Goal: Task Accomplishment & Management: Use online tool/utility

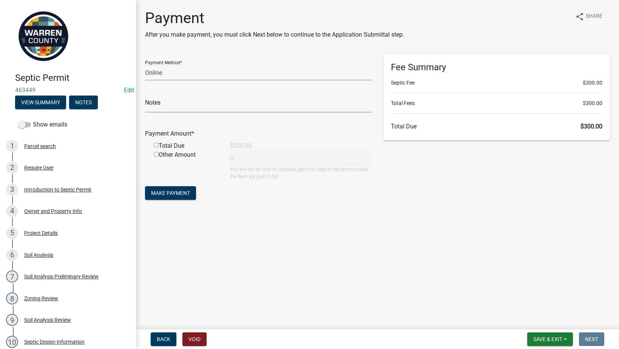
select select "3: 3"
click at [153, 144] on div "Total Due" at bounding box center [186, 145] width 76 height 9
click at [156, 143] on input "radio" at bounding box center [156, 145] width 5 height 5
radio input "true"
type input "300"
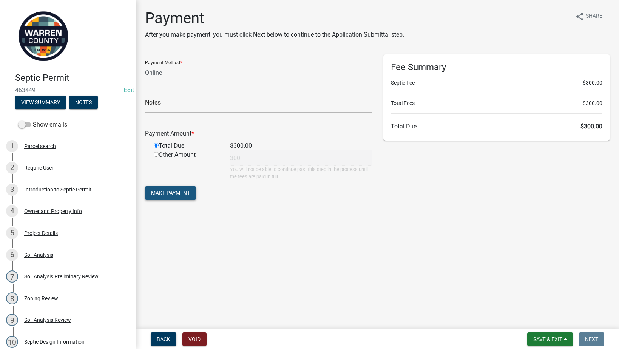
click at [185, 192] on span "Make Payment" at bounding box center [170, 193] width 39 height 6
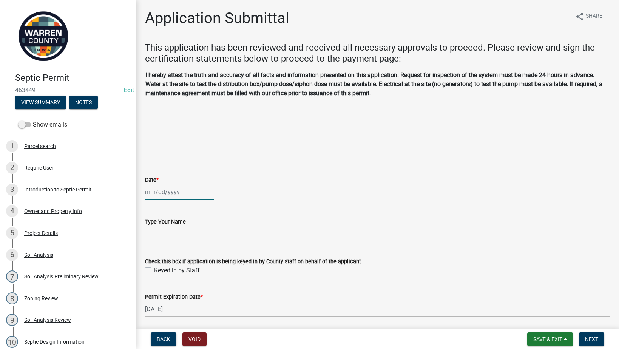
click at [162, 186] on div at bounding box center [179, 191] width 69 height 15
select select "8"
select select "2025"
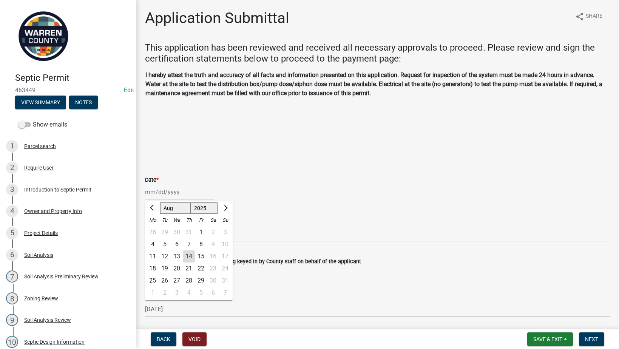
drag, startPoint x: 177, startPoint y: 183, endPoint x: 173, endPoint y: 189, distance: 7.0
click at [178, 184] on div "Date *" at bounding box center [377, 179] width 465 height 9
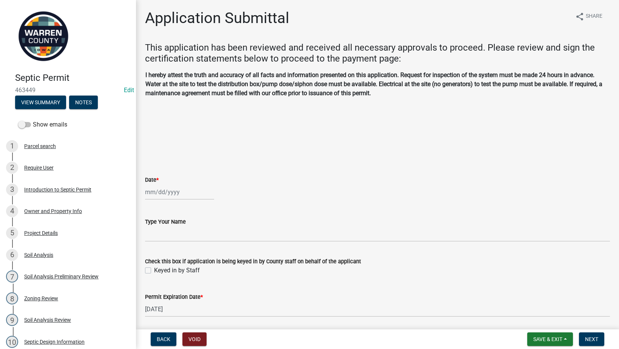
click at [163, 195] on div at bounding box center [179, 191] width 69 height 15
select select "8"
select select "2025"
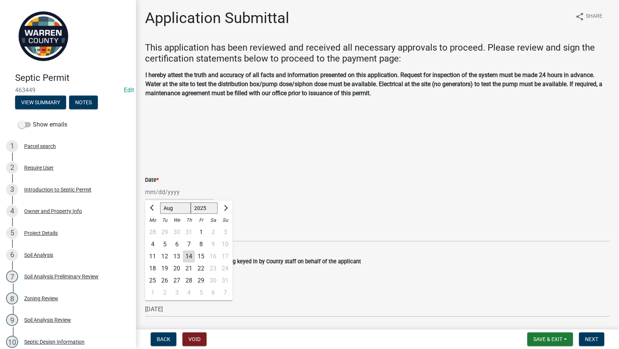
click at [190, 257] on div "14" at bounding box center [189, 257] width 12 height 12
type input "08/14/2025"
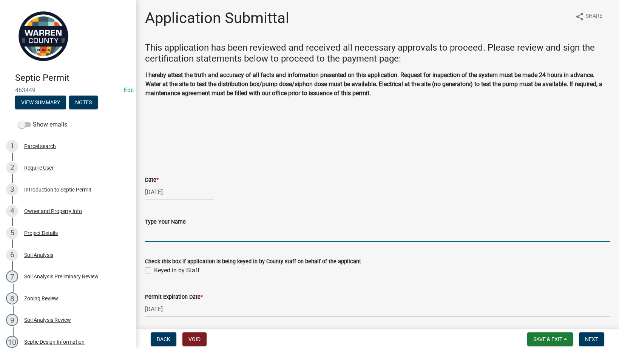
click at [178, 235] on input "Type Your Name" at bounding box center [377, 233] width 465 height 15
type input "[PERSON_NAME]"
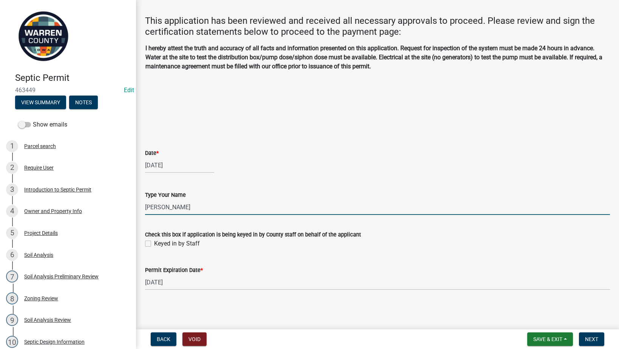
click at [154, 243] on label "Keyed in by Staff" at bounding box center [177, 243] width 46 height 9
click at [154, 243] on input "Keyed in by Staff" at bounding box center [156, 241] width 5 height 5
checkbox input "true"
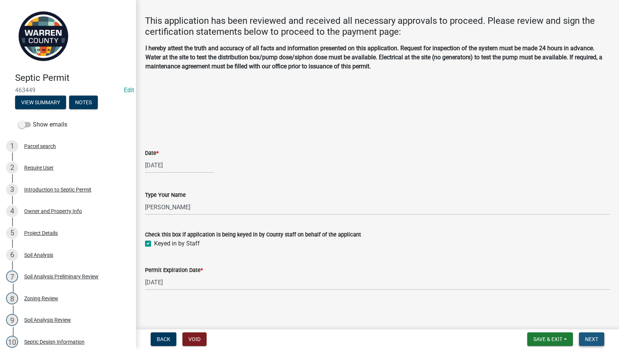
click at [589, 338] on span "Next" at bounding box center [591, 339] width 13 height 6
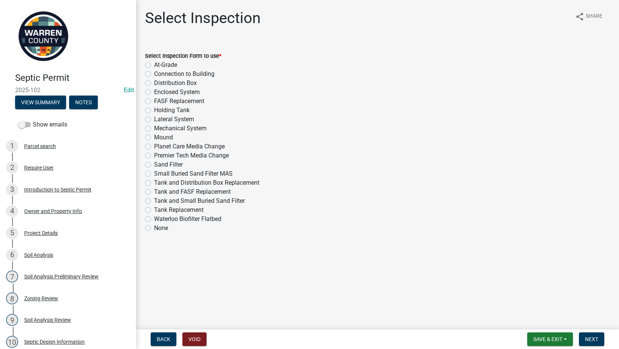
click at [154, 163] on label "Sand Filter" at bounding box center [168, 164] width 29 height 9
click at [154, 163] on input "Sand Filter" at bounding box center [156, 162] width 5 height 5
radio input "true"
click at [154, 165] on label "Sand Filter" at bounding box center [168, 164] width 29 height 9
click at [154, 165] on input "Sand Filter" at bounding box center [156, 162] width 5 height 5
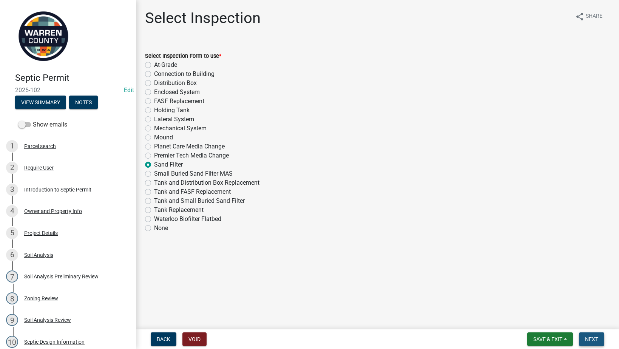
click at [588, 337] on span "Next" at bounding box center [591, 339] width 13 height 6
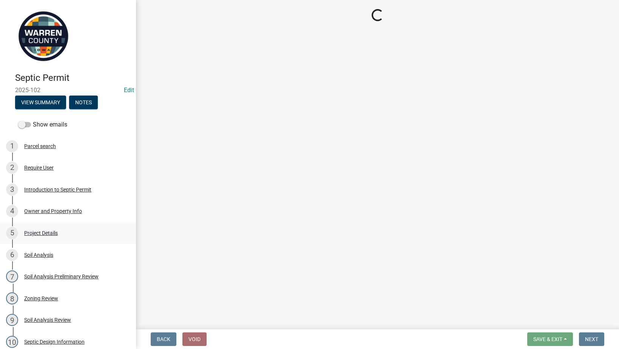
select select "d1e22d4f-68e7-4e9d-8701-604dd084f30f"
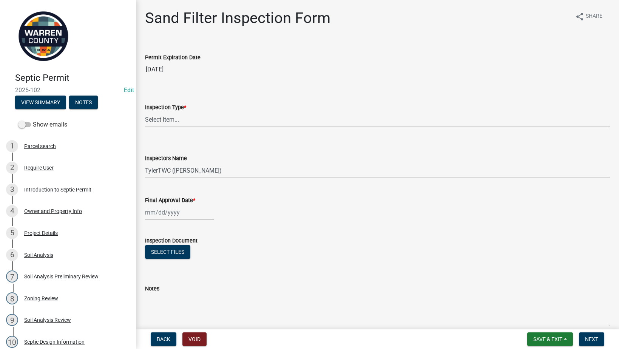
drag, startPoint x: 226, startPoint y: 116, endPoint x: 223, endPoint y: 122, distance: 6.1
click at [226, 116] on select "Select Item... Sand Filter" at bounding box center [377, 119] width 465 height 15
click at [145, 112] on select "Select Item... Sand Filter" at bounding box center [377, 119] width 465 height 15
select select "712890e3-0e22-400e-a79f-3f3f8890de95"
click at [556, 339] on span "Save & Exit" at bounding box center [548, 339] width 29 height 6
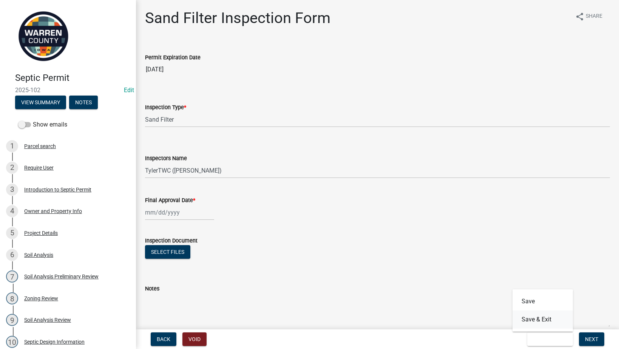
click at [542, 321] on button "Save & Exit" at bounding box center [543, 320] width 60 height 18
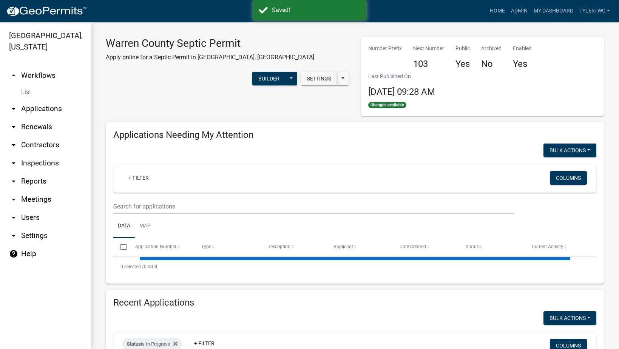
select select "2: 50"
select select "3: 100"
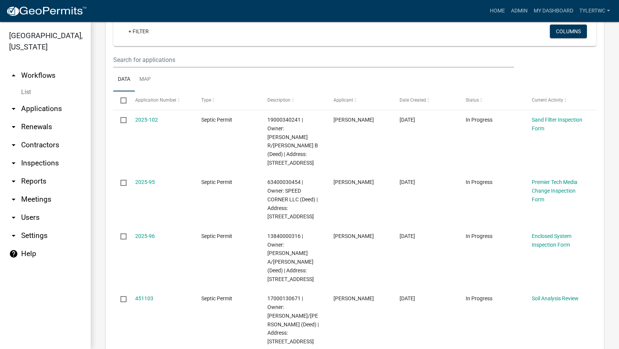
scroll to position [88, 0]
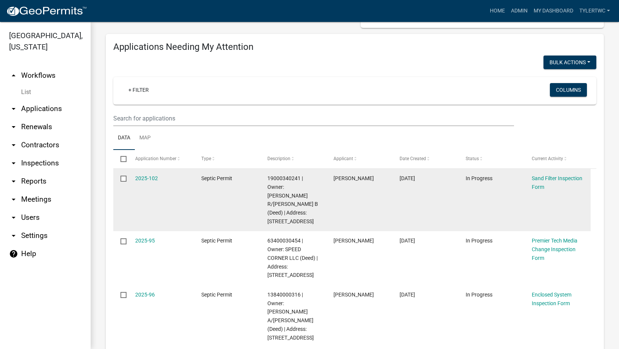
click at [152, 182] on div "2025-102" at bounding box center [161, 178] width 52 height 9
click at [152, 179] on link "2025-102" at bounding box center [146, 178] width 23 height 6
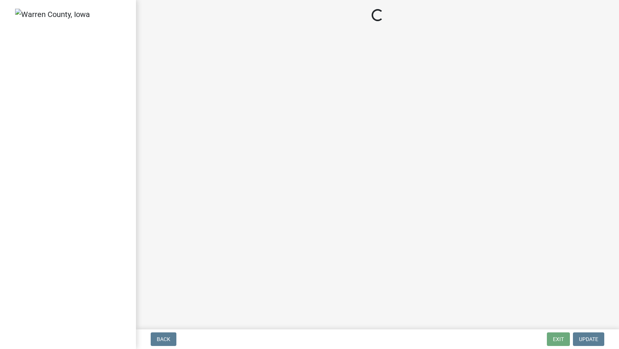
select select "712890e3-0e22-400e-a79f-3f3f8890de95"
select select "d1e22d4f-68e7-4e9d-8701-604dd084f30f"
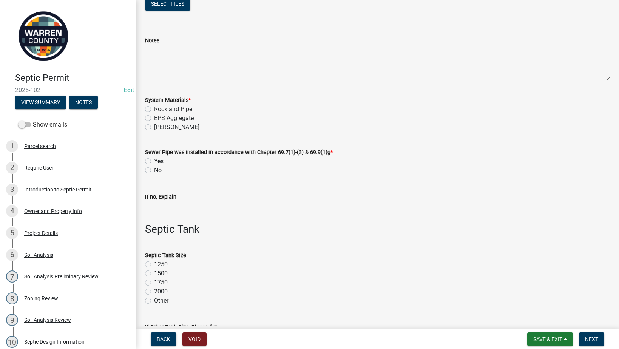
scroll to position [265, 0]
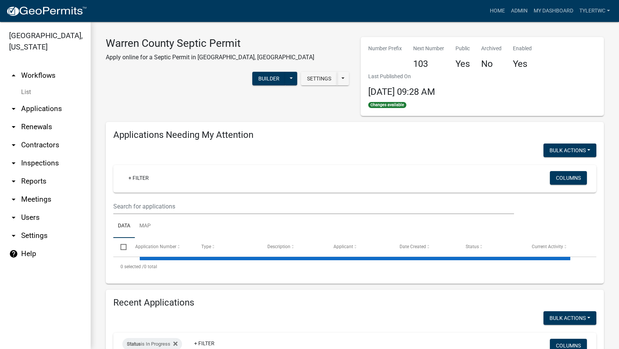
select select "2: 50"
select select "3: 100"
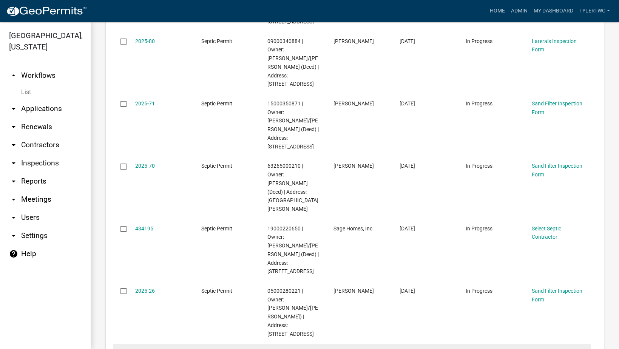
scroll to position [2381, 0]
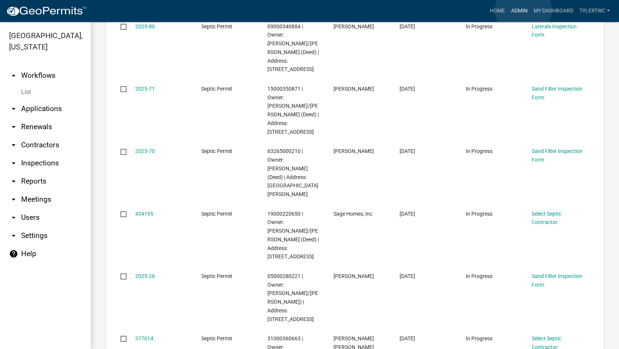
click at [524, 10] on link "Admin" at bounding box center [519, 11] width 23 height 14
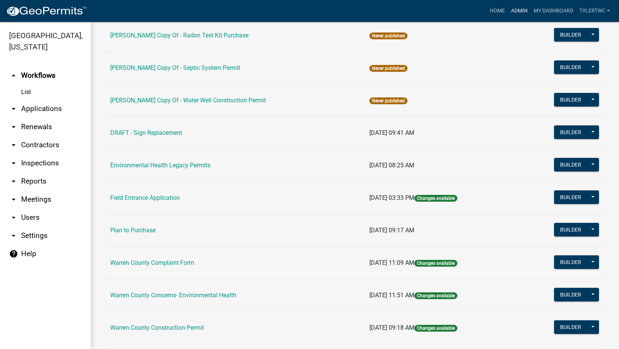
scroll to position [353, 0]
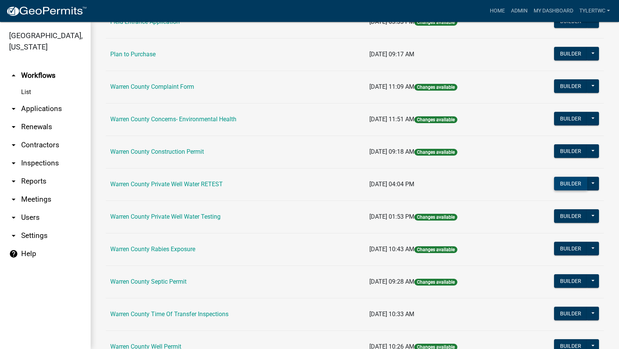
click at [569, 183] on button "Builder" at bounding box center [570, 184] width 33 height 14
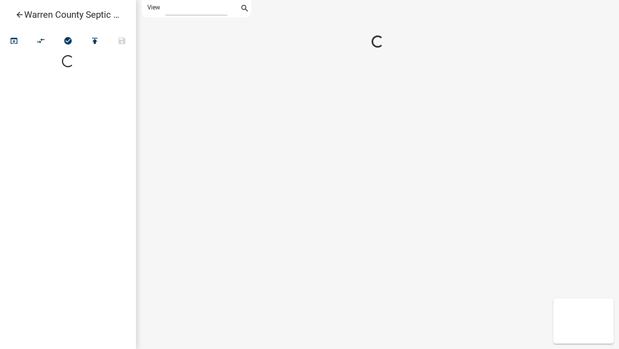
select select "1"
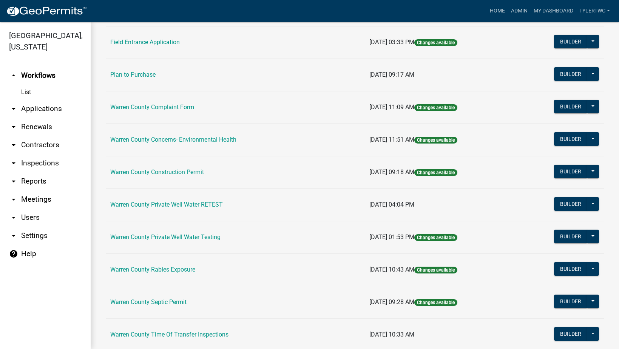
scroll to position [420, 0]
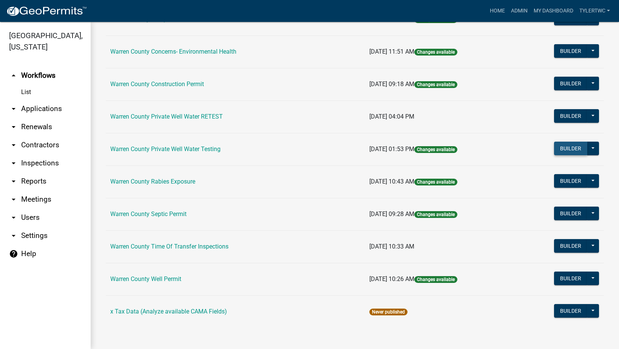
click at [559, 148] on button "Builder" at bounding box center [570, 149] width 33 height 14
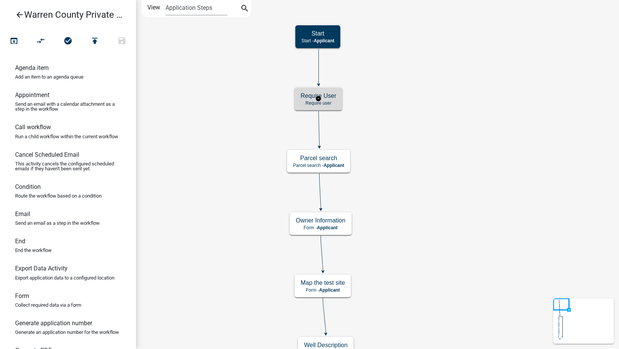
click at [328, 97] on h5 "Require User" at bounding box center [319, 95] width 36 height 7
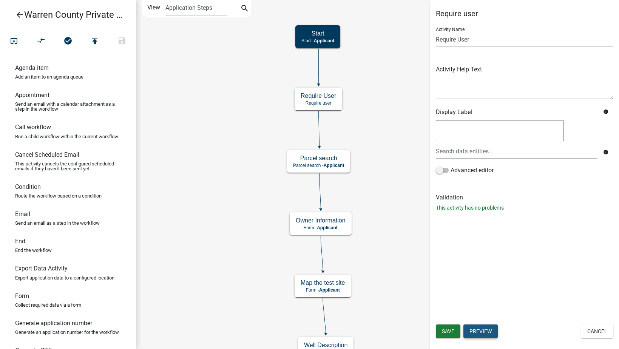
click at [493, 331] on button "Preview" at bounding box center [481, 332] width 34 height 14
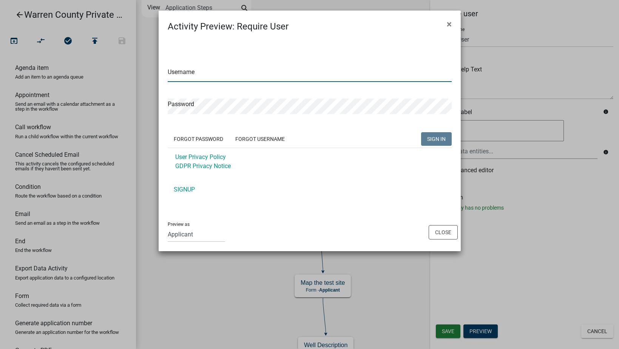
type input "tylertWC"
click at [449, 24] on span "×" at bounding box center [449, 24] width 5 height 11
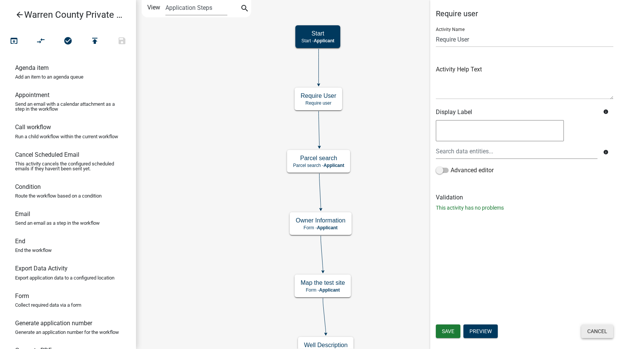
click at [606, 330] on button "Cancel" at bounding box center [598, 332] width 32 height 14
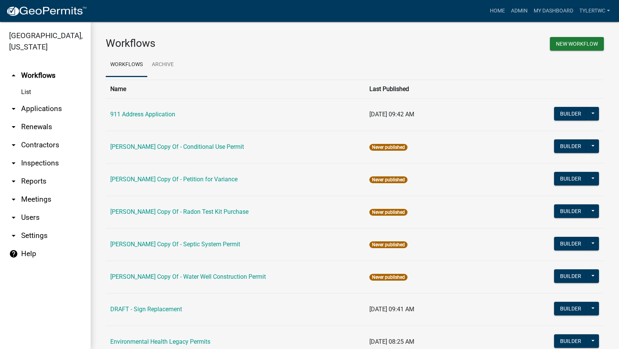
click at [23, 245] on link "help Help" at bounding box center [45, 254] width 91 height 18
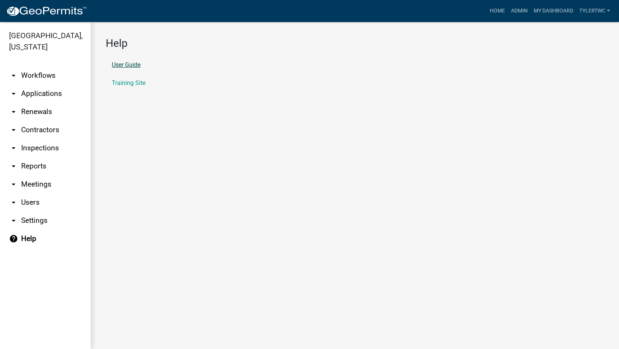
click at [127, 63] on link "User Guide" at bounding box center [126, 65] width 29 height 6
click at [137, 82] on link "Training Site" at bounding box center [129, 83] width 34 height 6
click at [39, 85] on link "arrow_drop_down Applications" at bounding box center [45, 94] width 91 height 18
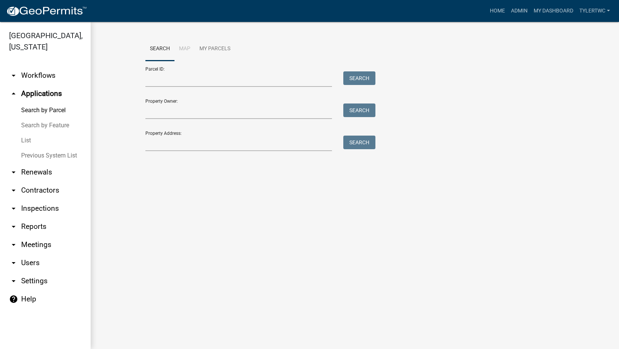
click at [42, 67] on link "arrow_drop_down Workflows" at bounding box center [45, 76] width 91 height 18
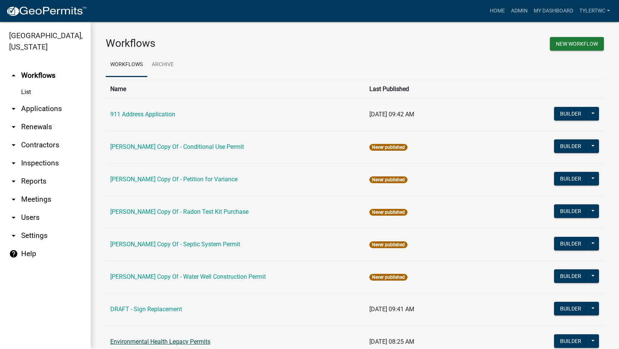
scroll to position [420, 0]
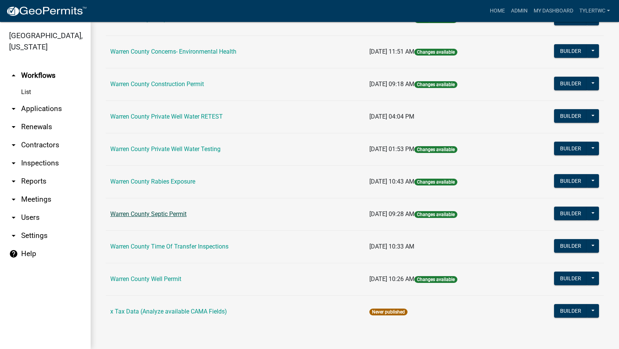
click at [150, 215] on link "Warren County Septic Permit" at bounding box center [148, 213] width 76 height 7
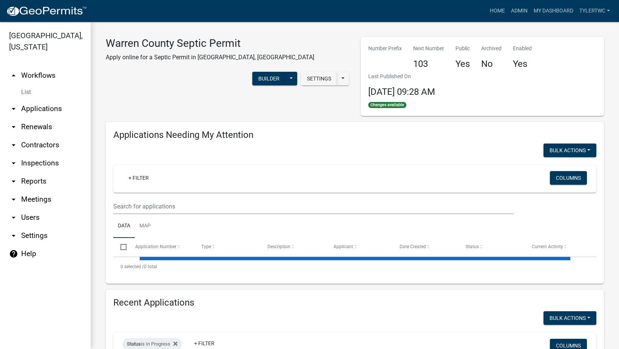
select select "2: 50"
select select "3: 100"
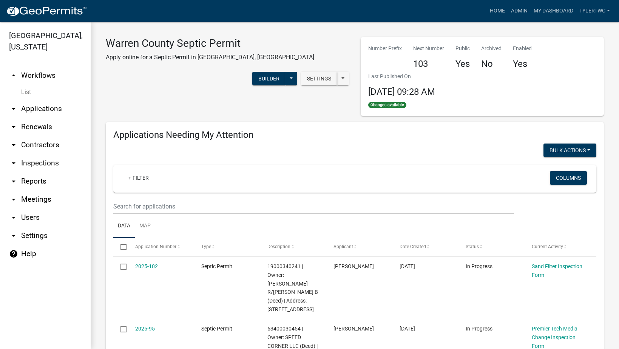
drag, startPoint x: 43, startPoint y: 60, endPoint x: 43, endPoint y: 70, distance: 9.9
click at [43, 67] on link "arrow_drop_up Workflows" at bounding box center [45, 76] width 91 height 18
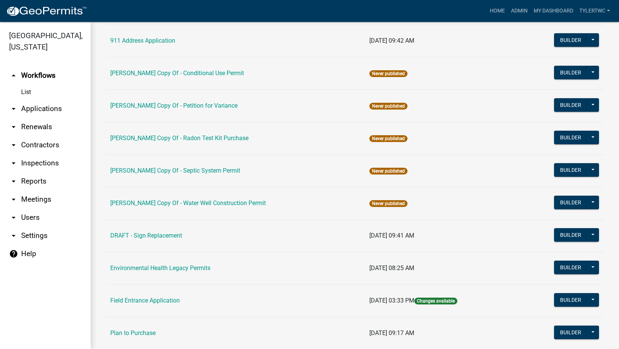
scroll to position [88, 0]
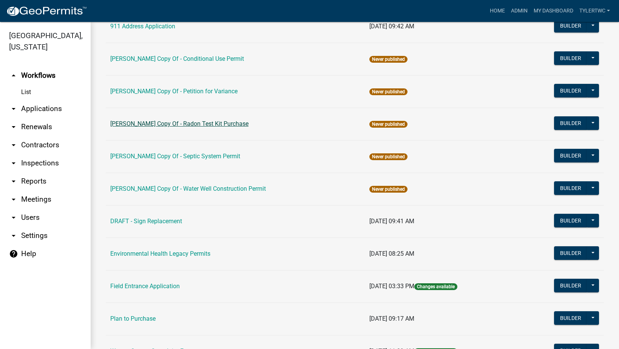
click at [197, 124] on link "[PERSON_NAME] Copy Of - Radon Test Kit Purchase" at bounding box center [179, 123] width 138 height 7
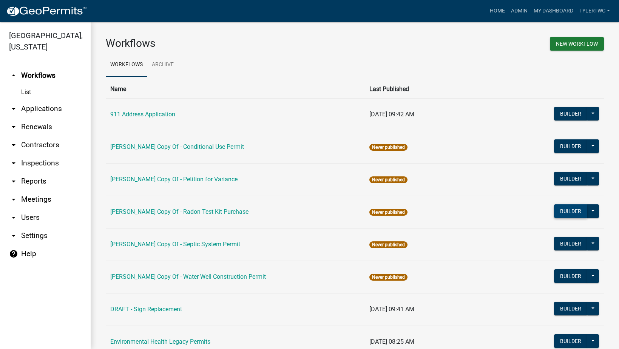
click at [563, 208] on button "Builder" at bounding box center [570, 211] width 33 height 14
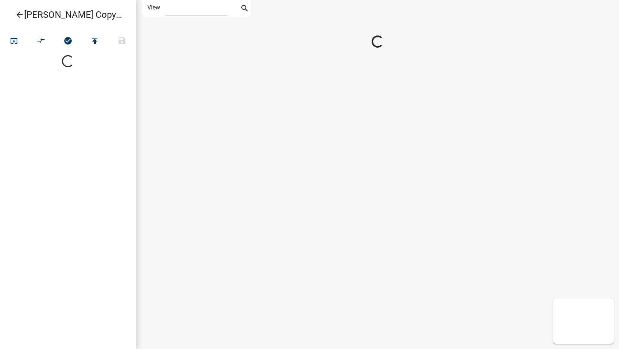
select select "1"
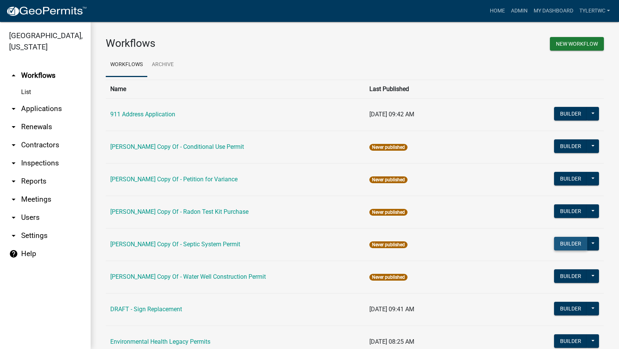
click at [566, 243] on button "Builder" at bounding box center [570, 244] width 33 height 14
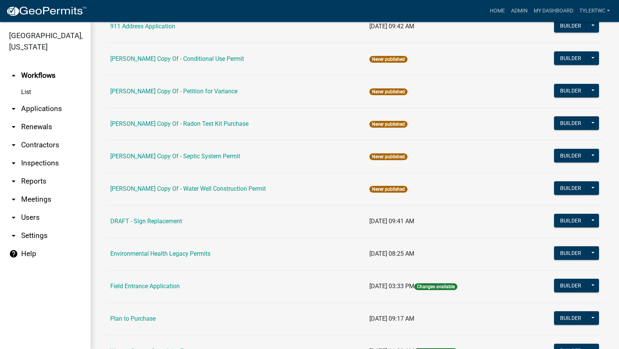
scroll to position [176, 0]
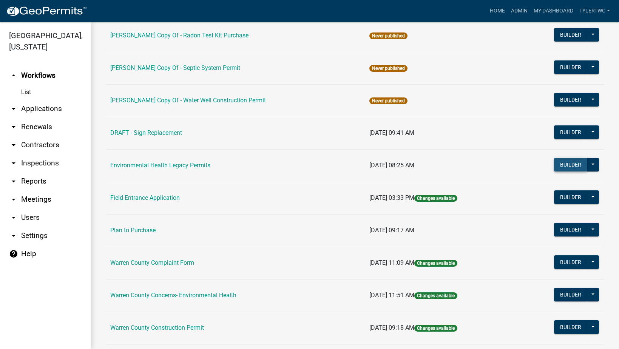
click at [565, 163] on button "Builder" at bounding box center [570, 165] width 33 height 14
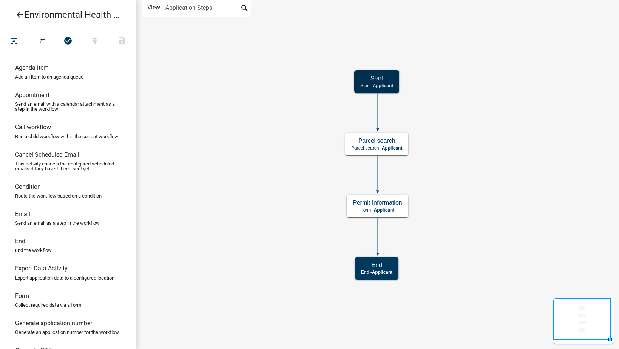
click at [285, 92] on icon "Start Start - Applicant Parcel search Parcel search - Applicant Permit Informat…" at bounding box center [377, 174] width 483 height 348
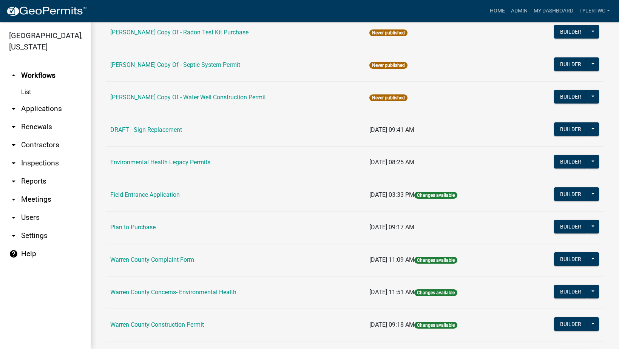
scroll to position [265, 0]
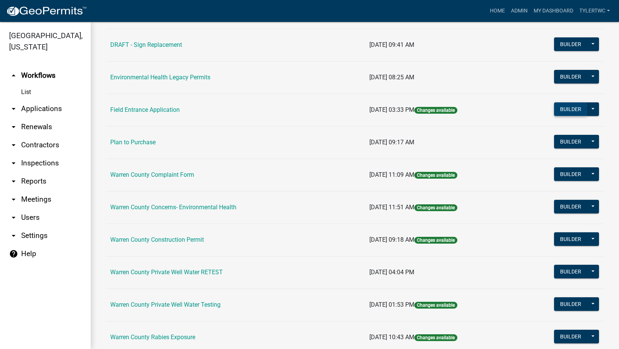
click at [562, 108] on button "Builder" at bounding box center [570, 109] width 33 height 14
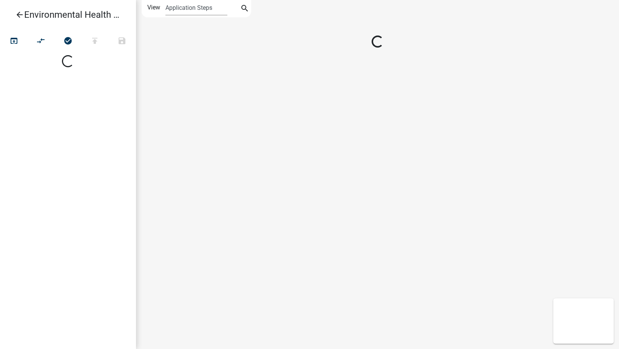
select select
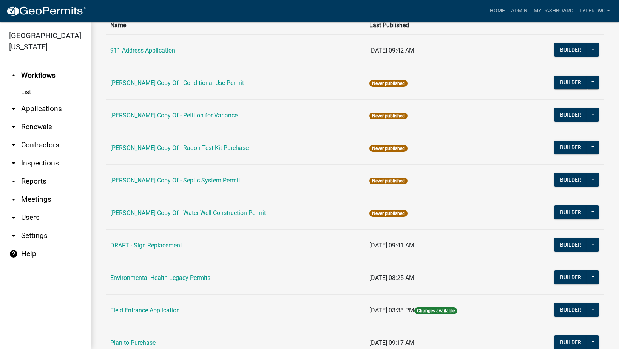
scroll to position [88, 0]
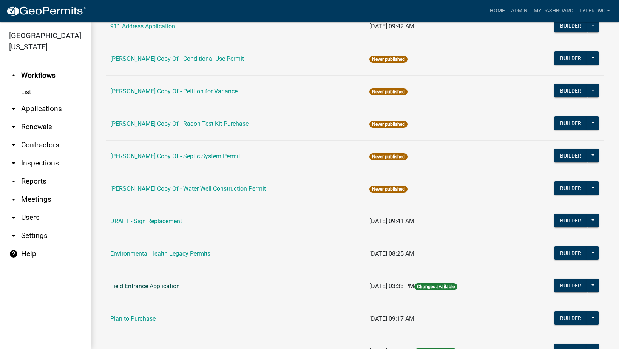
click at [145, 286] on link "Field Entrance Application" at bounding box center [145, 286] width 70 height 7
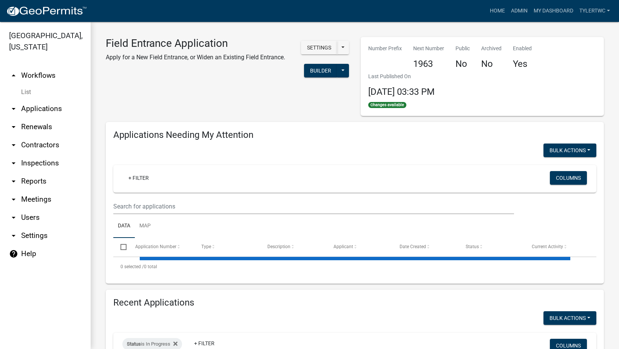
select select "3: 100"
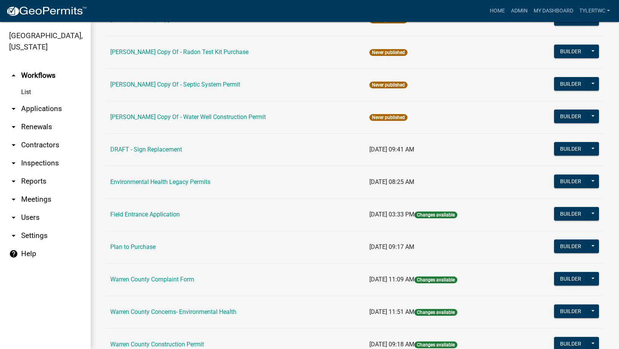
scroll to position [176, 0]
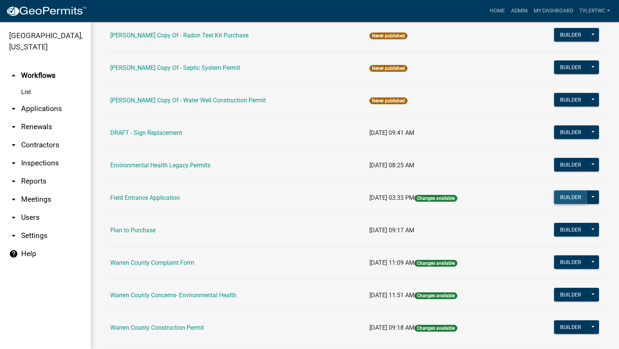
click at [560, 193] on button "Builder" at bounding box center [570, 197] width 33 height 14
select select
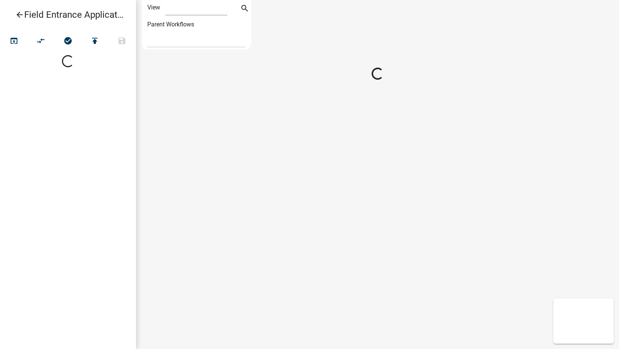
select select "1"
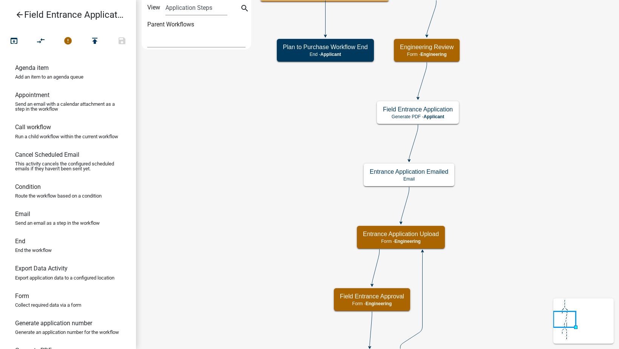
click at [167, 43] on select "Navigate To: Warren County 911 Address and/or Entrance Permit" at bounding box center [196, 39] width 98 height 15
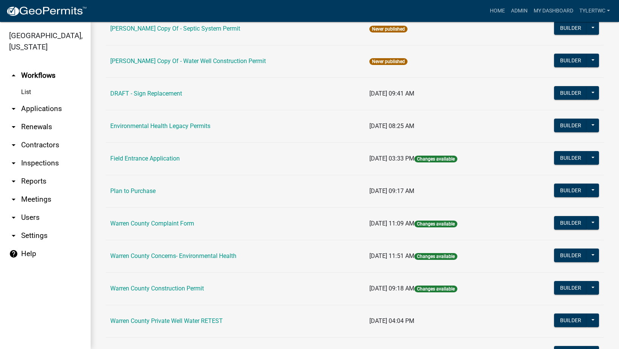
scroll to position [265, 0]
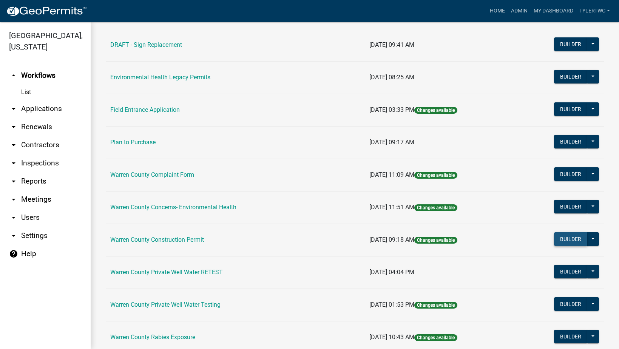
click at [565, 237] on button "Builder" at bounding box center [570, 239] width 33 height 14
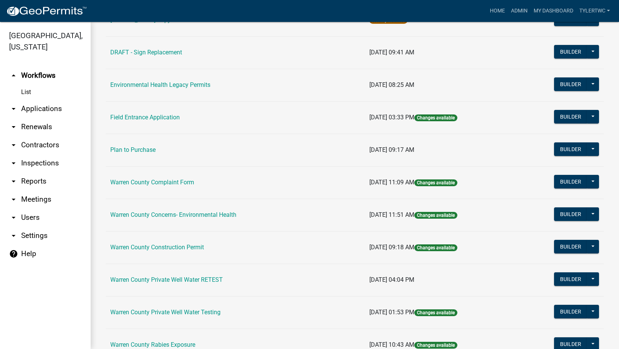
scroll to position [265, 0]
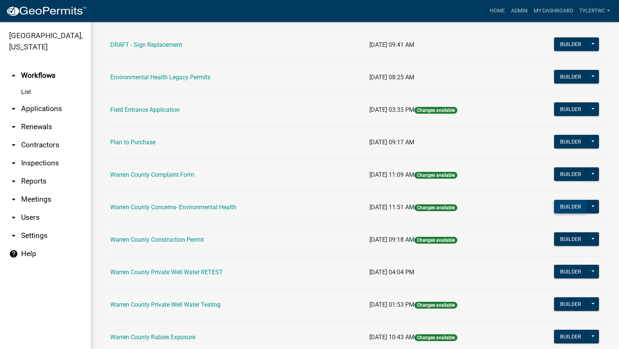
click at [562, 205] on button "Builder" at bounding box center [570, 207] width 33 height 14
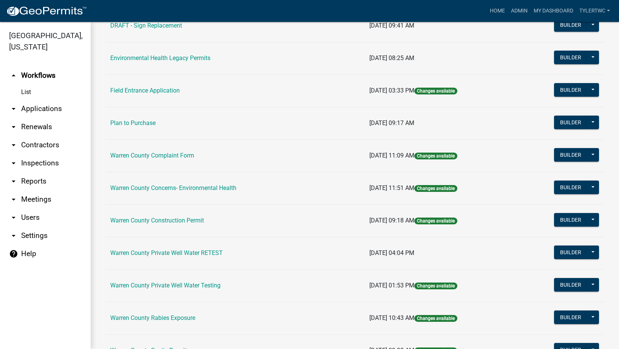
scroll to position [420, 0]
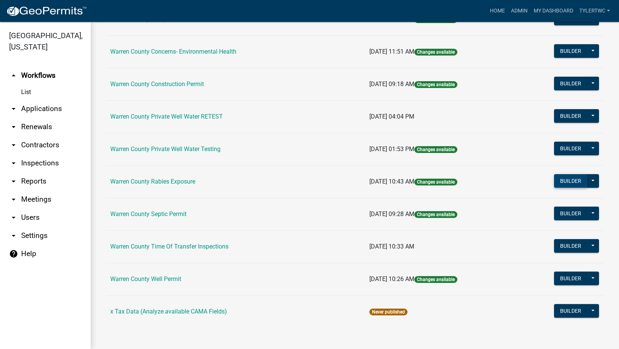
click at [567, 179] on button "Builder" at bounding box center [570, 181] width 33 height 14
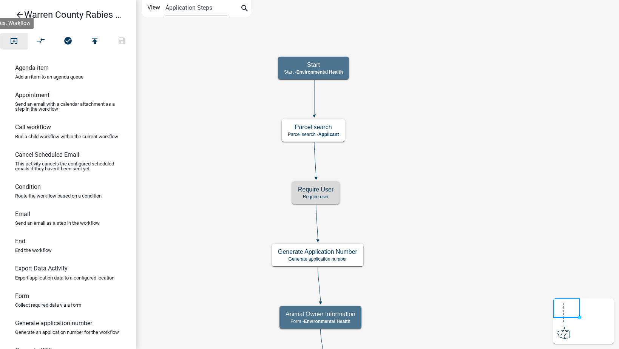
click at [10, 37] on icon "open_in_browser" at bounding box center [13, 41] width 9 height 11
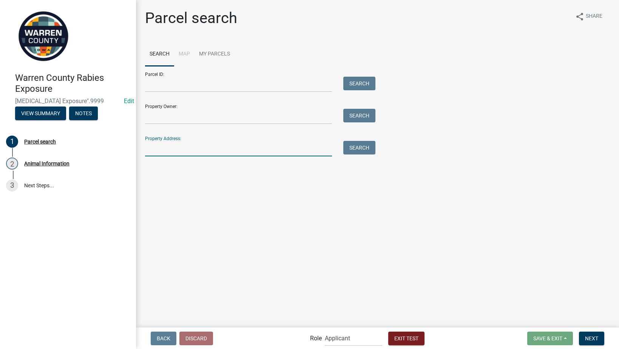
click at [216, 152] on input "Property Address:" at bounding box center [238, 148] width 187 height 15
type input "301 N Buxton Street"
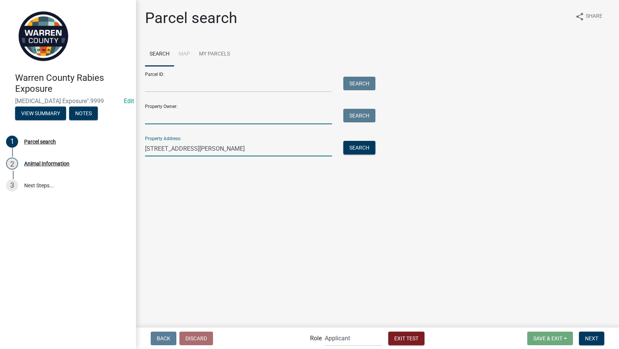
type input "[PERSON_NAME]"
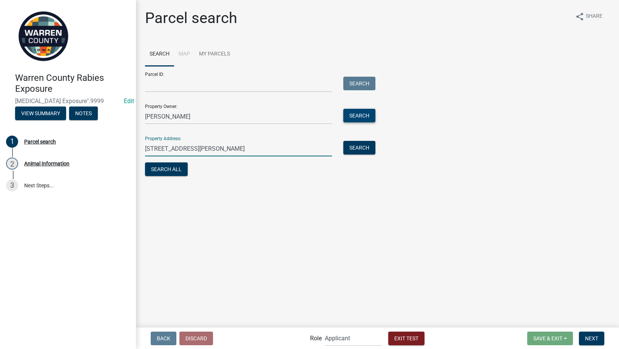
click at [352, 115] on button "Search" at bounding box center [359, 116] width 32 height 14
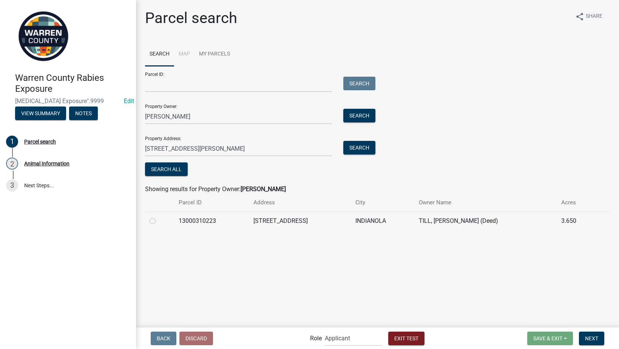
click at [159, 217] on label at bounding box center [159, 217] width 0 height 0
click at [159, 220] on input "radio" at bounding box center [161, 219] width 5 height 5
radio input "true"
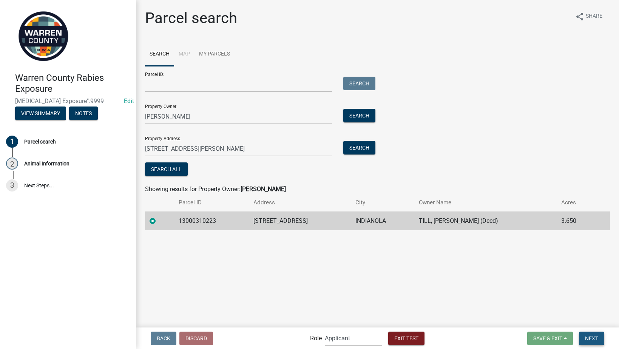
click at [593, 339] on span "Next" at bounding box center [591, 338] width 13 height 6
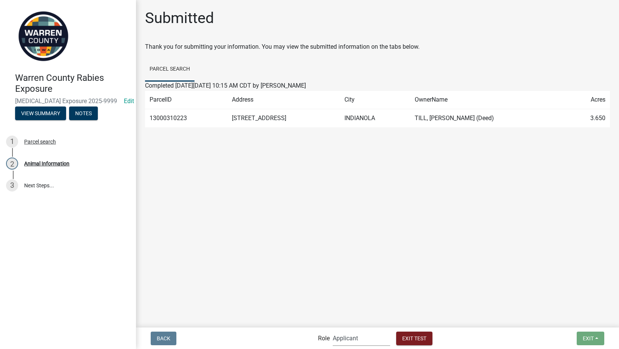
click at [337, 337] on select "Applicant Admin Environmental Health" at bounding box center [361, 338] width 57 height 15
select select "eb914f98-266b-4d45-b6a7-c04eb7a49358"
click at [333, 331] on select "Applicant Admin Environmental Health" at bounding box center [361, 338] width 57 height 15
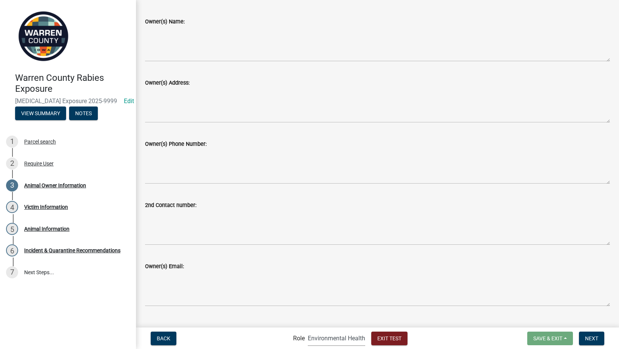
scroll to position [63, 0]
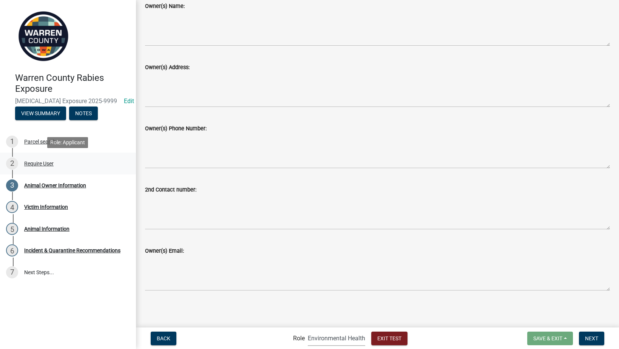
click at [33, 166] on div "Require User" at bounding box center [38, 163] width 29 height 5
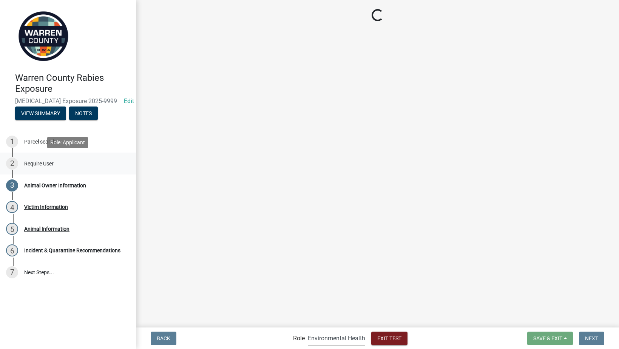
scroll to position [0, 0]
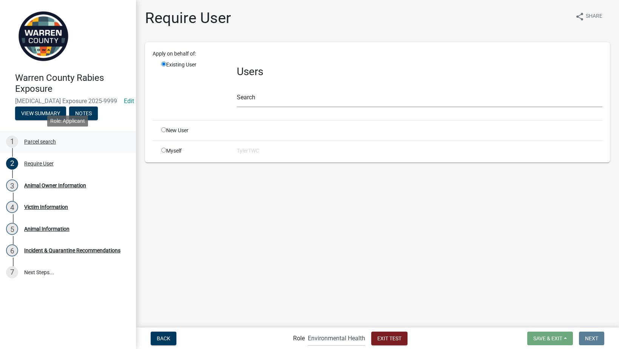
click at [46, 141] on div "Parcel search" at bounding box center [40, 141] width 32 height 5
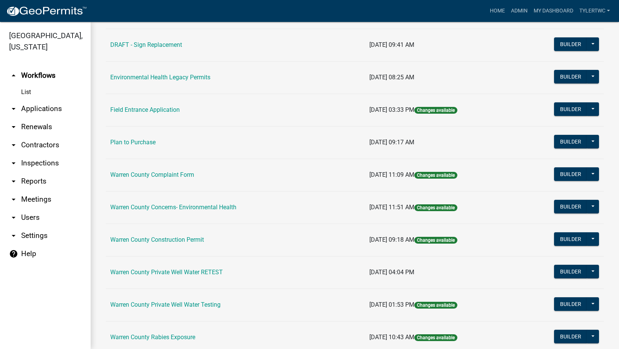
scroll to position [353, 0]
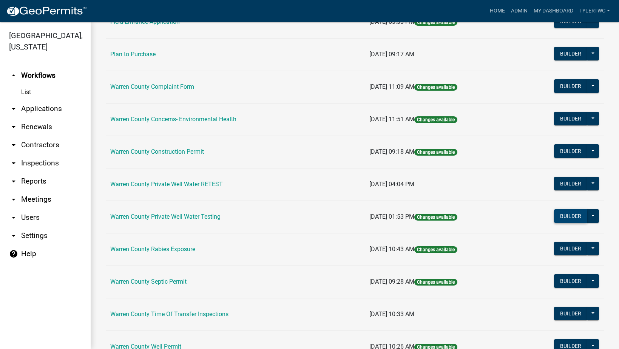
click at [558, 218] on button "Builder" at bounding box center [570, 216] width 33 height 14
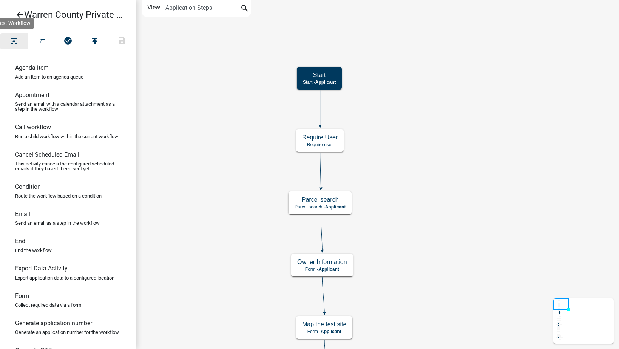
click at [12, 38] on icon "open_in_browser" at bounding box center [13, 41] width 9 height 11
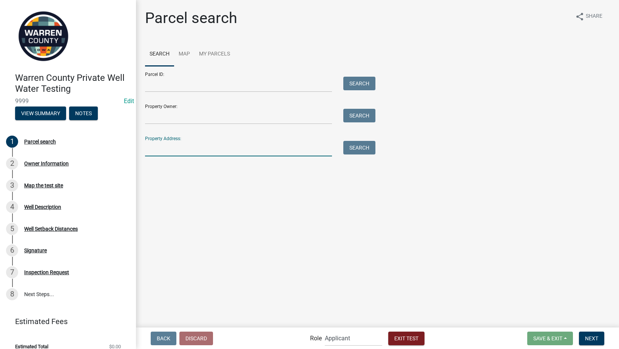
click at [183, 149] on input "Property Address:" at bounding box center [238, 148] width 187 height 15
type input "301 N Buxton Street"
type input "[PERSON_NAME]"
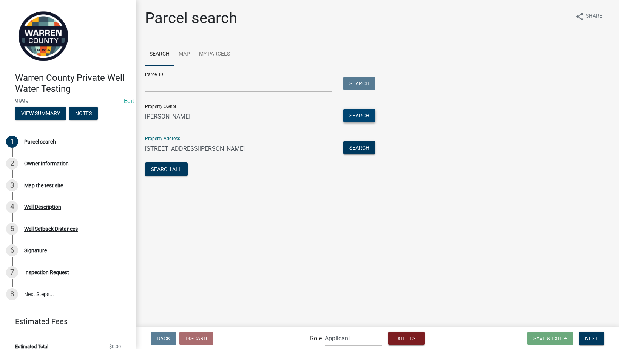
click at [362, 113] on button "Search" at bounding box center [359, 116] width 32 height 14
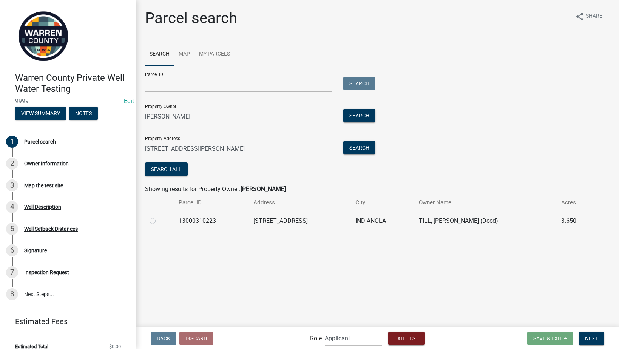
click at [159, 217] on label at bounding box center [159, 217] width 0 height 0
click at [159, 220] on input "radio" at bounding box center [161, 219] width 5 height 5
radio input "true"
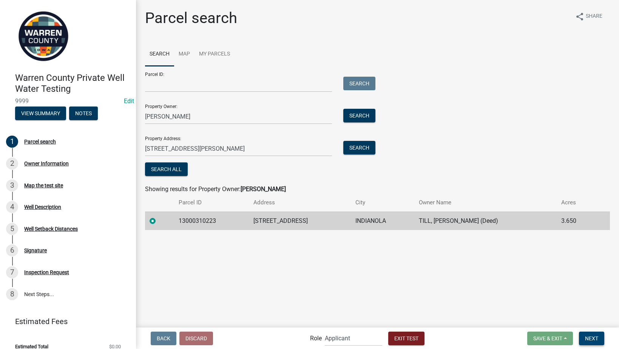
click at [584, 334] on button "Next" at bounding box center [591, 339] width 25 height 14
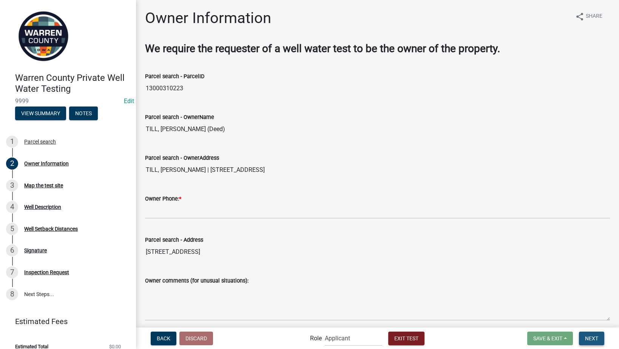
click at [589, 337] on span "Next" at bounding box center [591, 338] width 13 height 6
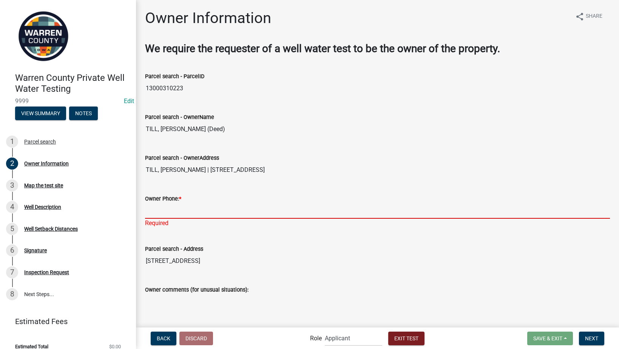
click at [230, 208] on input "Owner Phone: *" at bounding box center [377, 210] width 465 height 15
type input "5154802556"
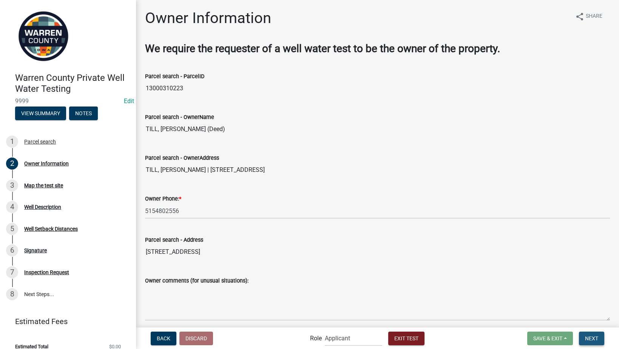
click at [589, 338] on span "Next" at bounding box center [591, 338] width 13 height 6
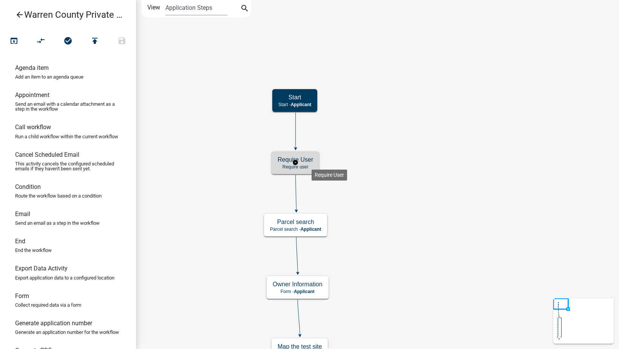
click at [312, 164] on div "Require User Require user" at bounding box center [296, 163] width 48 height 23
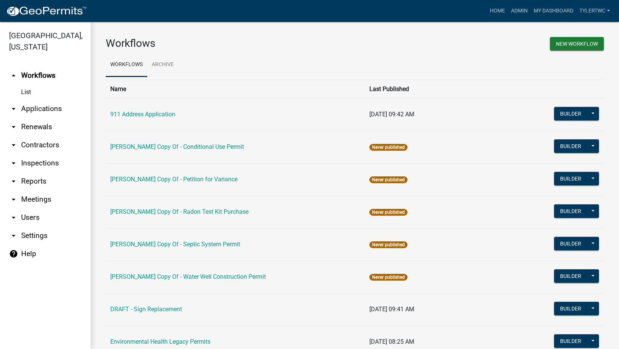
drag, startPoint x: 24, startPoint y: 240, endPoint x: 29, endPoint y: 241, distance: 5.7
click at [25, 245] on link "help Help" at bounding box center [45, 254] width 91 height 18
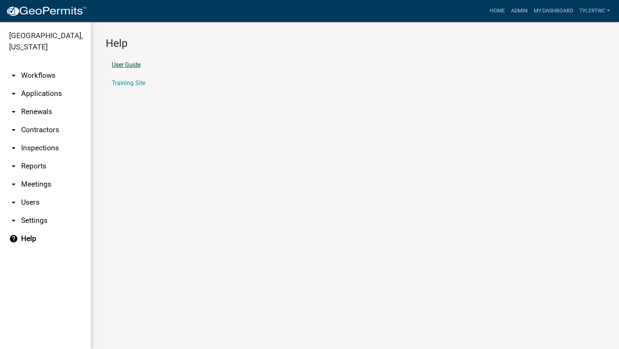
click at [128, 62] on link "User Guide" at bounding box center [126, 65] width 29 height 6
click at [42, 67] on link "arrow_drop_down Workflows" at bounding box center [45, 76] width 91 height 18
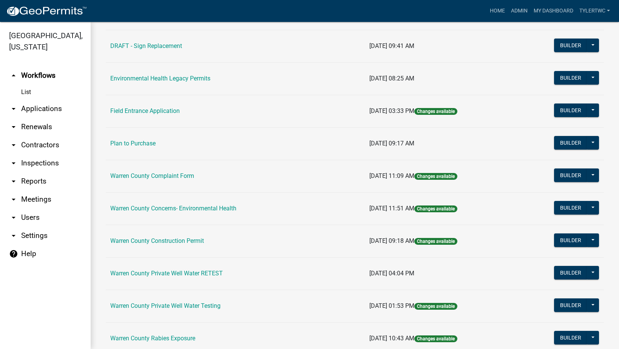
scroll to position [265, 0]
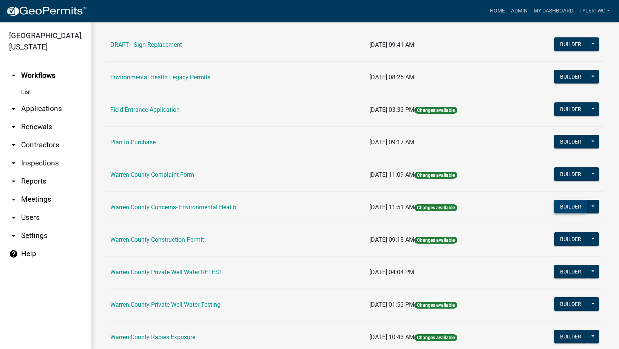
click at [568, 205] on button "Builder" at bounding box center [570, 207] width 33 height 14
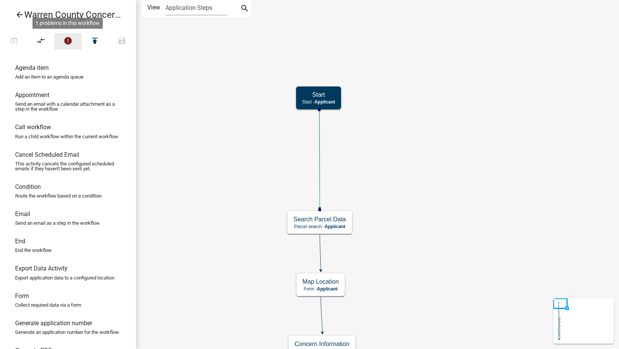
click at [68, 42] on icon "error" at bounding box center [67, 41] width 9 height 11
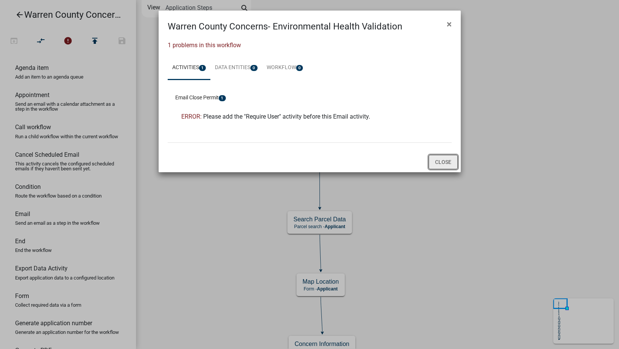
click at [447, 161] on button "Close" at bounding box center [443, 162] width 29 height 14
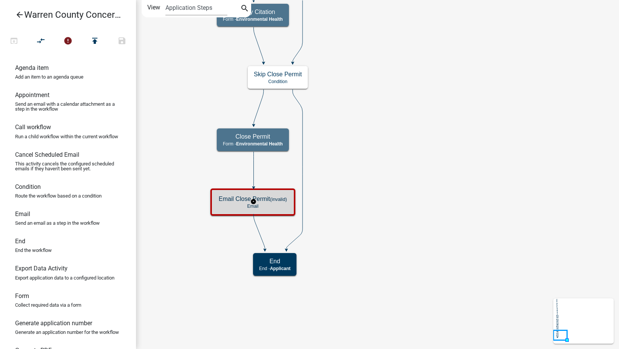
click at [277, 202] on h5 "Email Close Permit (invalid)" at bounding box center [253, 198] width 68 height 7
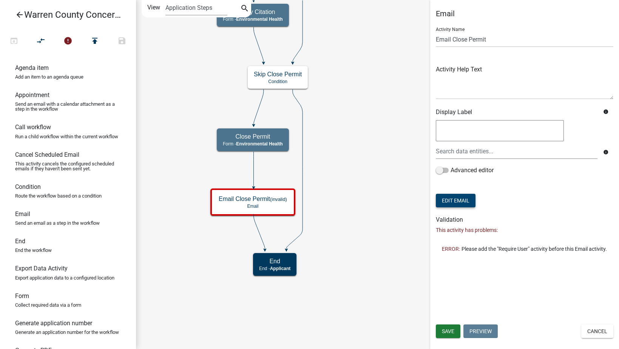
click at [453, 201] on button "Edit Email" at bounding box center [456, 201] width 40 height 14
select select "1ea7388c-b4fb-40e1-abca-7a9692cf601d"
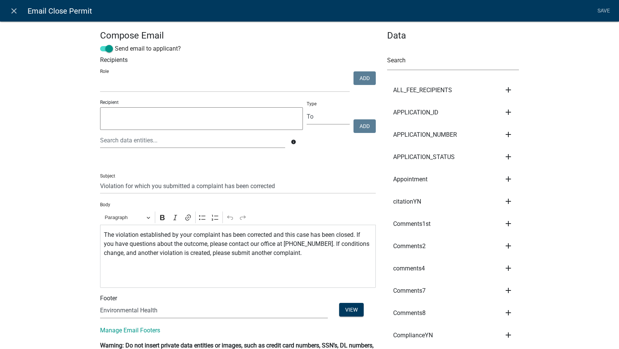
select select
click at [13, 10] on icon "close" at bounding box center [13, 10] width 9 height 9
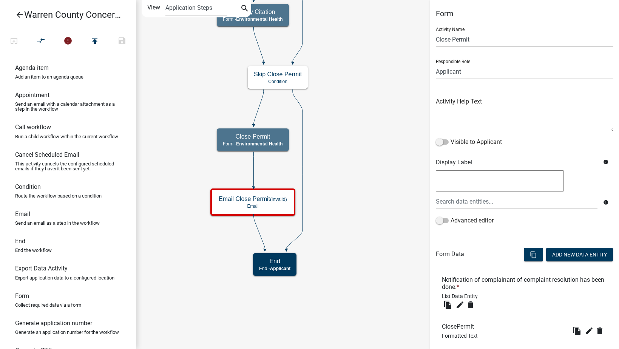
scroll to position [45, 0]
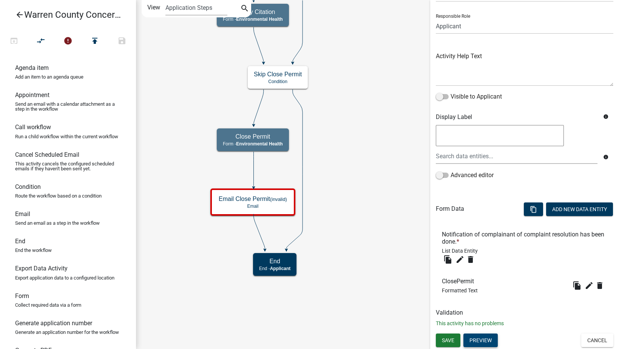
click at [482, 339] on button "Preview" at bounding box center [481, 341] width 34 height 14
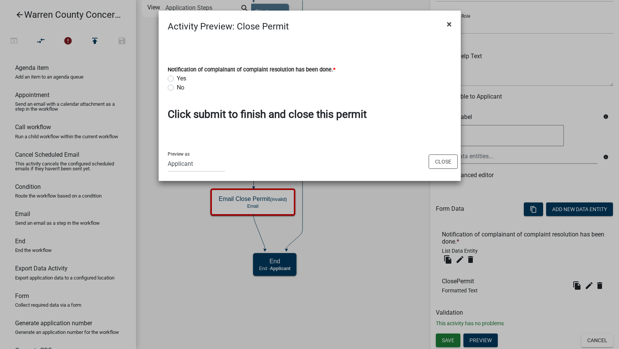
click at [451, 23] on span "×" at bounding box center [449, 24] width 5 height 11
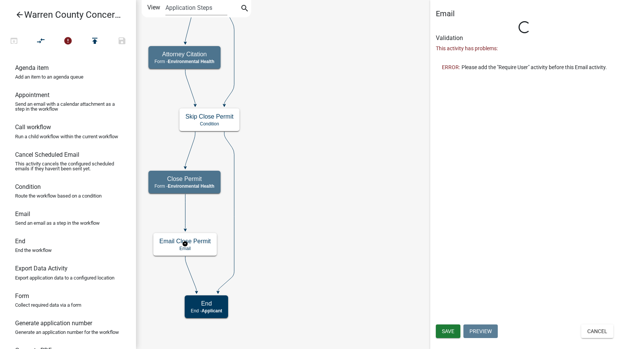
scroll to position [0, 0]
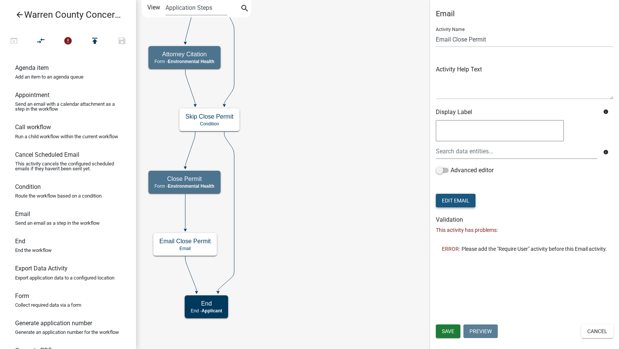
click at [461, 200] on button "Edit Email" at bounding box center [456, 201] width 40 height 14
select select "1ea7388c-b4fb-40e1-abca-7a9692cf601d"
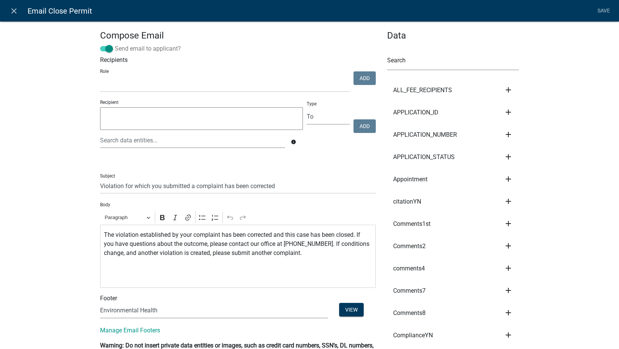
click at [101, 46] on span at bounding box center [106, 48] width 13 height 5
click at [115, 44] on input "Send email to applicant?" at bounding box center [115, 44] width 0 height 0
click at [603, 9] on li "Save" at bounding box center [603, 11] width 19 height 14
click at [351, 114] on div "Recipient info Type To CC BCC Add" at bounding box center [238, 127] width 280 height 56
click at [289, 74] on div "Role Engineering BOS Zoning Admin Assessor Environmental Health E911" at bounding box center [225, 80] width 254 height 26
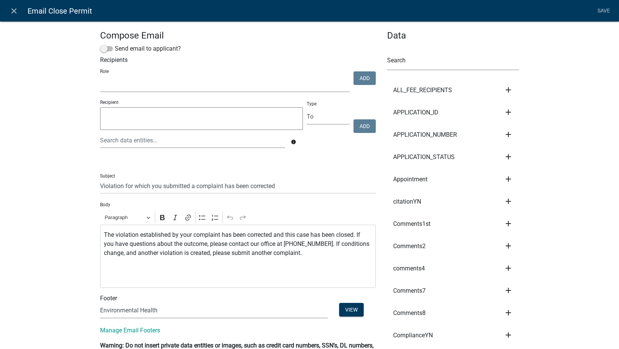
click at [276, 85] on select "Engineering BOS Zoning Admin Assessor Environmental Health E911" at bounding box center [225, 84] width 250 height 15
select select "eb914f98-266b-4d45-b6a7-c04eb7a49358"
click at [100, 77] on select "Engineering BOS Zoning Admin Assessor Environmental Health E911" at bounding box center [225, 84] width 250 height 15
click at [363, 78] on button "Add" at bounding box center [365, 78] width 22 height 14
select select
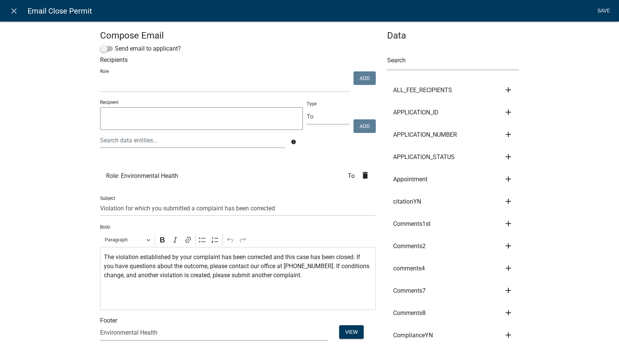
click at [606, 6] on link "Save" at bounding box center [603, 11] width 19 height 14
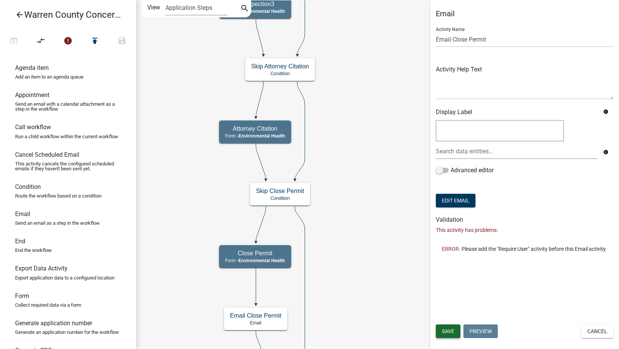
click at [438, 332] on button "Save" at bounding box center [448, 332] width 25 height 14
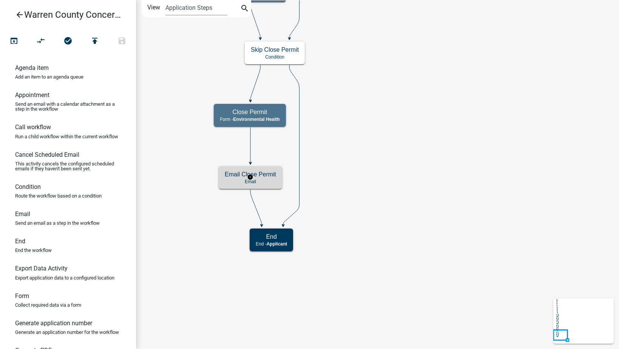
click at [273, 177] on h5 "Email Close Permit" at bounding box center [250, 174] width 51 height 7
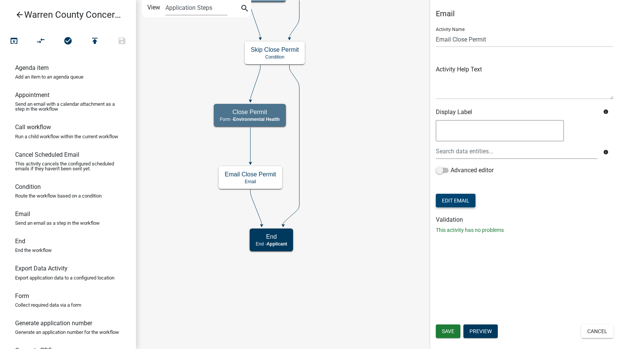
click at [451, 201] on button "Edit Email" at bounding box center [456, 201] width 40 height 14
select select "1ea7388c-b4fb-40e1-abca-7a9692cf601d"
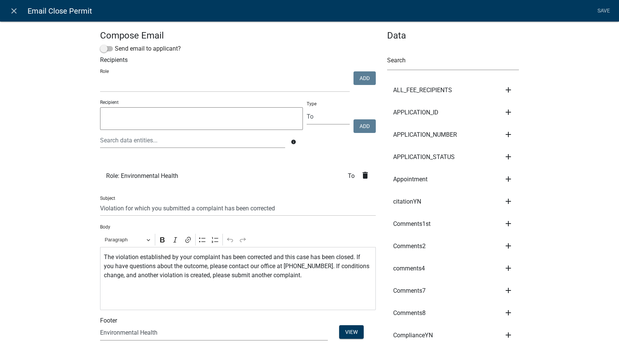
select select
click at [603, 6] on link "Save" at bounding box center [603, 11] width 19 height 14
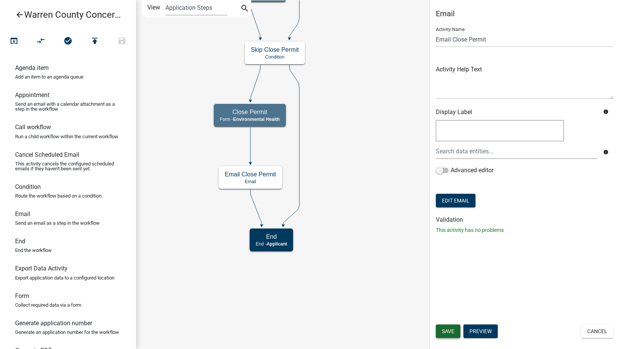
click at [444, 333] on span "Save" at bounding box center [448, 331] width 12 height 6
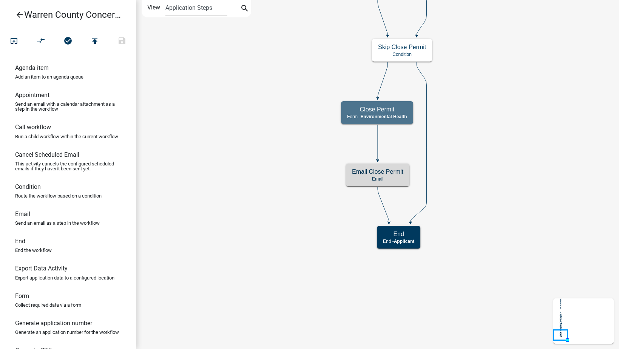
click at [19, 11] on icon "arrow_back" at bounding box center [19, 15] width 9 height 11
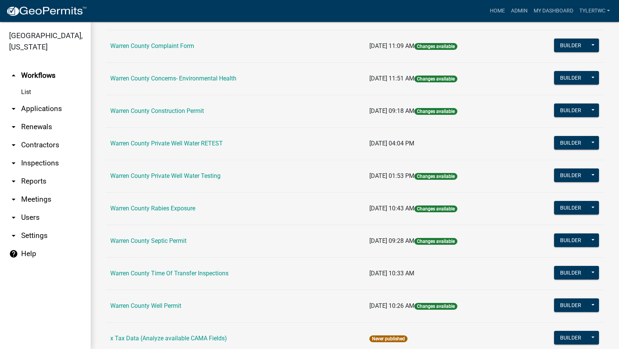
scroll to position [420, 0]
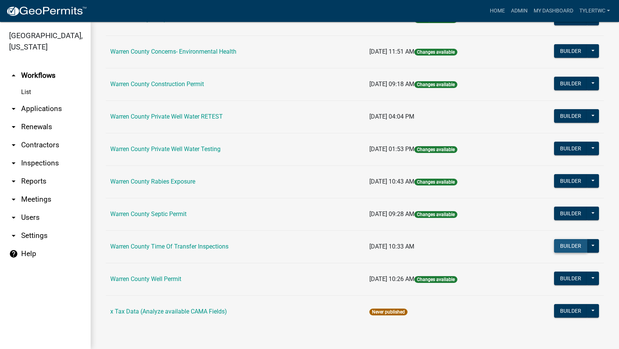
click at [560, 244] on button "Builder" at bounding box center [570, 246] width 33 height 14
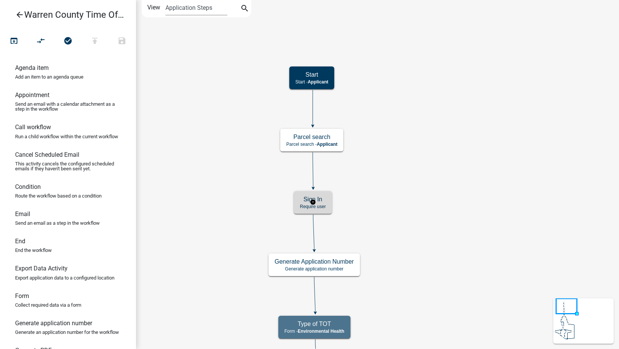
click at [322, 199] on h5 "Sign In" at bounding box center [313, 199] width 26 height 7
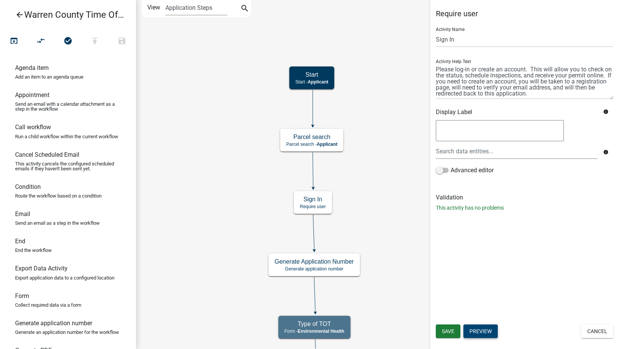
click at [490, 328] on button "Preview" at bounding box center [481, 332] width 34 height 14
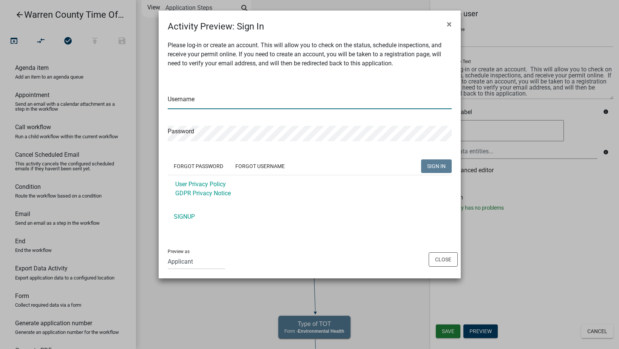
type input "tylertWC"
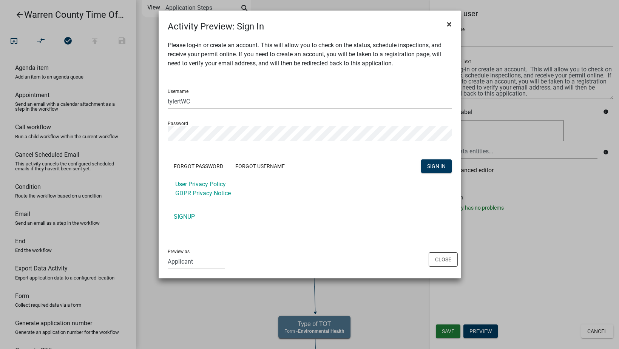
click at [449, 25] on span "×" at bounding box center [449, 24] width 5 height 11
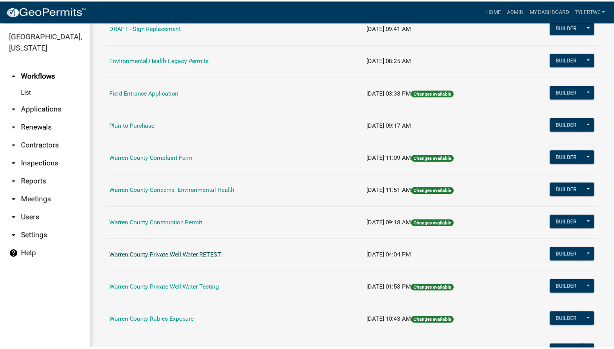
scroll to position [265, 0]
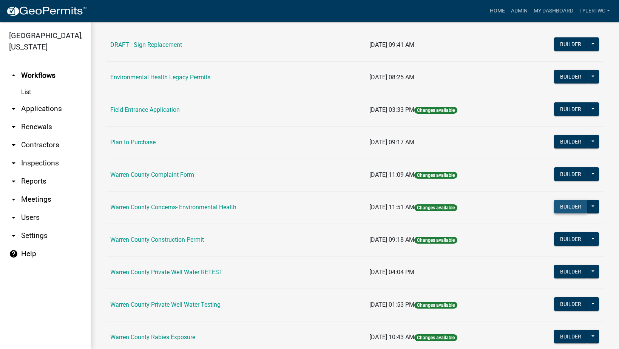
click at [562, 204] on button "Builder" at bounding box center [570, 207] width 33 height 14
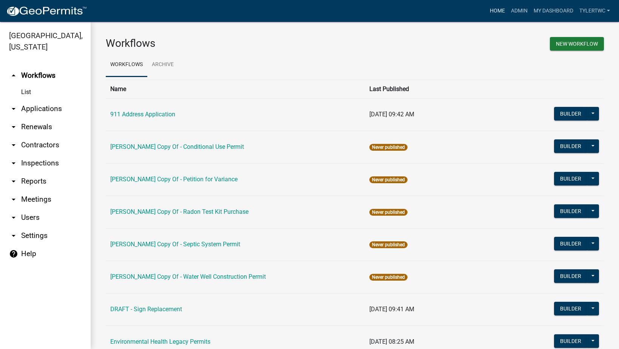
click at [489, 9] on link "Home" at bounding box center [497, 11] width 21 height 14
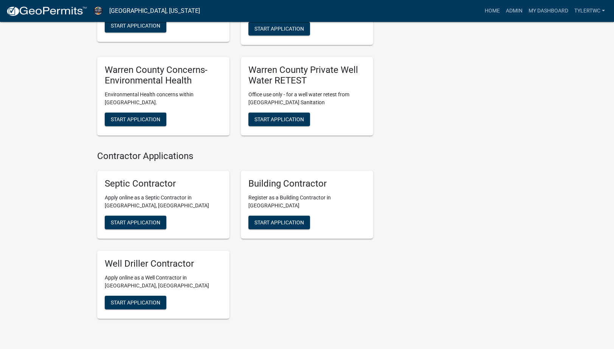
scroll to position [617, 0]
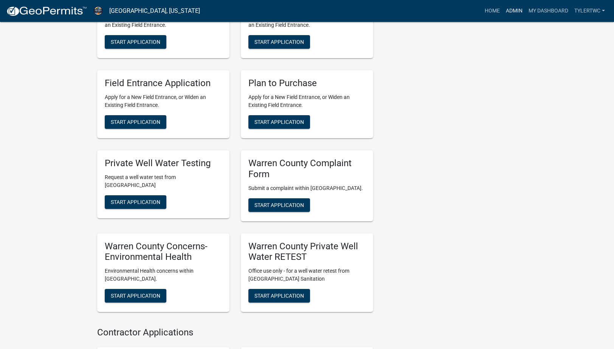
click at [517, 10] on link "Admin" at bounding box center [514, 11] width 23 height 14
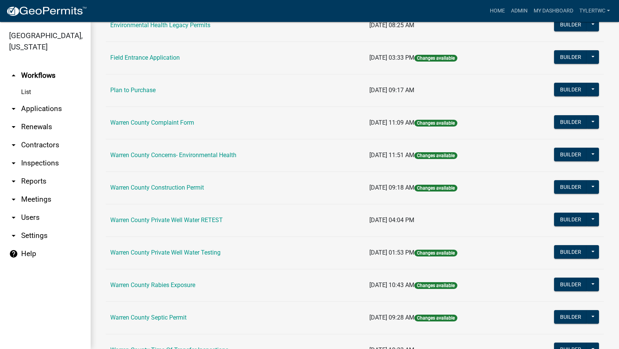
scroll to position [332, 0]
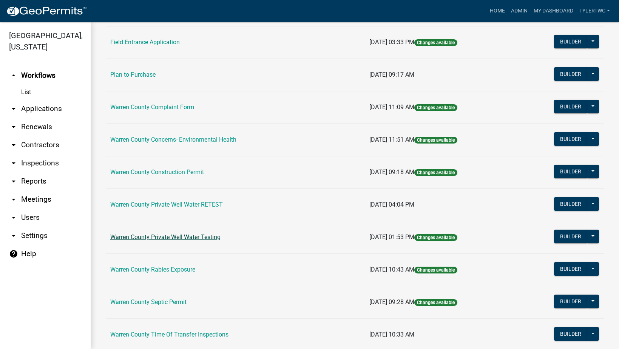
click at [196, 239] on link "Warren County Private Well Water Testing" at bounding box center [165, 237] width 110 height 7
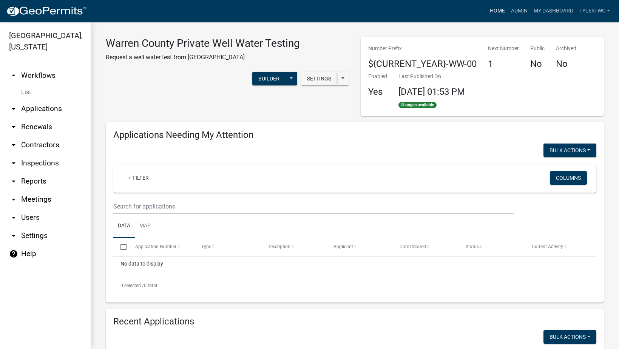
click at [498, 10] on link "Home" at bounding box center [497, 11] width 21 height 14
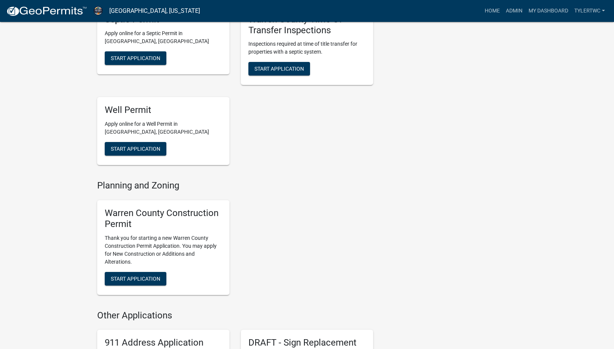
scroll to position [617, 0]
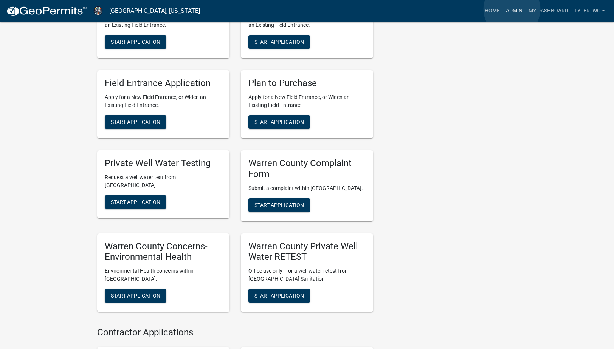
click at [512, 9] on link "Admin" at bounding box center [514, 11] width 23 height 14
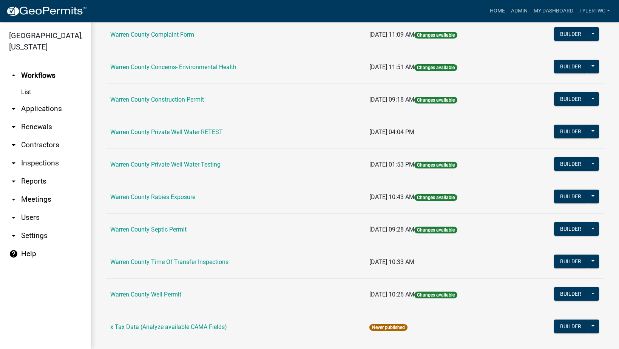
scroll to position [420, 0]
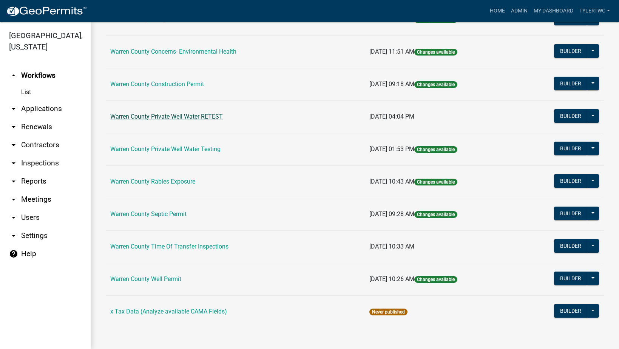
click at [183, 117] on link "Warren County Private Well Water RETEST" at bounding box center [166, 116] width 113 height 7
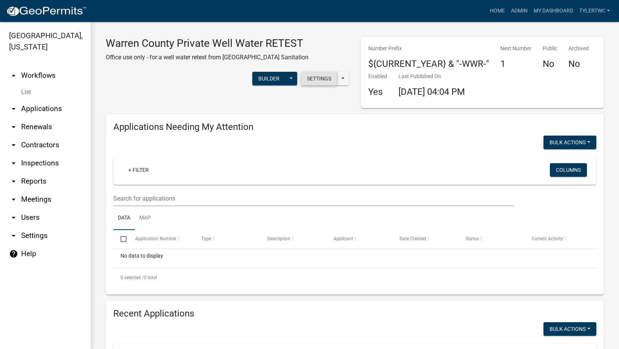
click at [319, 76] on button "Settings" at bounding box center [319, 79] width 36 height 14
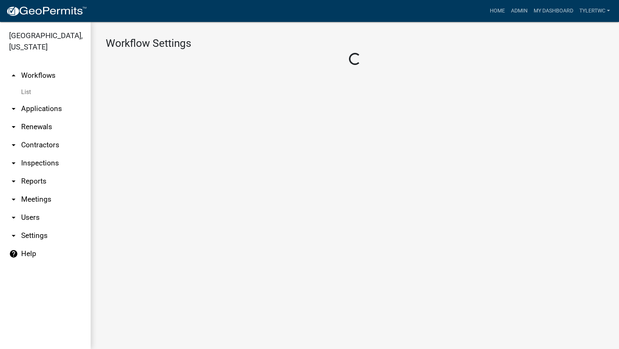
select select "1"
select select "61bc9035-1b08-4665-a78a-e905e77b6022"
select select "fd6fd05e-b1fa-4eea-9097-95deed638bbd"
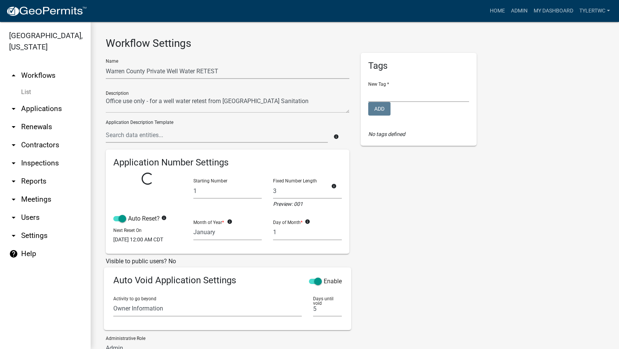
select select
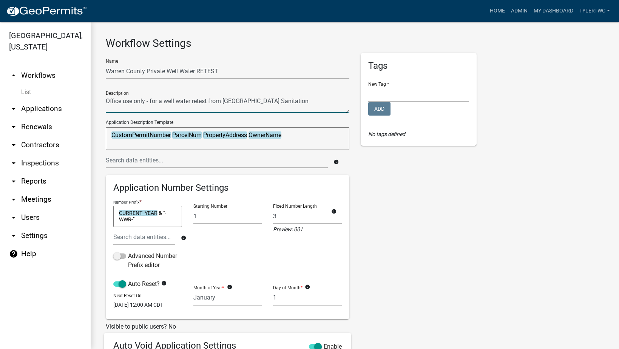
click at [233, 101] on textarea at bounding box center [228, 104] width 244 height 17
type textarea "Office use only - for a well water retest from [GEOGRAPHIC_DATA] Sanitation"
click at [402, 221] on div "Tags New Tag * Environmental Health Planning and Zoning Add No tags defined" at bounding box center [418, 278] width 127 height 450
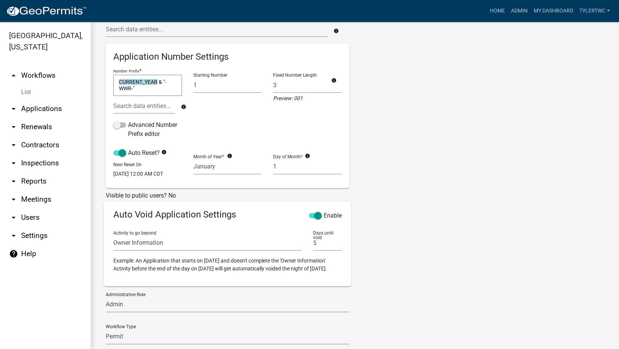
scroll to position [204, 0]
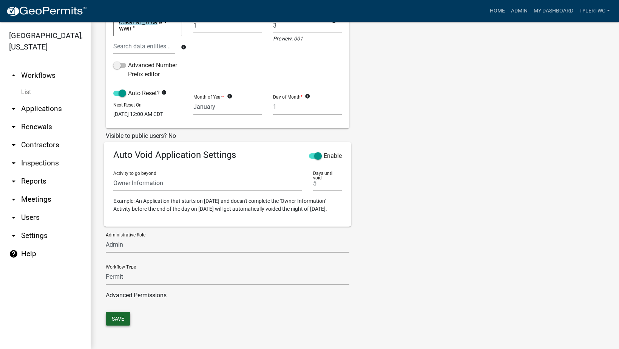
click at [120, 322] on button "Save" at bounding box center [118, 319] width 25 height 14
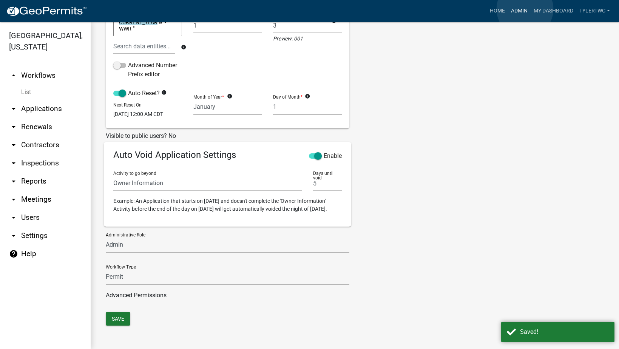
click at [525, 9] on link "Admin" at bounding box center [519, 11] width 23 height 14
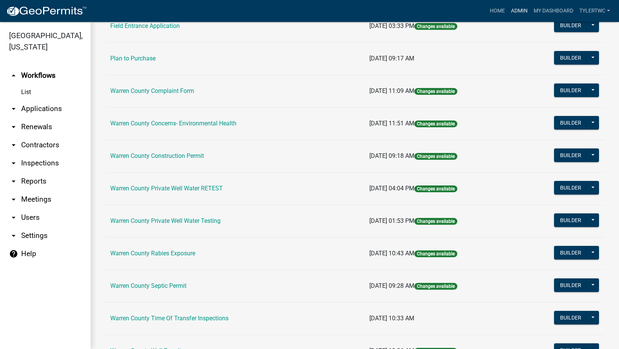
scroll to position [332, 0]
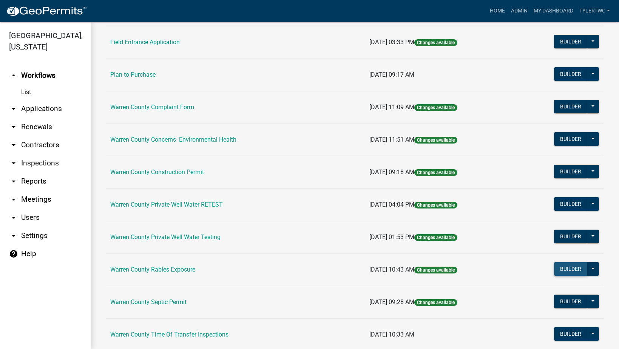
click at [567, 269] on button "Builder" at bounding box center [570, 269] width 33 height 14
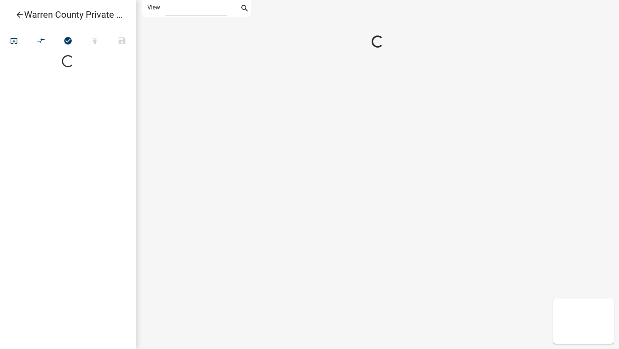
select select "1"
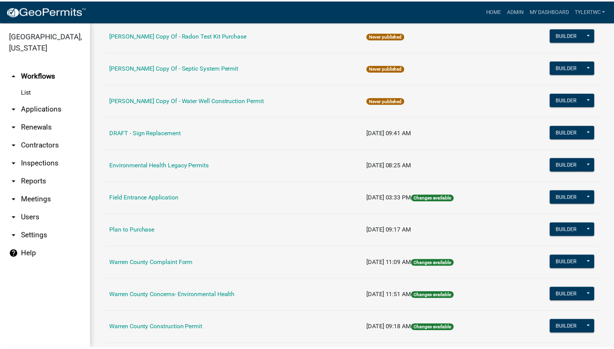
scroll to position [265, 0]
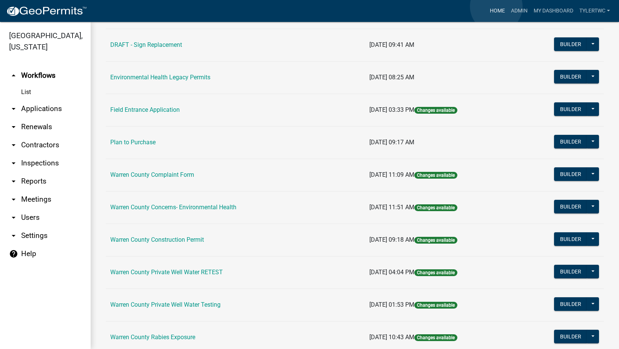
click at [497, 6] on link "Home" at bounding box center [497, 11] width 21 height 14
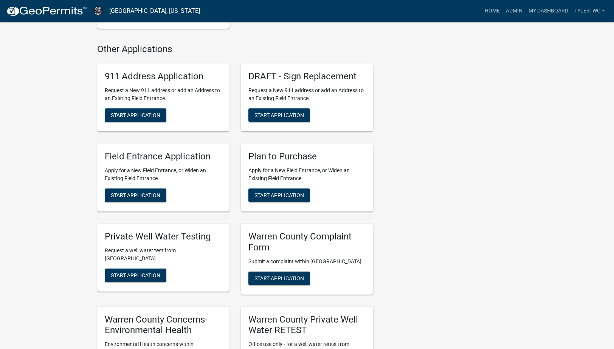
scroll to position [529, 0]
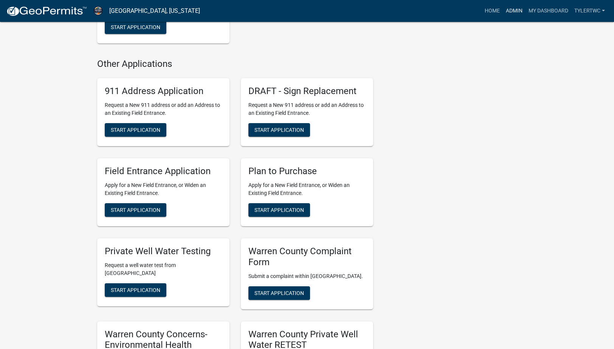
click at [517, 10] on link "Admin" at bounding box center [514, 11] width 23 height 14
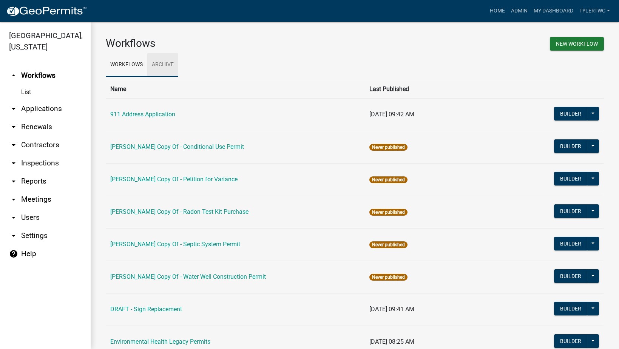
click at [163, 69] on link "Archive" at bounding box center [162, 65] width 31 height 24
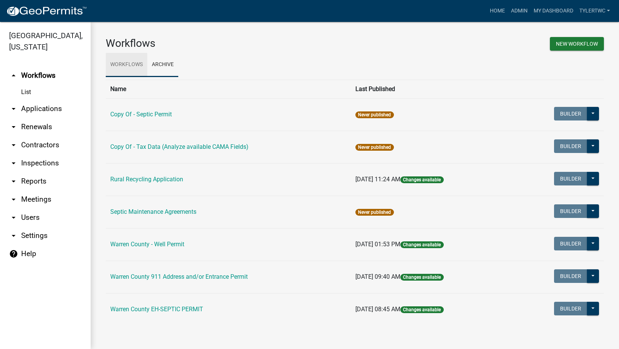
click at [131, 67] on link "Workflows" at bounding box center [127, 65] width 42 height 24
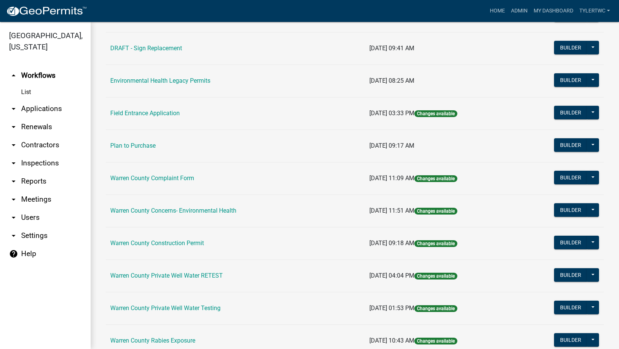
scroll to position [265, 0]
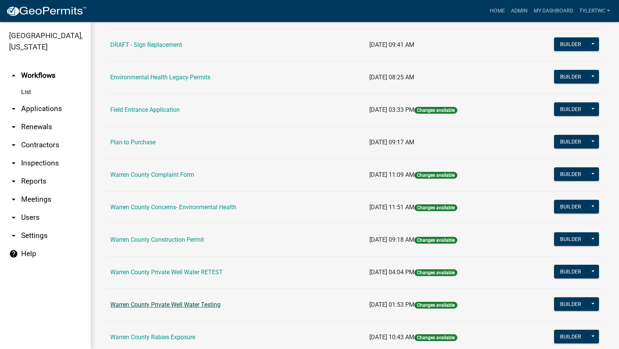
click at [175, 302] on link "Warren County Private Well Water Testing" at bounding box center [165, 304] width 110 height 7
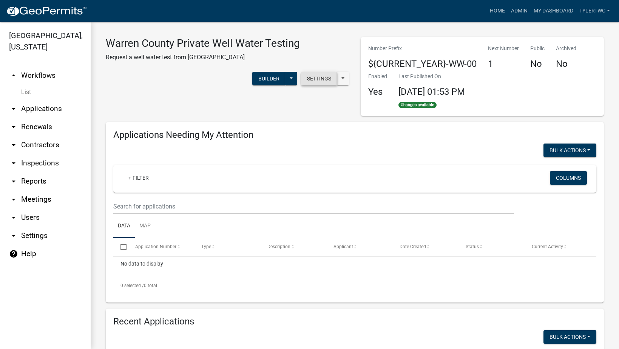
click at [312, 78] on button "Settings" at bounding box center [319, 79] width 36 height 14
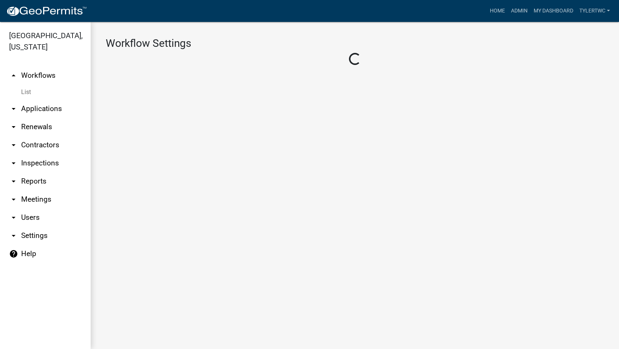
select select "1"
select select "c9ab7920-4333-4ffe-94ea-e67b87c3cc80"
select select "eb914f98-266b-4d45-b6a7-c04eb7a49358"
select select
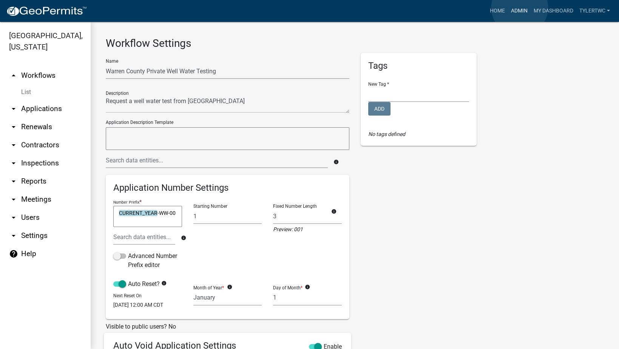
click at [520, 8] on link "Admin" at bounding box center [519, 11] width 23 height 14
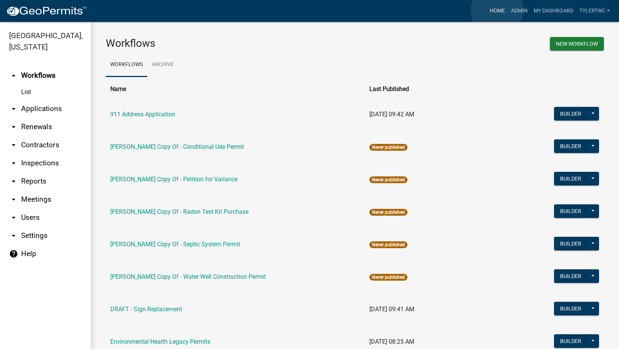
click at [498, 11] on link "Home" at bounding box center [497, 11] width 21 height 14
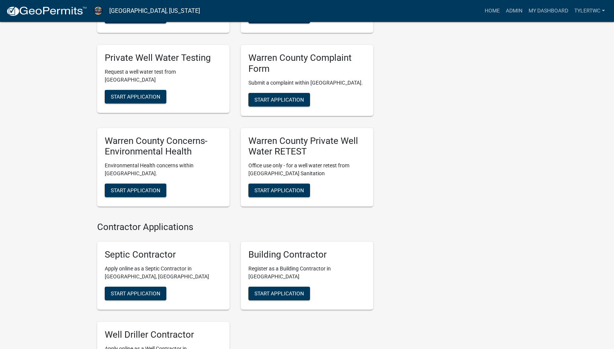
scroll to position [617, 0]
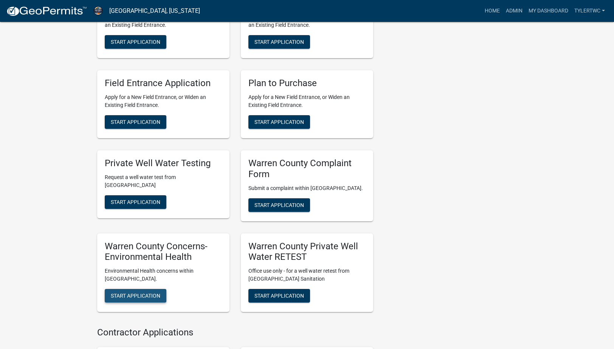
click at [133, 296] on span "Start Application" at bounding box center [136, 296] width 50 height 6
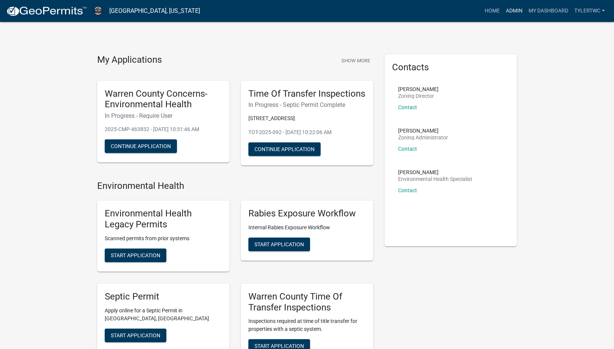
click at [508, 11] on link "Admin" at bounding box center [514, 11] width 23 height 14
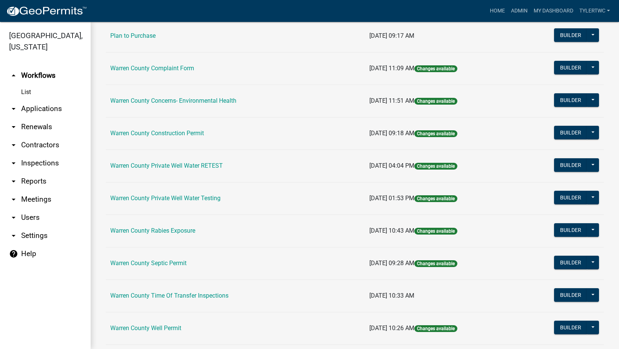
scroll to position [420, 0]
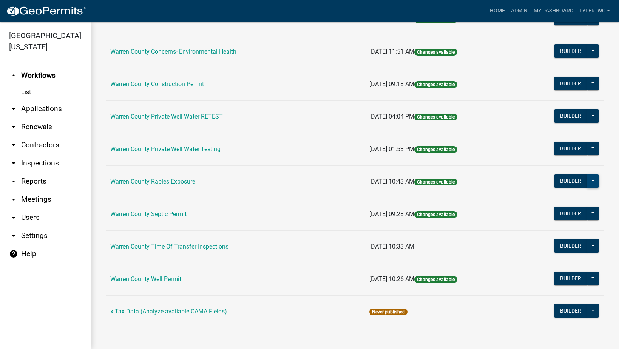
click at [591, 179] on button at bounding box center [593, 181] width 12 height 14
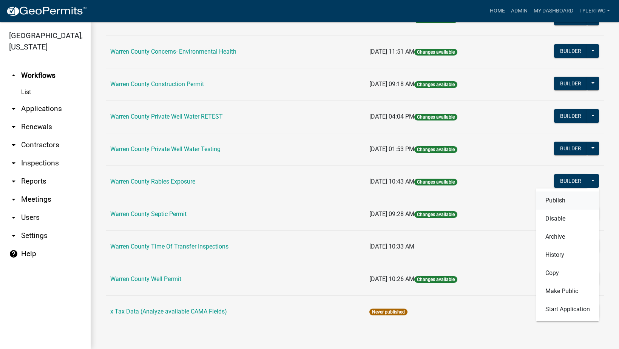
click at [562, 198] on button "Publish" at bounding box center [568, 201] width 63 height 18
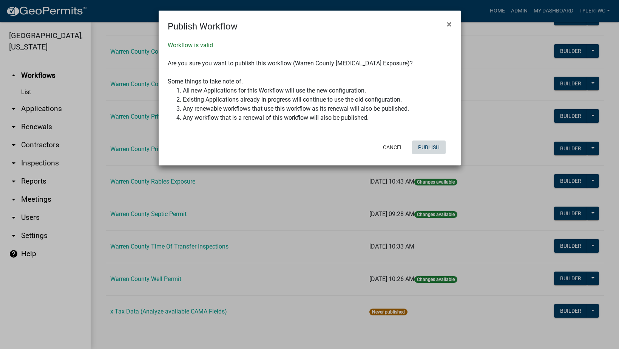
click at [428, 145] on button "Publish" at bounding box center [429, 148] width 34 height 14
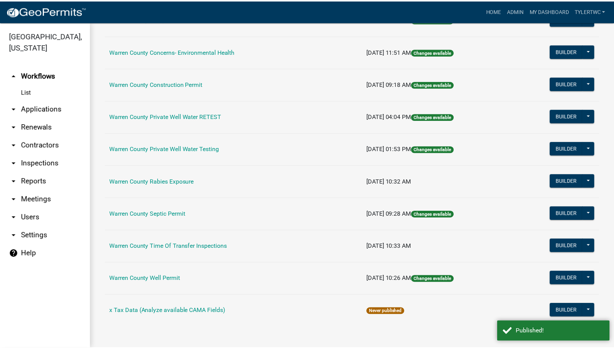
scroll to position [332, 0]
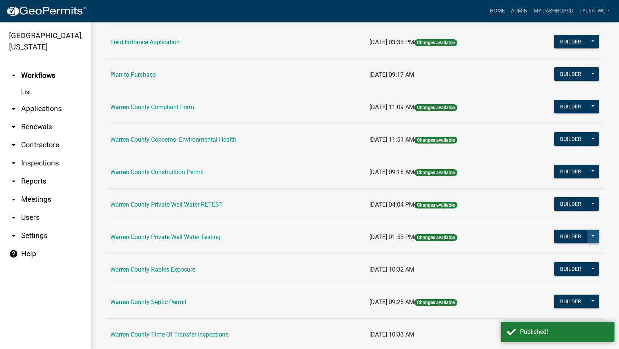
click at [589, 237] on button at bounding box center [593, 237] width 12 height 14
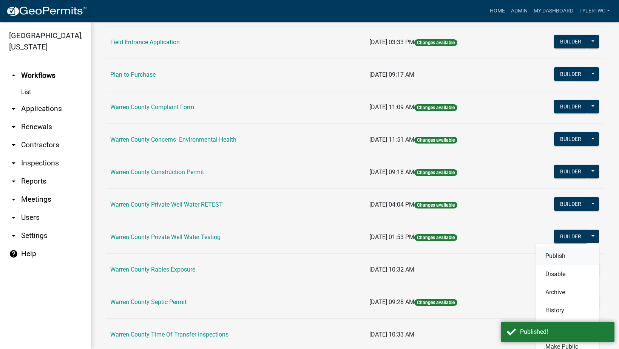
click at [559, 258] on button "Publish" at bounding box center [568, 256] width 63 height 18
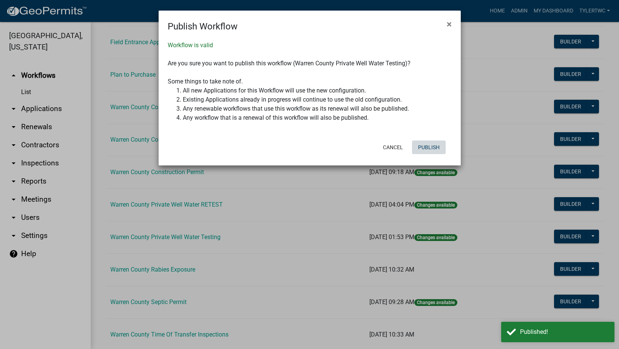
click at [432, 147] on button "Publish" at bounding box center [429, 148] width 34 height 14
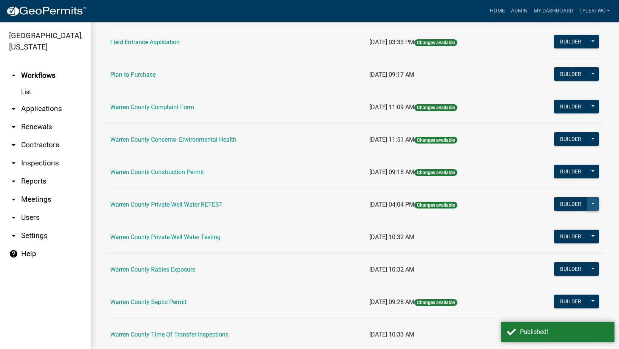
click at [588, 205] on button at bounding box center [593, 204] width 12 height 14
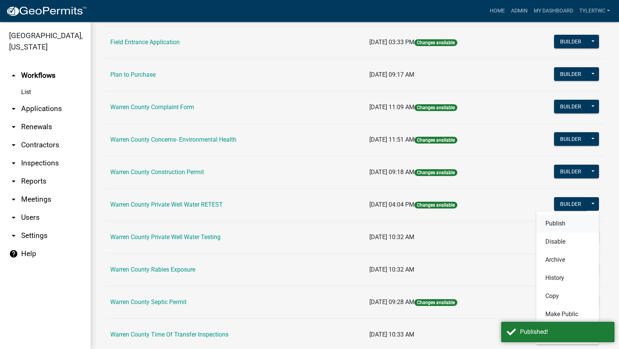
click at [563, 220] on button "Publish" at bounding box center [568, 224] width 63 height 18
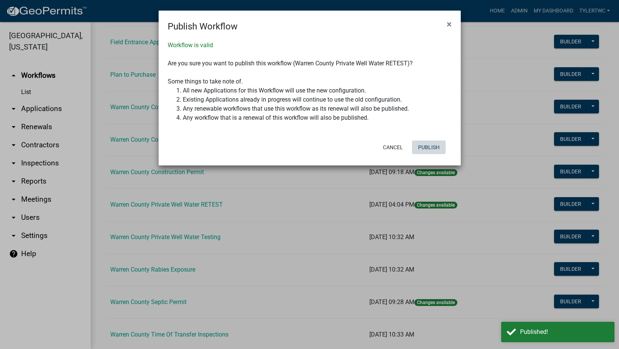
click at [428, 144] on button "Publish" at bounding box center [429, 148] width 34 height 14
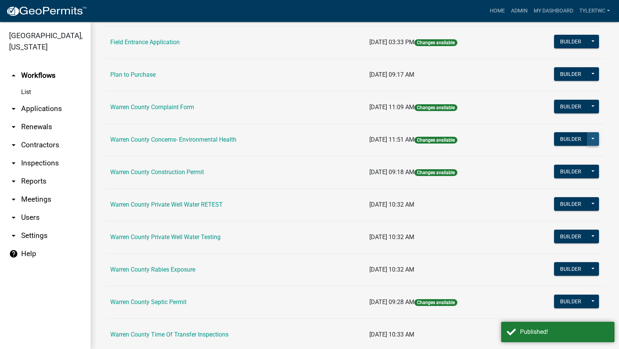
click at [587, 138] on button at bounding box center [593, 139] width 12 height 14
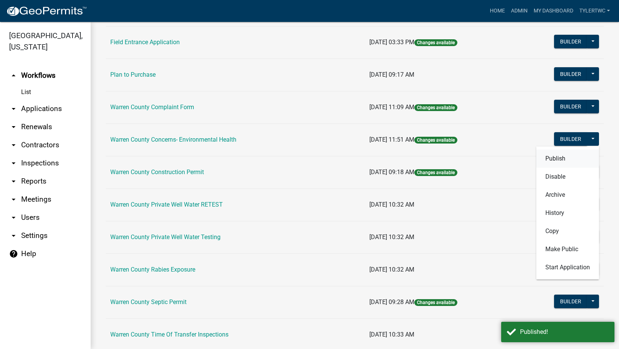
click at [553, 158] on button "Publish" at bounding box center [568, 159] width 63 height 18
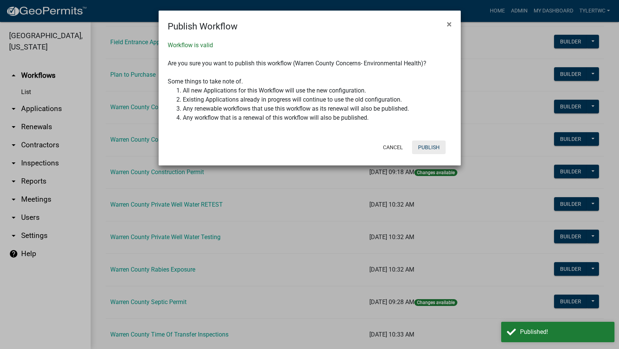
click at [433, 142] on button "Publish" at bounding box center [429, 148] width 34 height 14
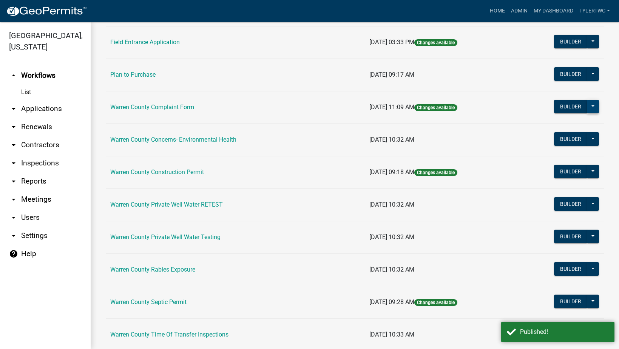
click at [587, 102] on button at bounding box center [593, 107] width 12 height 14
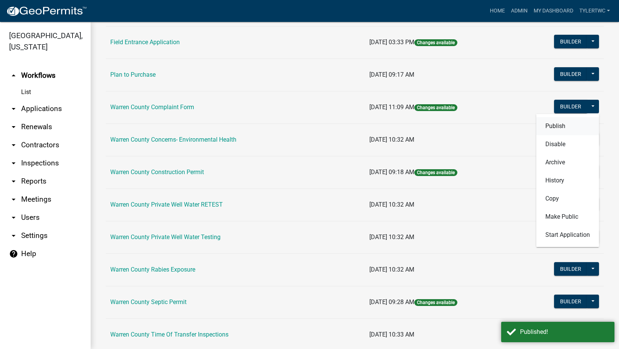
click at [549, 125] on button "Publish" at bounding box center [568, 126] width 63 height 18
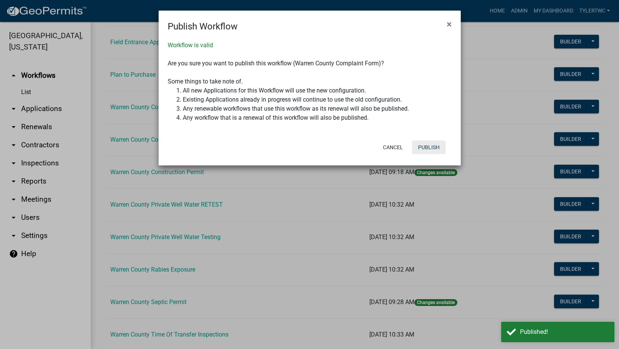
click at [432, 146] on button "Publish" at bounding box center [429, 148] width 34 height 14
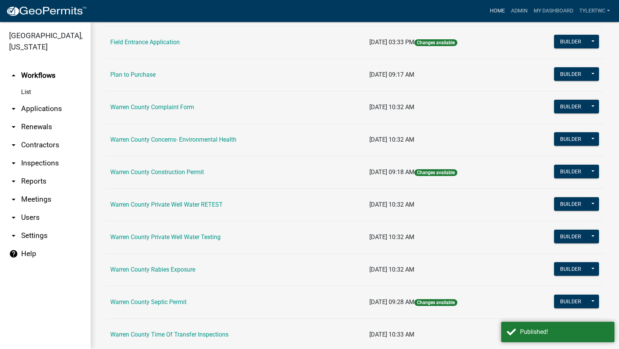
click at [497, 6] on link "Home" at bounding box center [497, 11] width 21 height 14
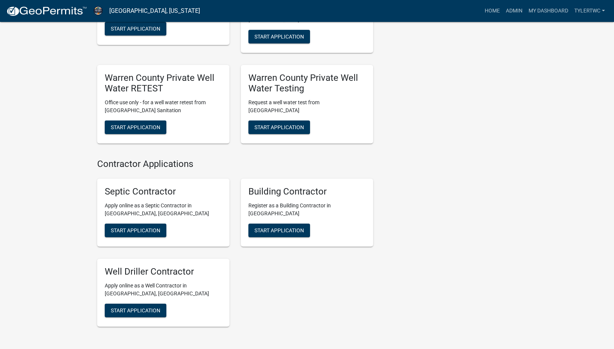
scroll to position [617, 0]
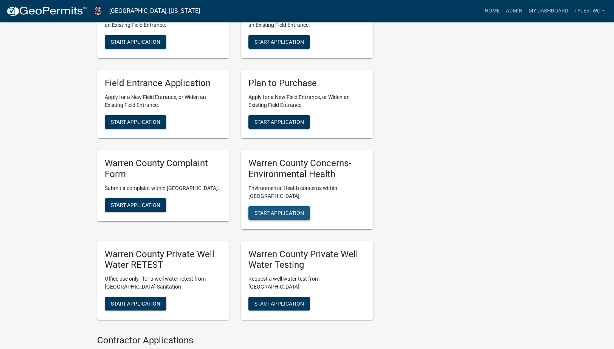
click at [291, 209] on button "Start Application" at bounding box center [279, 213] width 62 height 14
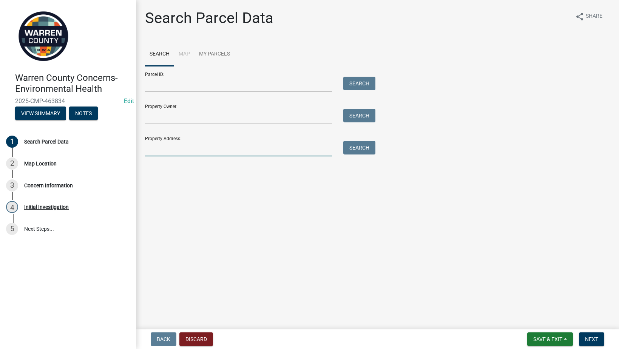
click at [176, 143] on input "Property Address:" at bounding box center [238, 148] width 187 height 15
click at [178, 115] on input "Property Owner:" at bounding box center [238, 116] width 187 height 15
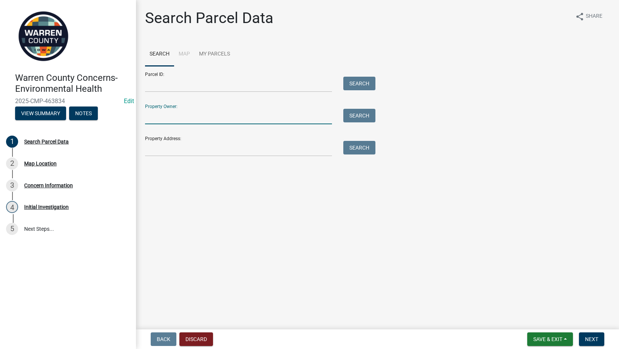
type input "[PERSON_NAME]"
type input "301 N Buxton Street"
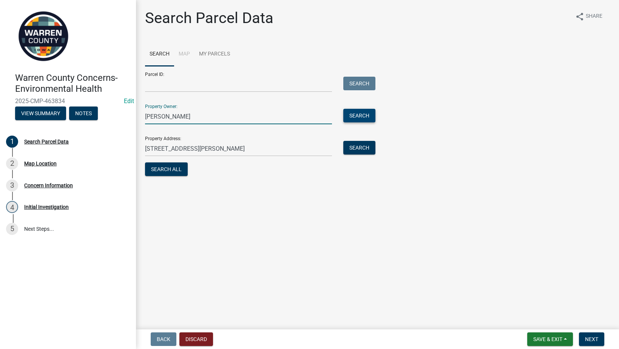
click at [364, 111] on button "Search" at bounding box center [359, 116] width 32 height 14
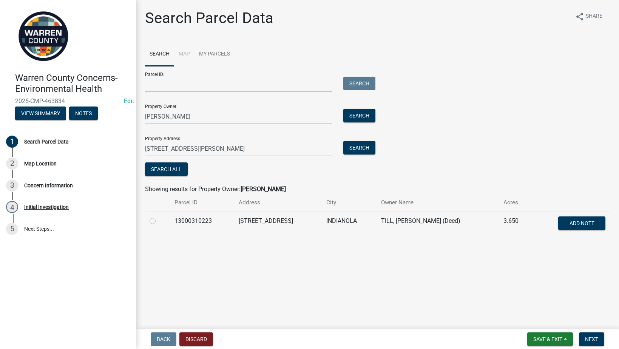
click at [159, 217] on label at bounding box center [159, 217] width 0 height 0
click at [159, 220] on input "radio" at bounding box center [161, 219] width 5 height 5
radio input "true"
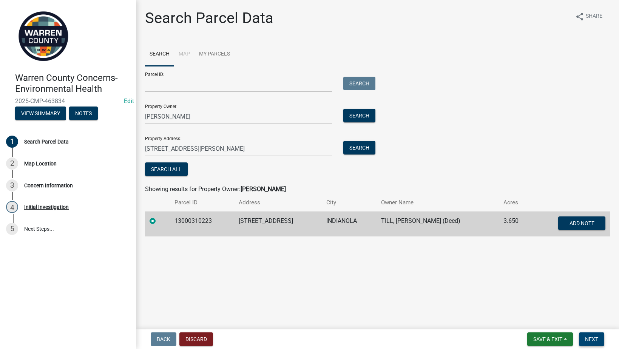
click at [591, 337] on span "Next" at bounding box center [591, 339] width 13 height 6
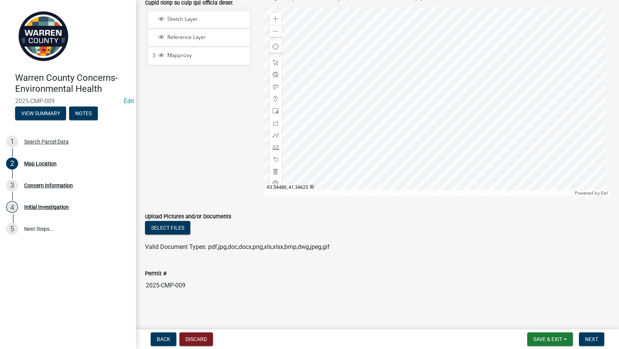
scroll to position [221, 0]
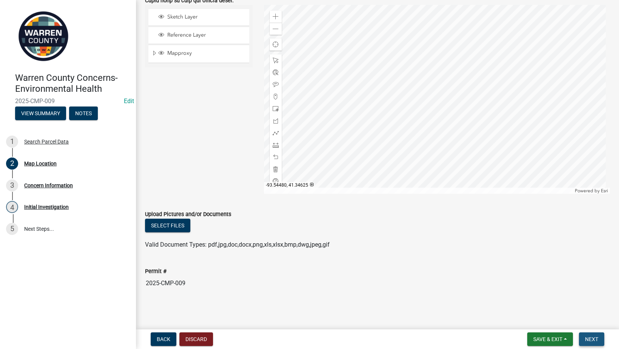
click at [590, 337] on span "Next" at bounding box center [591, 339] width 13 height 6
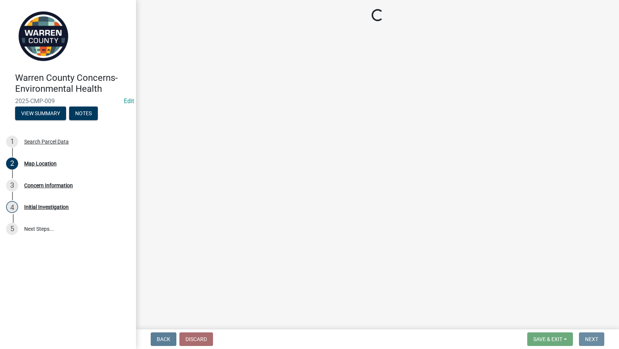
scroll to position [0, 0]
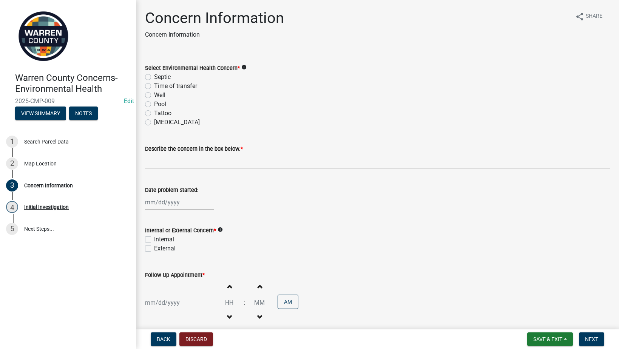
click at [154, 74] on label "Septic" at bounding box center [162, 77] width 17 height 9
click at [154, 74] on input "Septic" at bounding box center [156, 75] width 5 height 5
radio input "true"
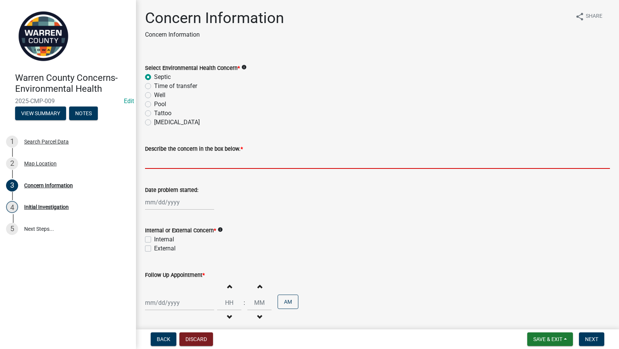
click at [169, 164] on input "Describe the concern in the box below. *" at bounding box center [377, 160] width 465 height 15
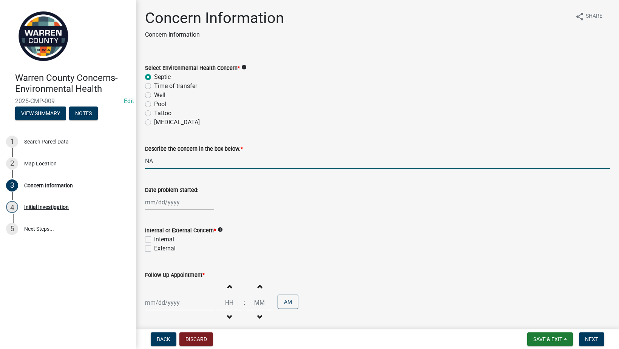
type input "NA"
click at [154, 240] on label "Internal" at bounding box center [164, 239] width 20 height 9
click at [154, 240] on input "Internal" at bounding box center [156, 237] width 5 height 5
checkbox input "true"
checkbox input "false"
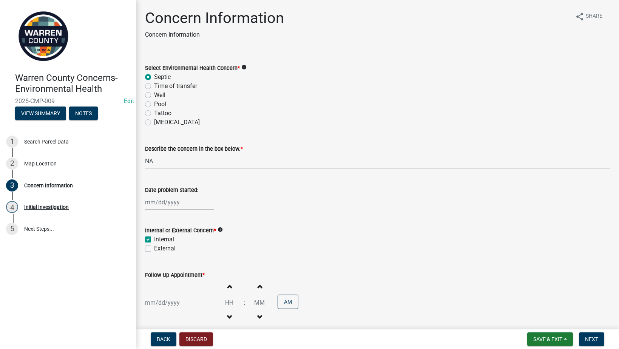
scroll to position [36, 0]
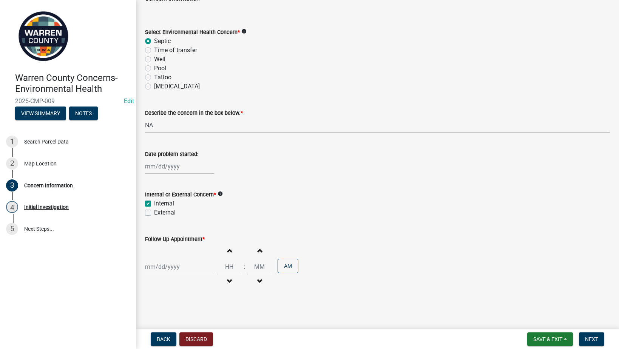
click at [161, 269] on div at bounding box center [179, 266] width 69 height 15
select select "8"
select select "2025"
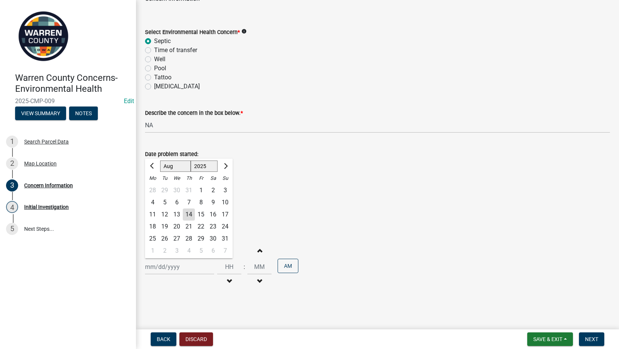
click at [200, 212] on div "15" at bounding box center [201, 215] width 12 height 12
type input "08/15/2025"
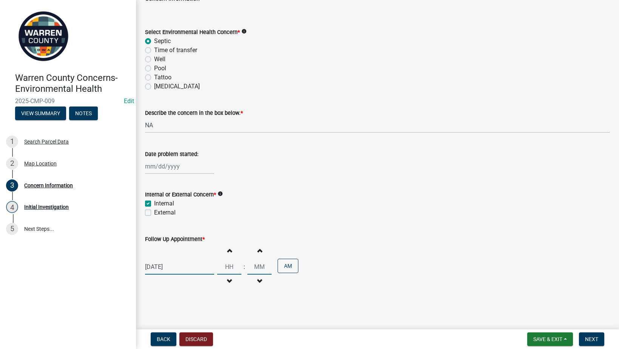
click at [228, 265] on input "Hours" at bounding box center [229, 266] width 24 height 15
click at [229, 265] on input "Hours" at bounding box center [229, 266] width 24 height 15
type input "11"
type input "00"
click at [254, 267] on input "00" at bounding box center [260, 266] width 24 height 15
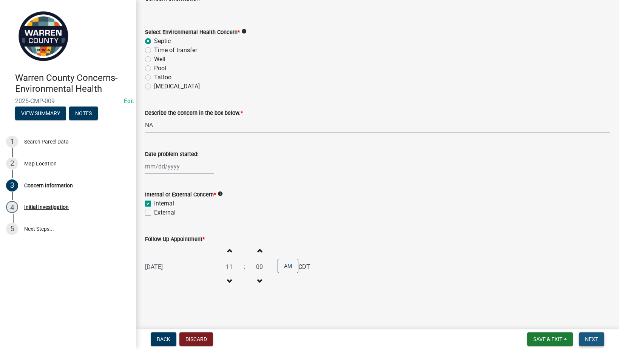
click at [596, 339] on span "Next" at bounding box center [591, 339] width 13 height 6
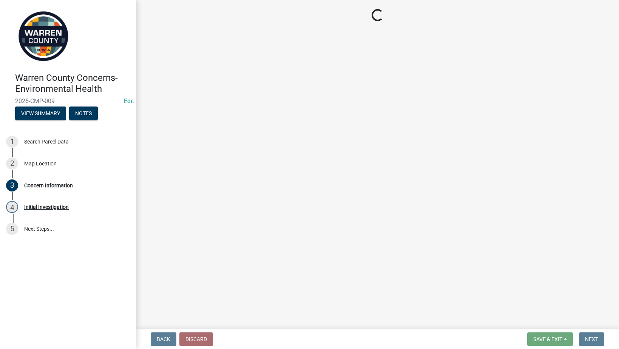
scroll to position [0, 0]
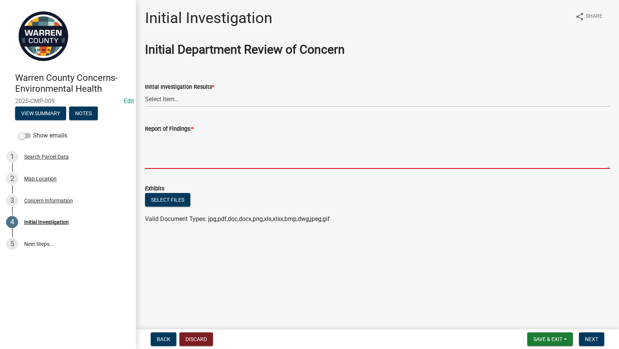
click at [192, 155] on textarea "Report of Findings: *" at bounding box center [377, 151] width 465 height 36
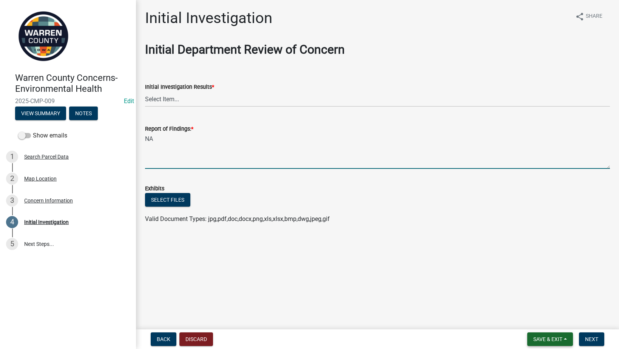
type textarea "NA"
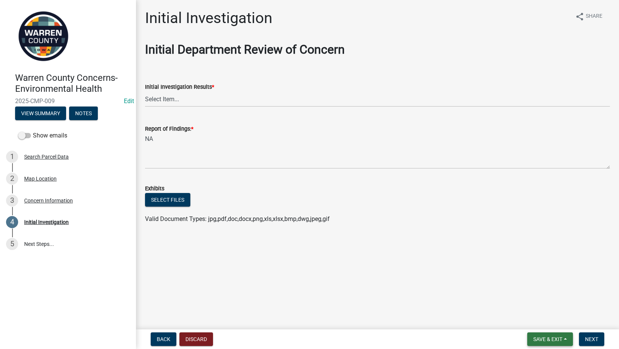
click at [553, 337] on span "Save & Exit" at bounding box center [548, 339] width 29 height 6
click at [543, 318] on button "Save & Exit" at bounding box center [543, 320] width 60 height 18
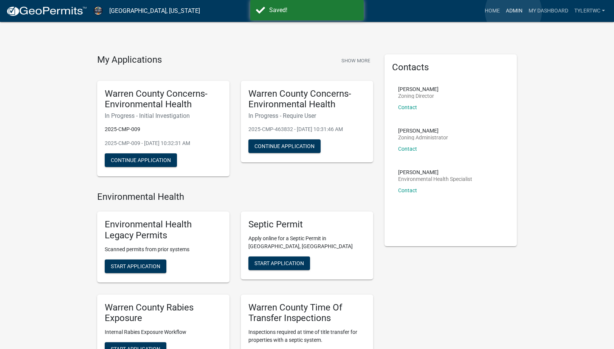
drag, startPoint x: 513, startPoint y: 11, endPoint x: 505, endPoint y: 28, distance: 18.8
click at [513, 12] on link "Admin" at bounding box center [514, 11] width 23 height 14
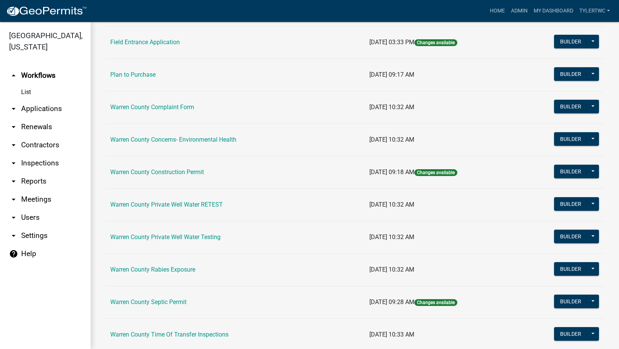
scroll to position [420, 0]
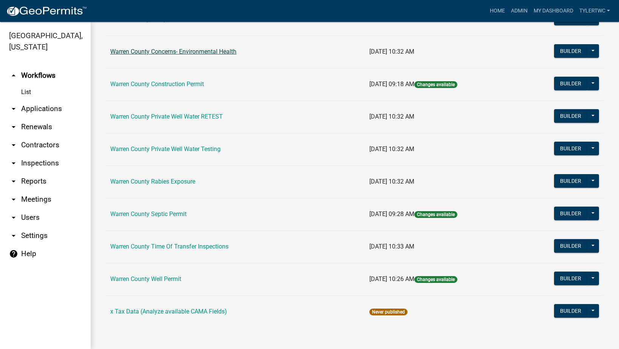
click at [176, 51] on link "Warren County Concerns- Environmental Health" at bounding box center [173, 51] width 126 height 7
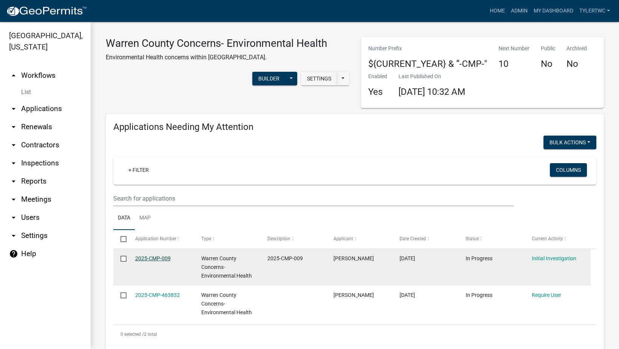
click at [150, 257] on link "2025-CMP-009" at bounding box center [153, 258] width 36 height 6
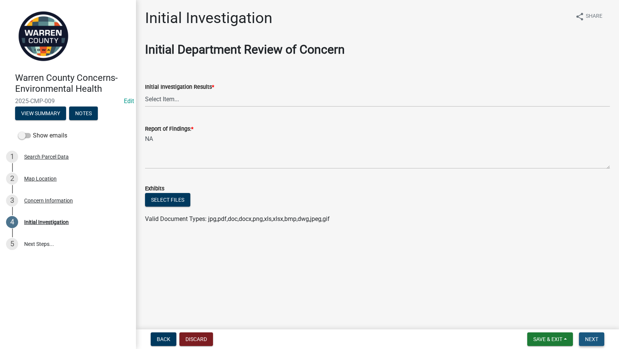
click at [592, 336] on span "Next" at bounding box center [591, 339] width 13 height 6
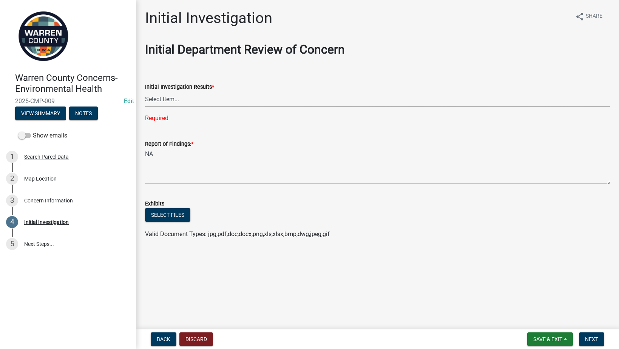
click at [199, 101] on select "Select Item... No Violation Violation Established - contacted owner Violation E…" at bounding box center [377, 98] width 465 height 15
click at [145, 91] on select "Select Item... No Violation Violation Established - contacted owner Violation E…" at bounding box center [377, 98] width 465 height 15
select select "42453c44-93c3-4fe3-853a-6149bfe918f2"
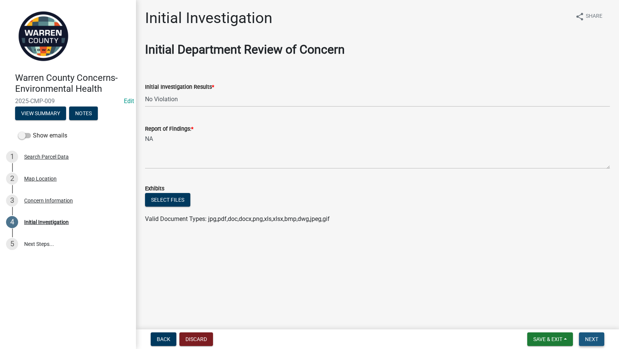
click at [586, 336] on button "Next" at bounding box center [591, 340] width 25 height 14
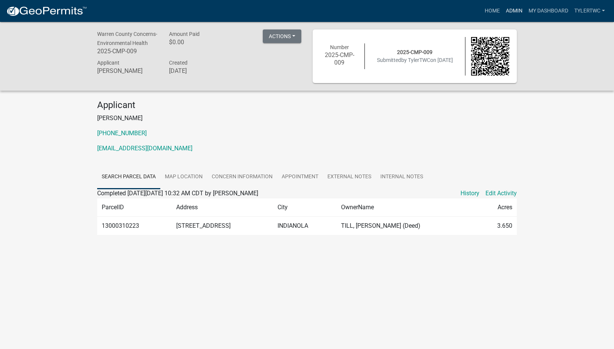
click at [517, 8] on link "Admin" at bounding box center [514, 11] width 23 height 14
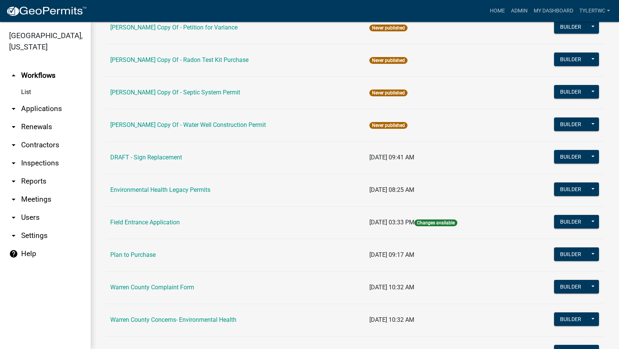
scroll to position [265, 0]
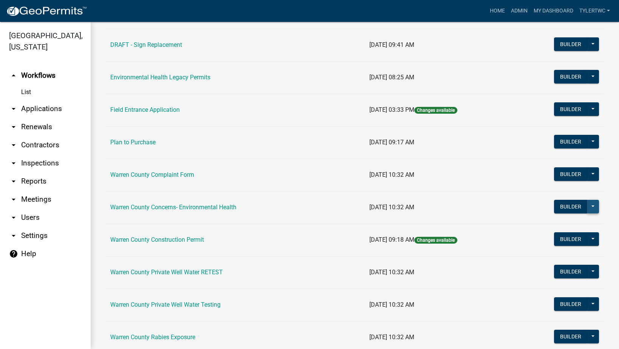
click at [591, 208] on button at bounding box center [593, 207] width 12 height 14
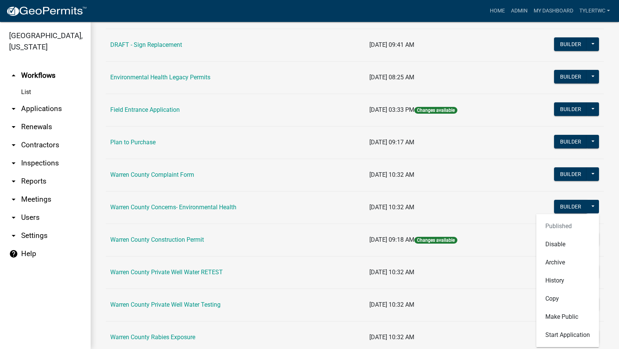
click at [162, 203] on td "Warren County Concerns- Environmental Health" at bounding box center [235, 207] width 259 height 32
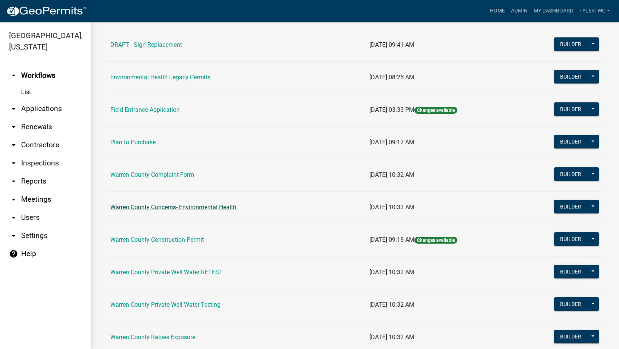
click at [165, 206] on link "Warren County Concerns- Environmental Health" at bounding box center [173, 207] width 126 height 7
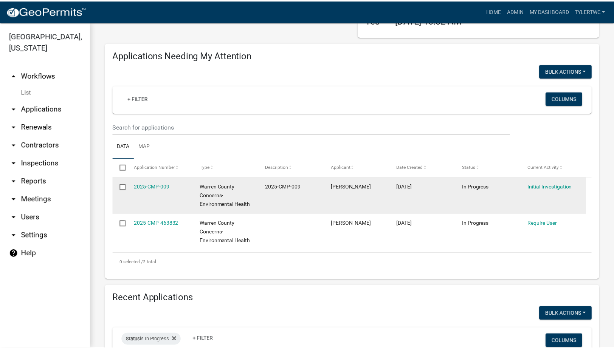
scroll to position [88, 0]
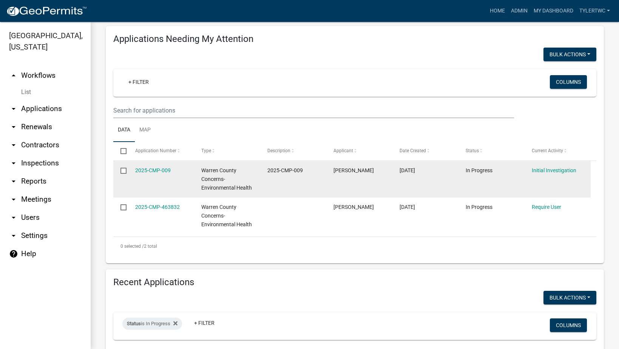
click at [125, 170] on input "checkbox" at bounding box center [123, 170] width 5 height 5
checkbox input "true"
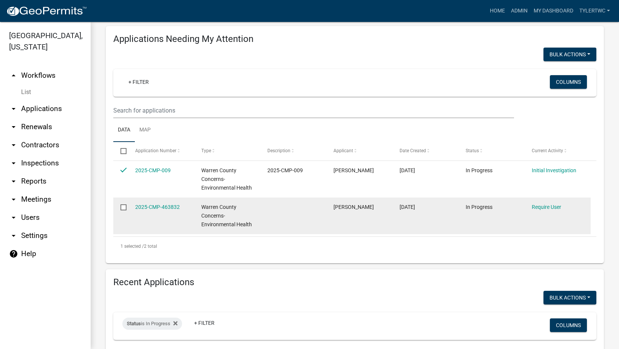
click at [123, 206] on input "checkbox" at bounding box center [123, 206] width 5 height 5
checkbox input "true"
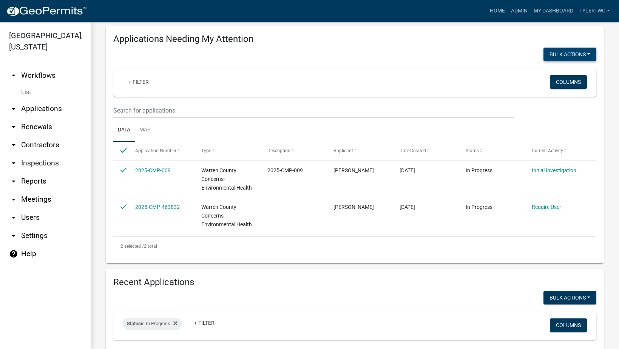
click at [580, 53] on button "Bulk Actions" at bounding box center [570, 55] width 53 height 14
click at [545, 73] on button "Void" at bounding box center [566, 74] width 60 height 18
checkbox input "false"
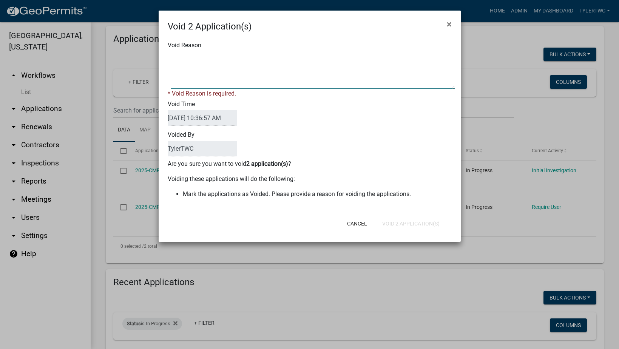
click at [203, 83] on textarea "Void Reason" at bounding box center [313, 70] width 284 height 38
type textarea "NA"
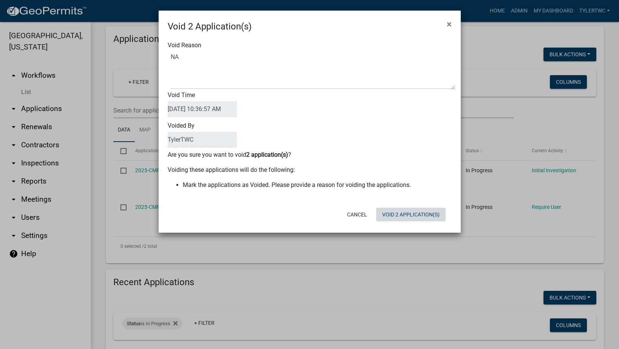
click at [407, 226] on form "Void 2 Application(s) × Void Reason Void Time 08/14/2025 10:36:57 AM Voided By …" at bounding box center [310, 118] width 302 height 215
click at [408, 213] on button "Void 2 Application(s)" at bounding box center [411, 215] width 70 height 14
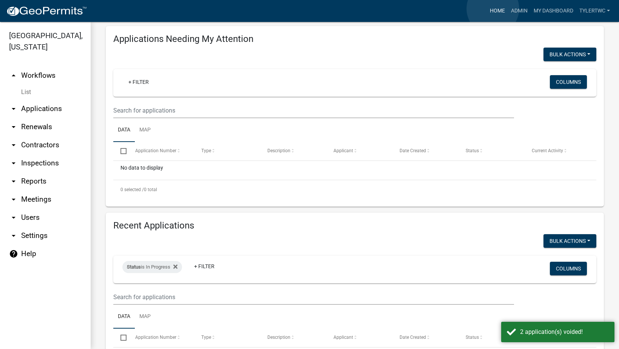
click at [493, 9] on link "Home" at bounding box center [497, 11] width 21 height 14
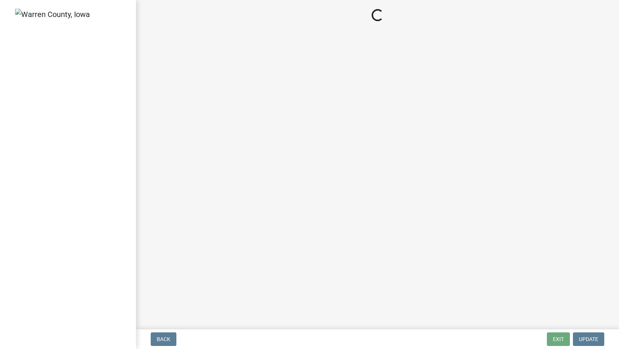
select select "42453c44-93c3-4fe3-853a-6149bfe918f2"
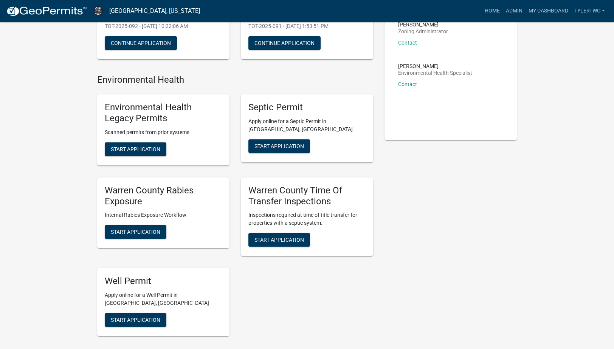
scroll to position [176, 0]
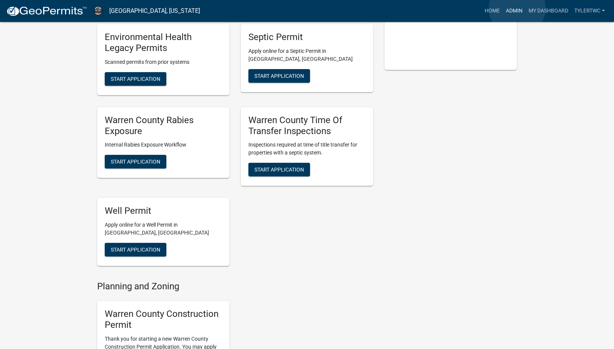
click at [517, 8] on link "Admin" at bounding box center [514, 11] width 23 height 14
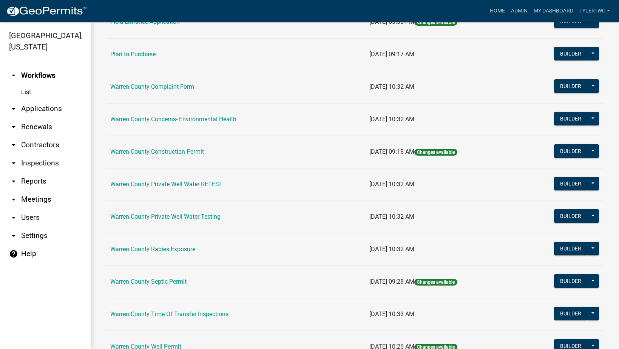
scroll to position [420, 0]
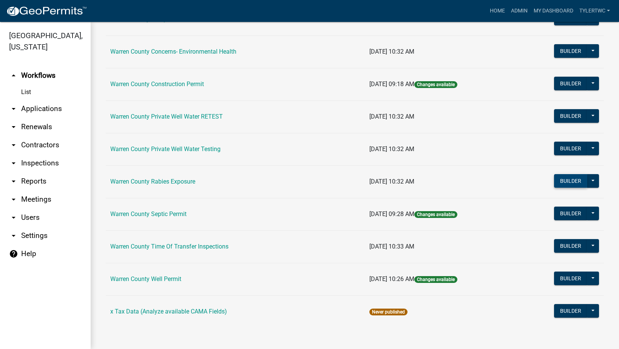
click at [554, 181] on button "Builder" at bounding box center [570, 181] width 33 height 14
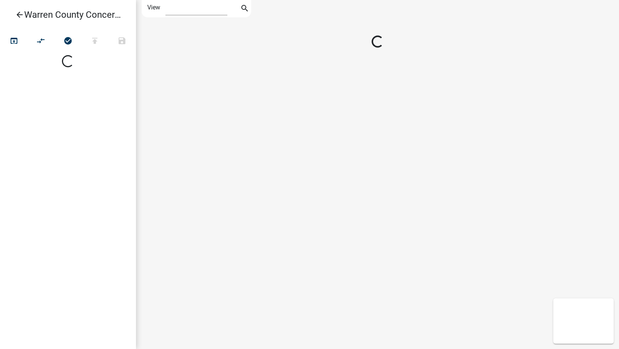
select select "1"
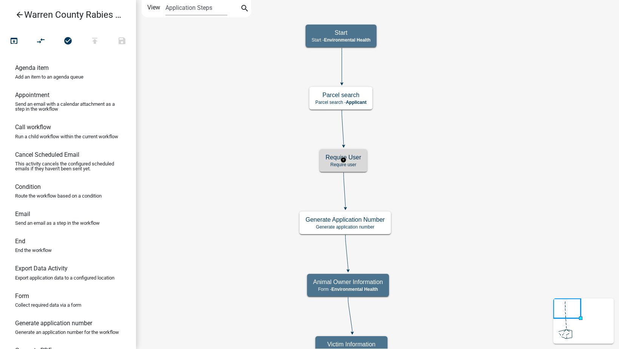
click at [357, 155] on h5 "Require User" at bounding box center [344, 157] width 36 height 7
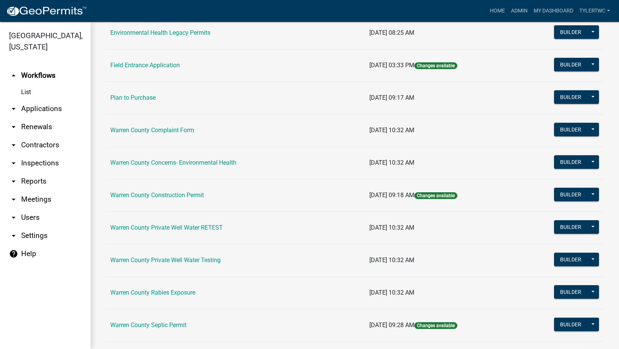
scroll to position [353, 0]
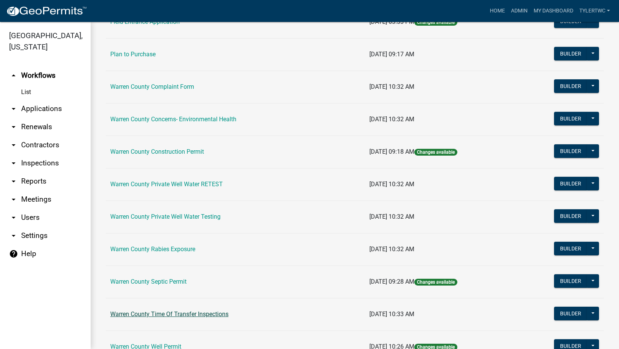
click at [183, 317] on link "Warren County Time Of Transfer Inspections" at bounding box center [169, 314] width 118 height 7
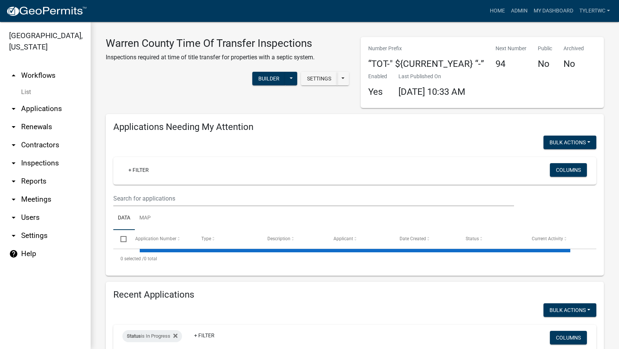
select select "2: 50"
select select "3: 100"
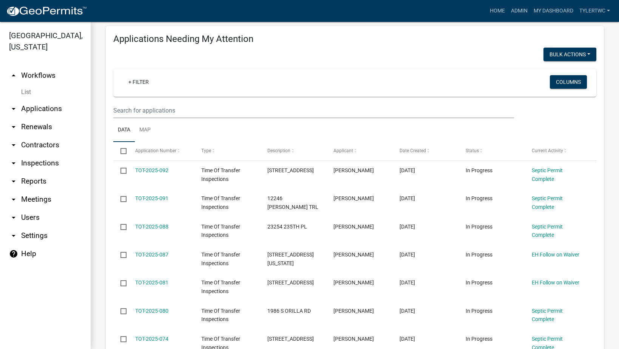
scroll to position [176, 0]
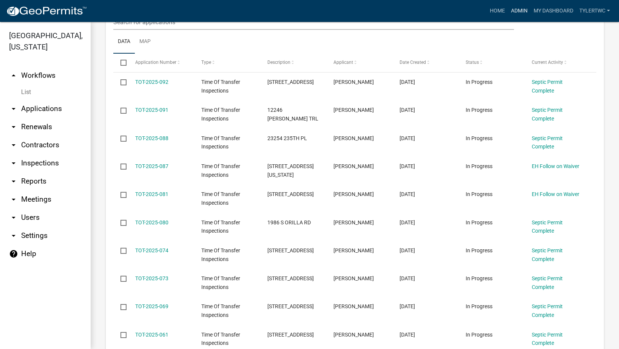
drag, startPoint x: 524, startPoint y: 8, endPoint x: 517, endPoint y: 9, distance: 6.8
click at [524, 8] on link "Admin" at bounding box center [519, 11] width 23 height 14
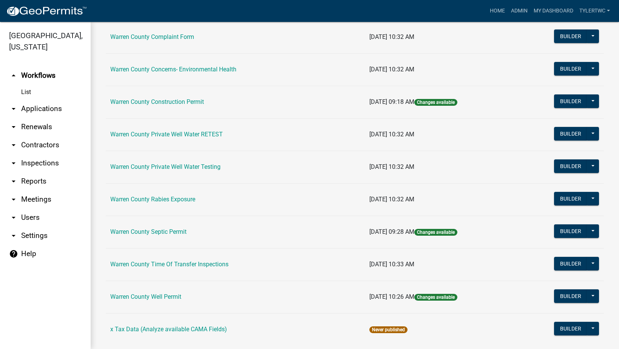
scroll to position [420, 0]
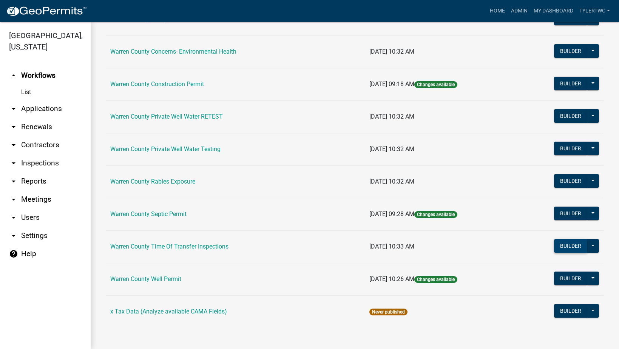
click at [569, 245] on button "Builder" at bounding box center [570, 246] width 33 height 14
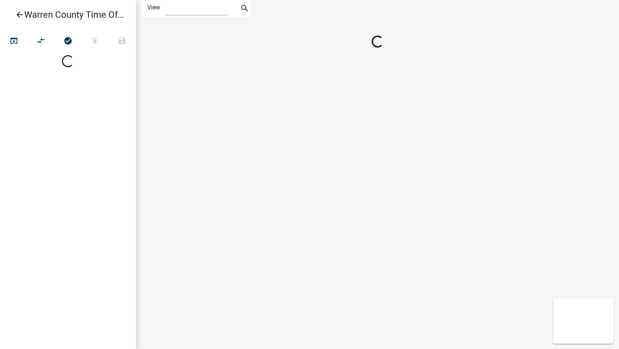
select select "1"
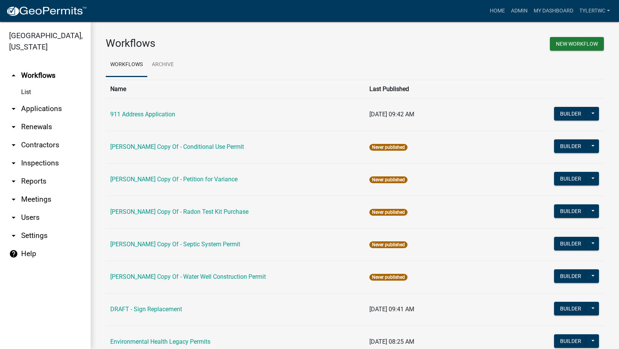
click at [23, 245] on link "help Help" at bounding box center [45, 254] width 91 height 18
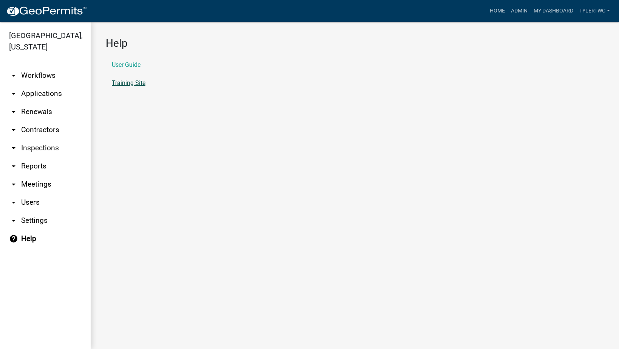
click at [125, 83] on link "Training Site" at bounding box center [129, 83] width 34 height 6
click at [34, 212] on link "arrow_drop_down Settings" at bounding box center [45, 221] width 91 height 18
select select "IA"
select select "Central Standard Time"
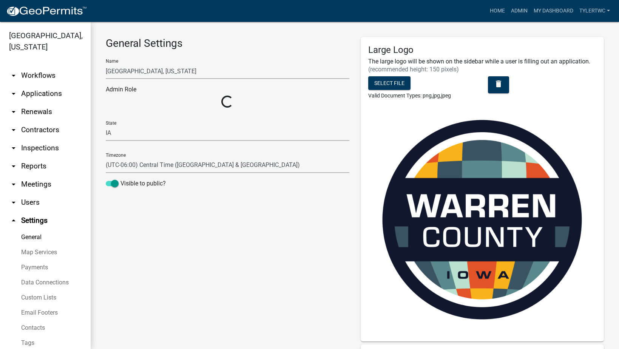
select select "fd6fd05e-b1fa-4eea-9097-95deed638bbd"
click at [34, 212] on link "arrow_drop_up Settings" at bounding box center [45, 221] width 91 height 18
click at [40, 67] on link "arrow_drop_down Workflows" at bounding box center [45, 76] width 91 height 18
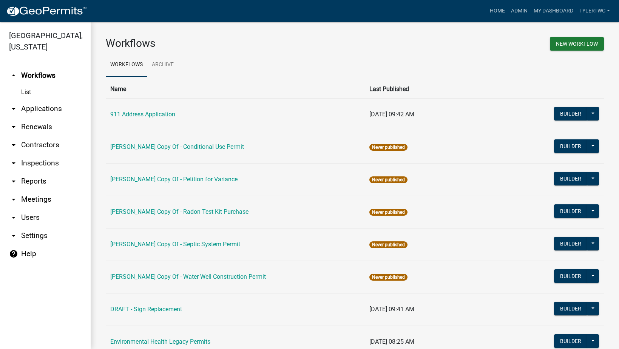
scroll to position [420, 0]
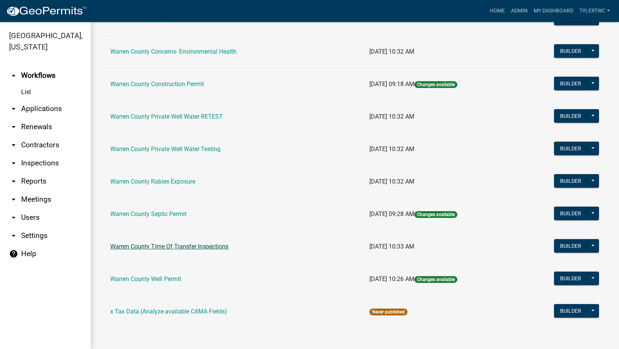
click at [161, 243] on link "Warren County Time Of Transfer Inspections" at bounding box center [169, 246] width 118 height 7
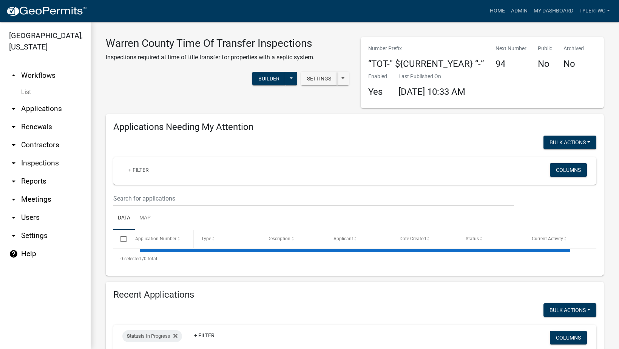
select select "2: 50"
select select "3: 100"
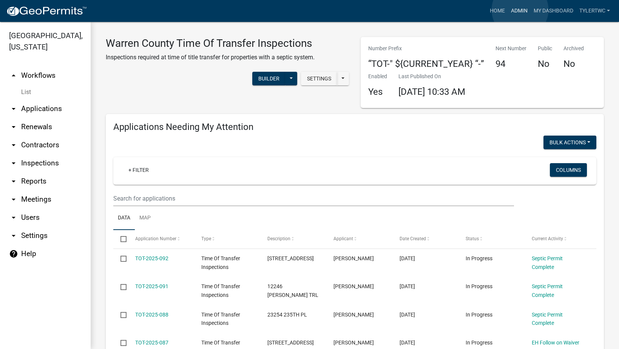
click at [520, 10] on link "Admin" at bounding box center [519, 11] width 23 height 14
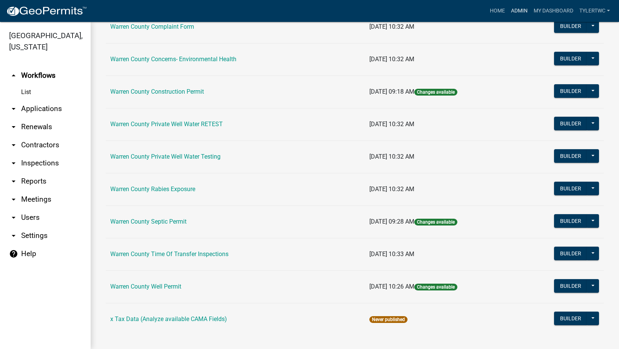
scroll to position [420, 0]
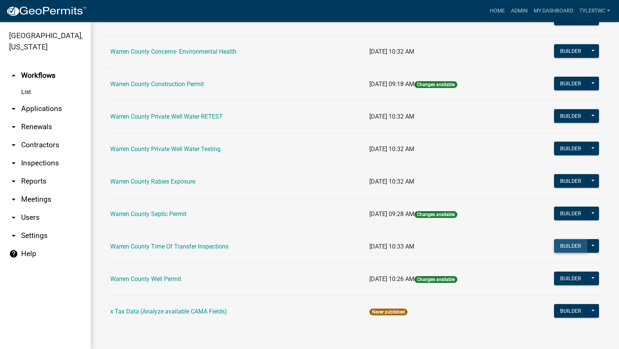
click at [559, 247] on button "Builder" at bounding box center [570, 246] width 33 height 14
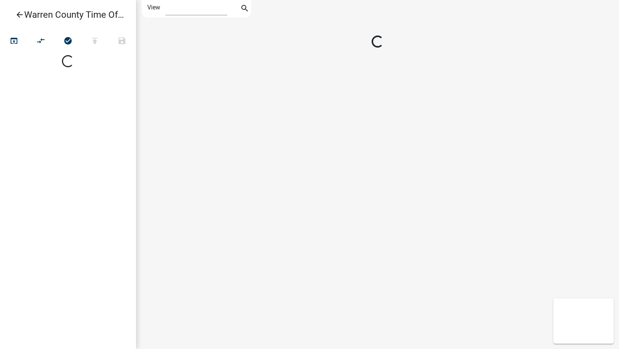
select select "1"
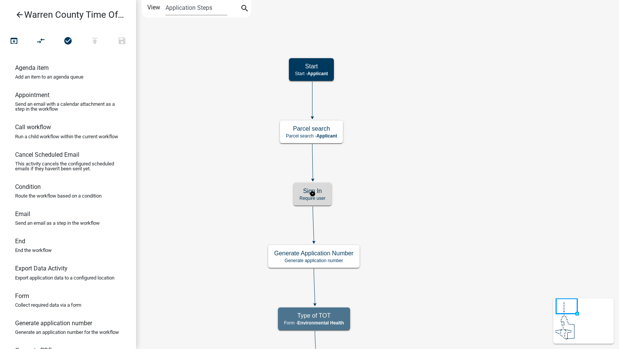
click at [328, 196] on div "Sign In Require user" at bounding box center [313, 194] width 38 height 23
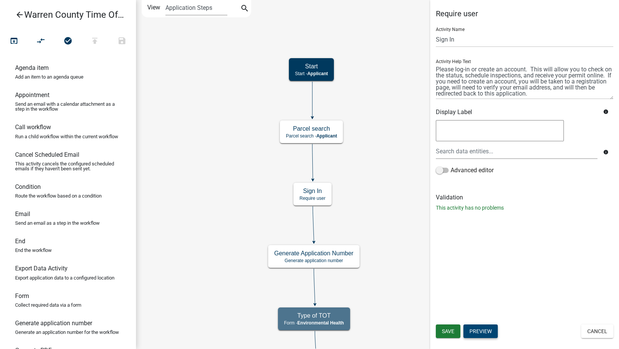
click at [483, 333] on button "Preview" at bounding box center [481, 332] width 34 height 14
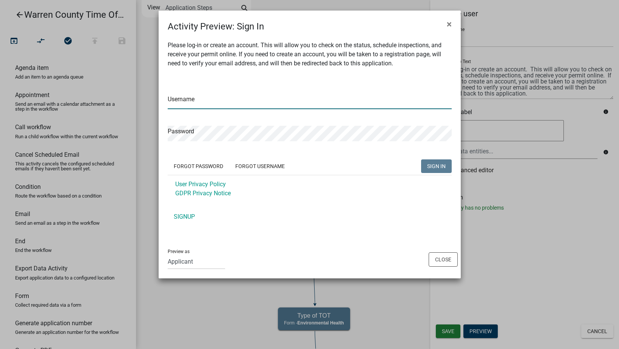
type input "tylertWC"
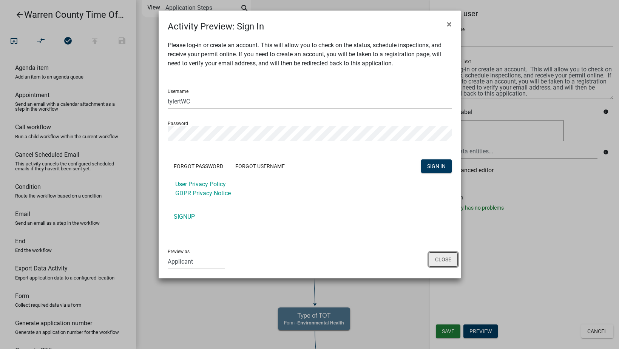
click at [438, 258] on button "Close" at bounding box center [443, 259] width 29 height 14
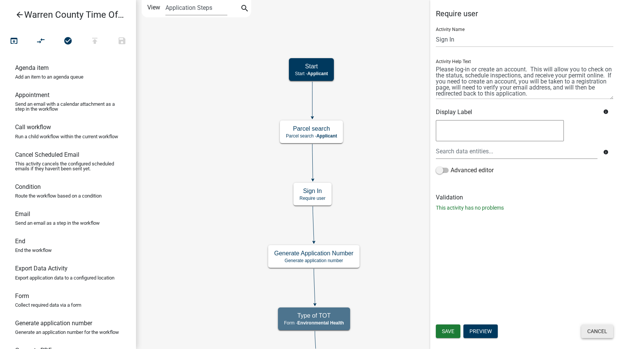
click at [593, 330] on button "Cancel" at bounding box center [598, 332] width 32 height 14
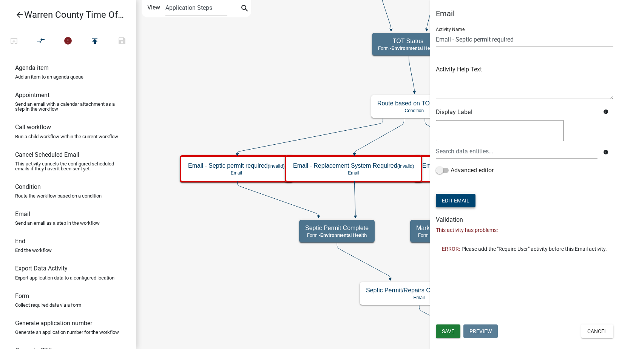
click at [452, 201] on button "Edit Email" at bounding box center [456, 201] width 40 height 14
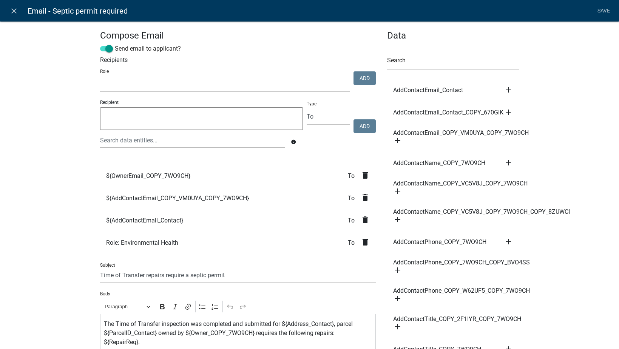
select select
click at [13, 10] on icon "close" at bounding box center [13, 10] width 9 height 9
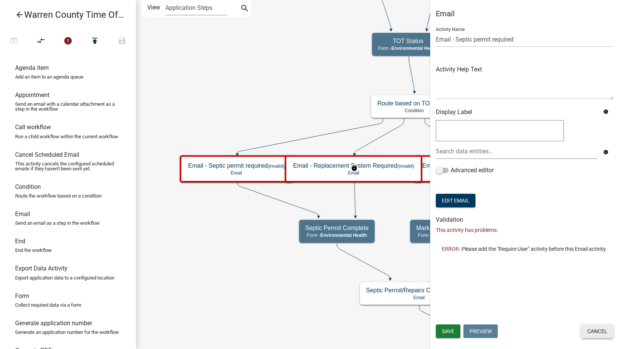
click at [592, 329] on button "Cancel" at bounding box center [598, 332] width 32 height 14
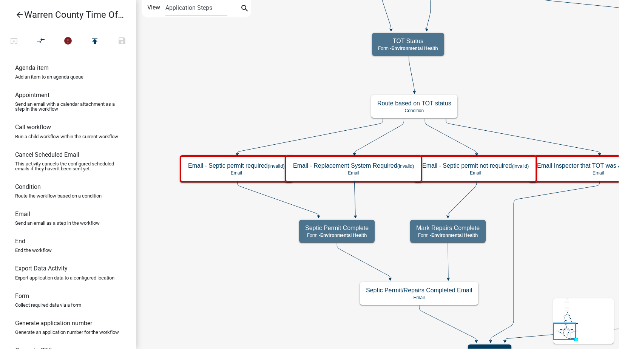
click at [19, 13] on icon "arrow_back" at bounding box center [19, 15] width 9 height 11
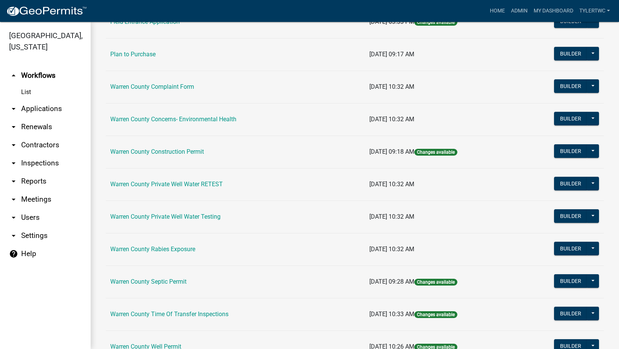
scroll to position [420, 0]
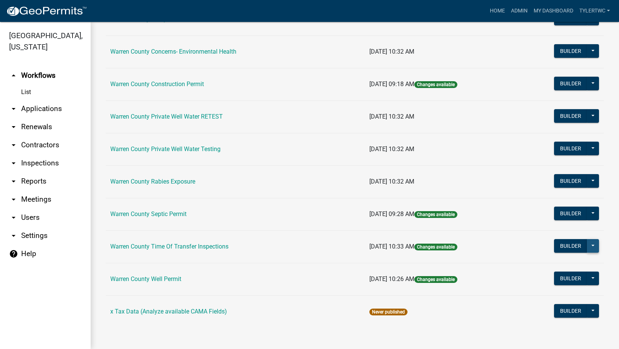
click at [587, 245] on button at bounding box center [593, 246] width 12 height 14
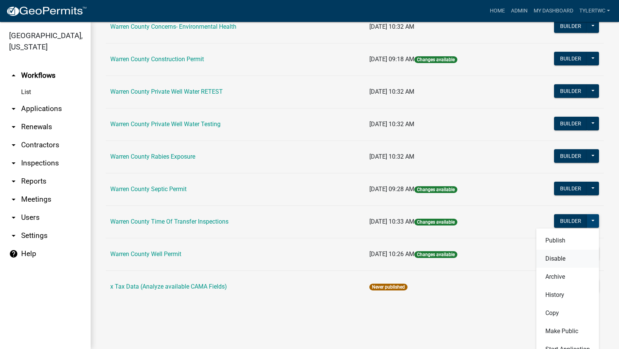
scroll to position [458, 0]
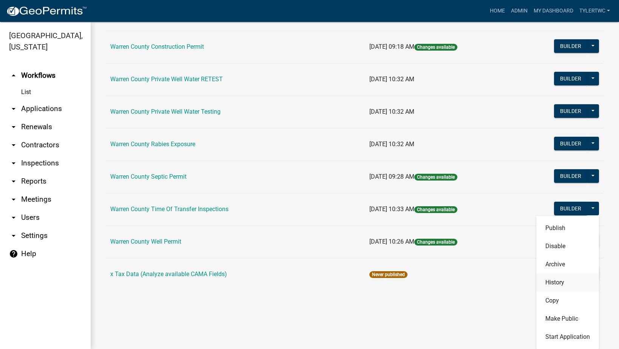
click at [546, 282] on button "History" at bounding box center [568, 283] width 63 height 18
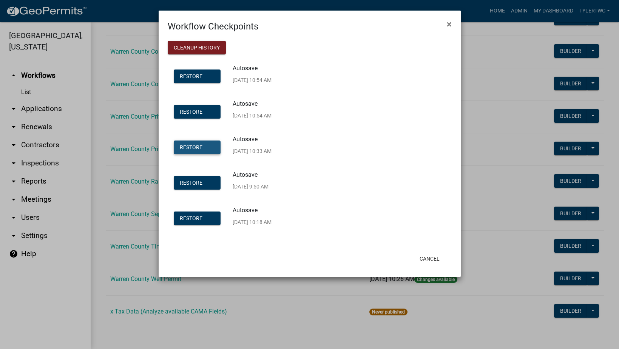
click at [195, 147] on span "Restore" at bounding box center [191, 147] width 23 height 6
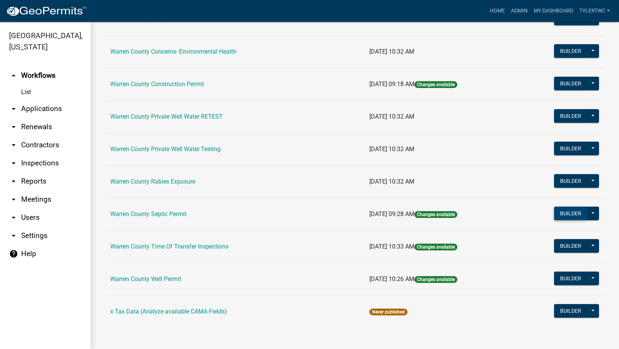
click at [564, 215] on button "Builder" at bounding box center [570, 214] width 33 height 14
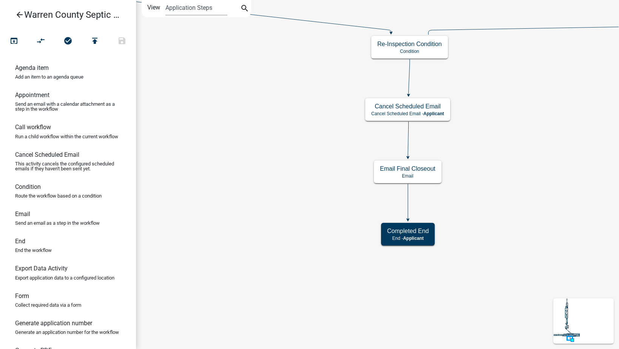
click at [19, 14] on icon "arrow_back" at bounding box center [19, 15] width 9 height 11
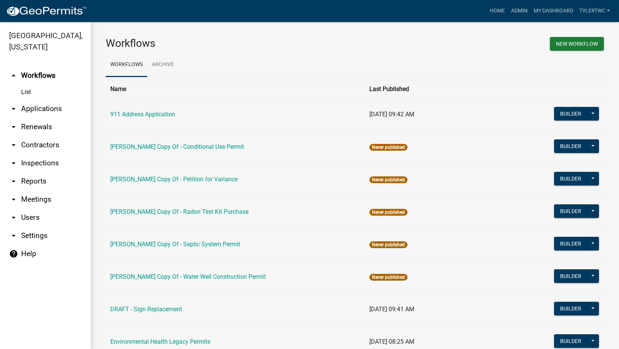
scroll to position [420, 0]
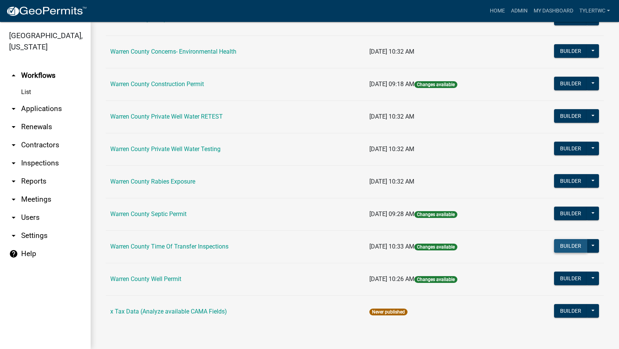
click at [564, 246] on button "Builder" at bounding box center [570, 246] width 33 height 14
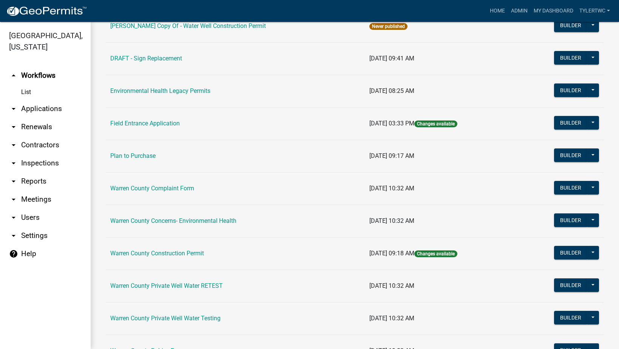
scroll to position [420, 0]
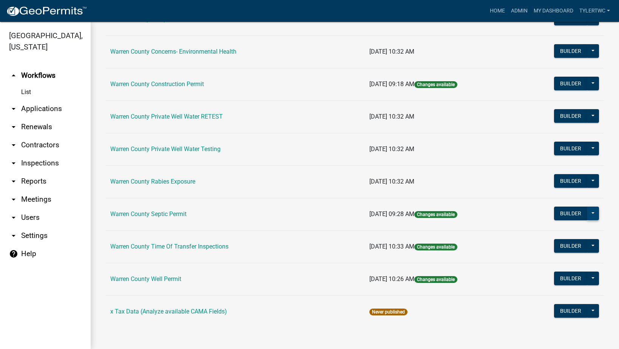
click at [590, 211] on button at bounding box center [593, 214] width 12 height 14
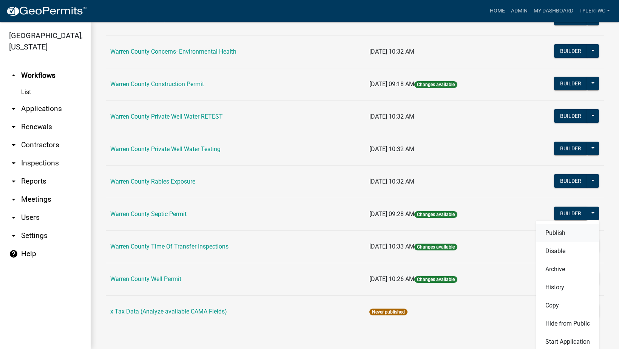
click at [555, 229] on button "Publish" at bounding box center [568, 233] width 63 height 18
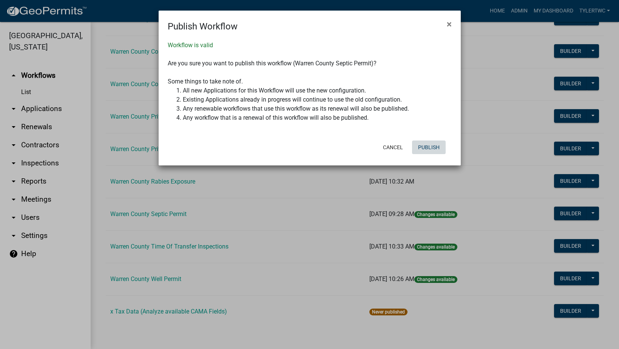
click at [431, 146] on button "Publish" at bounding box center [429, 148] width 34 height 14
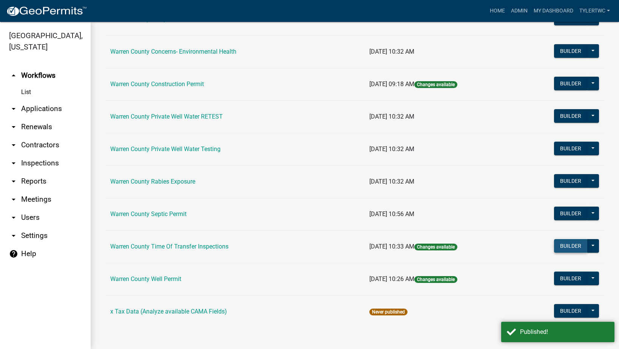
click at [581, 245] on button "Builder" at bounding box center [570, 246] width 33 height 14
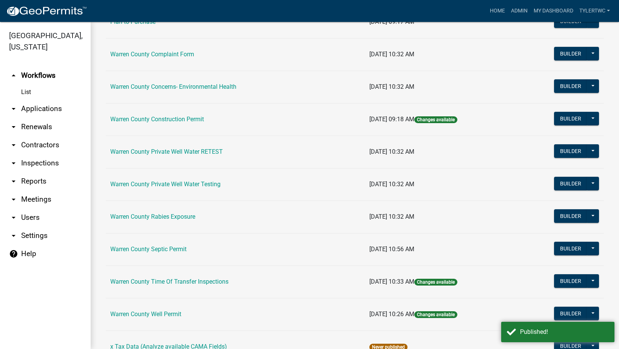
scroll to position [420, 0]
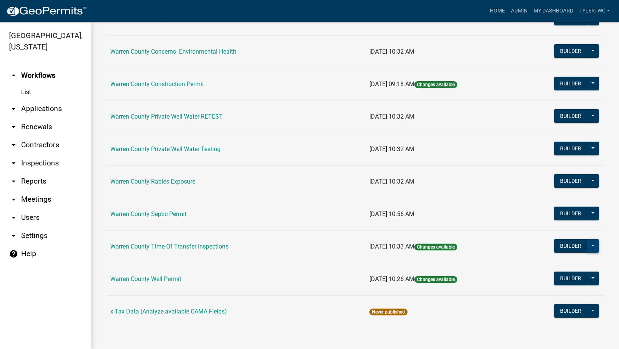
click at [589, 247] on button at bounding box center [593, 246] width 12 height 14
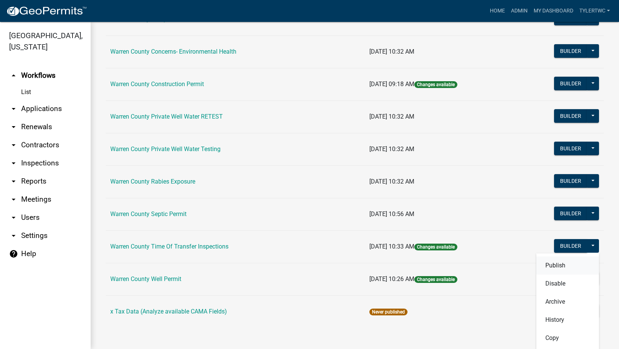
click at [560, 266] on button "Publish" at bounding box center [568, 266] width 63 height 18
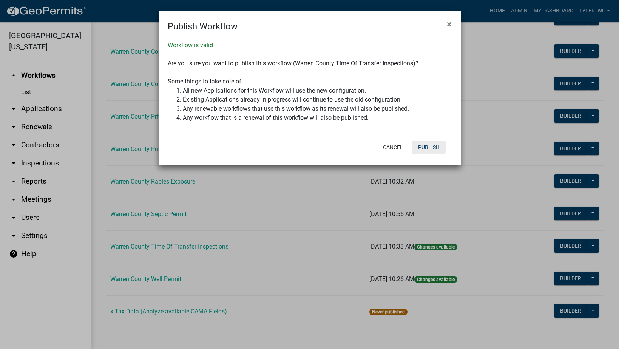
click at [434, 146] on button "Publish" at bounding box center [429, 148] width 34 height 14
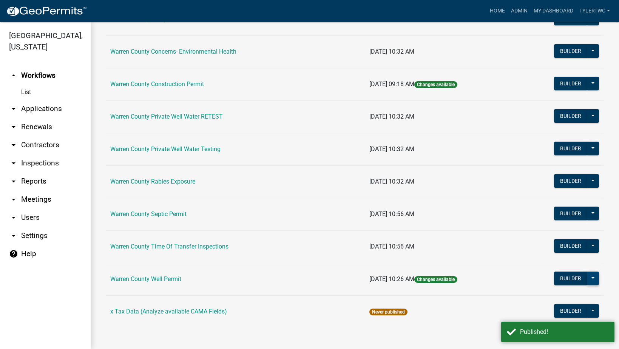
click at [588, 277] on button at bounding box center [593, 279] width 12 height 14
click at [555, 300] on button "Publish" at bounding box center [568, 298] width 63 height 18
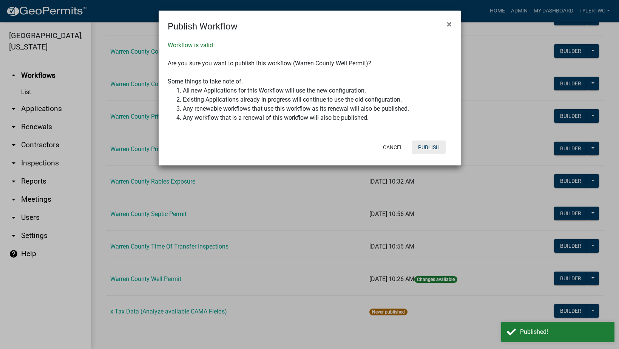
click at [435, 149] on button "Publish" at bounding box center [429, 148] width 34 height 14
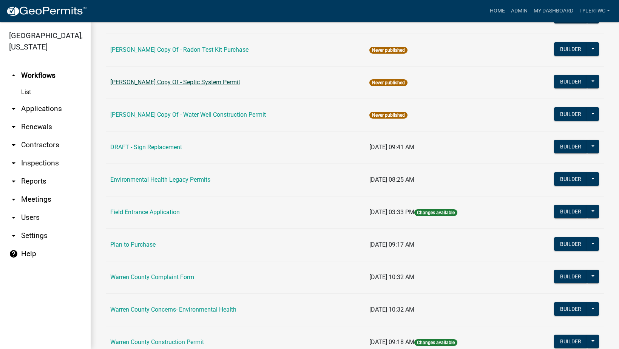
scroll to position [176, 0]
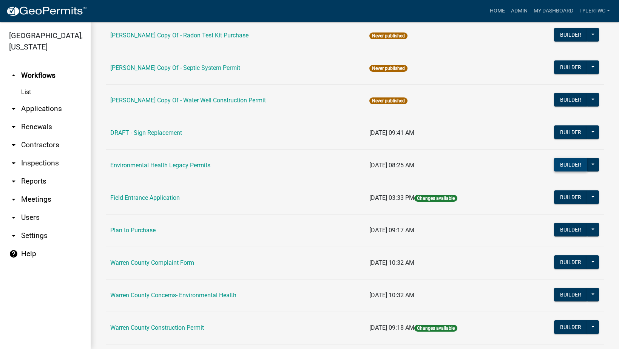
click at [569, 164] on button "Builder" at bounding box center [570, 165] width 33 height 14
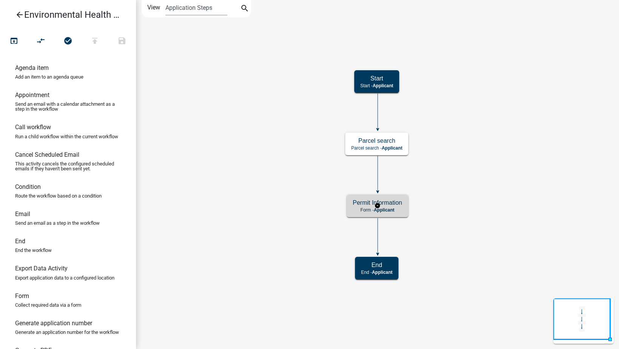
click at [369, 209] on p "Form - Applicant" at bounding box center [378, 209] width 50 height 5
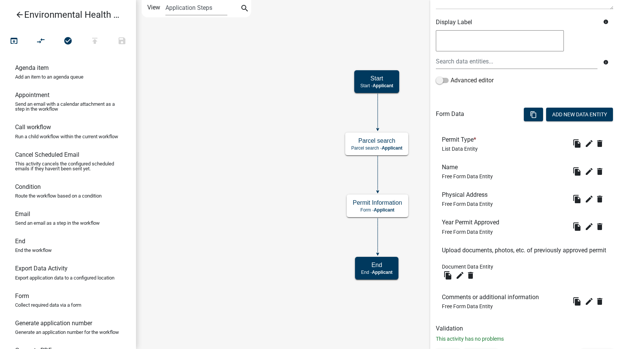
scroll to position [138, 0]
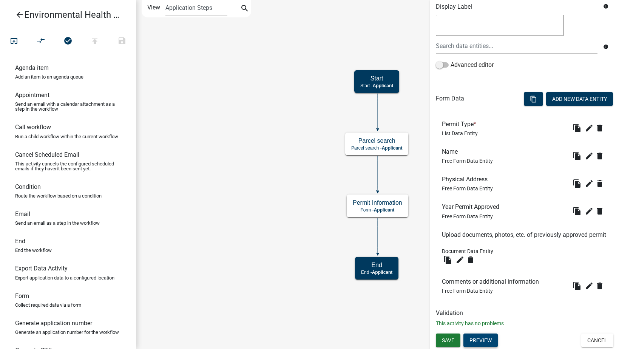
click at [487, 342] on button "Preview" at bounding box center [481, 341] width 34 height 14
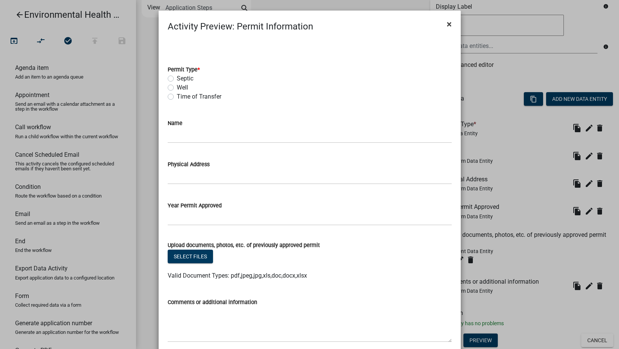
click at [448, 23] on span "×" at bounding box center [449, 24] width 5 height 11
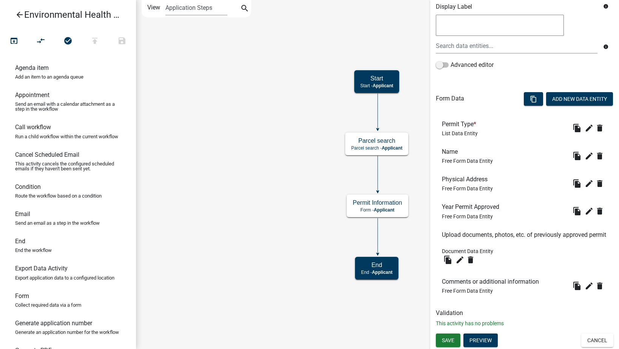
click at [17, 13] on icon "arrow_back" at bounding box center [19, 15] width 9 height 11
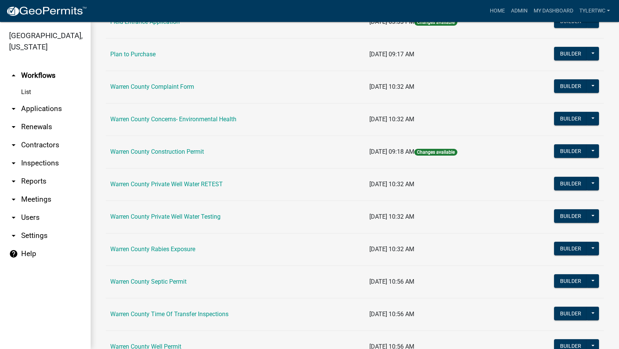
scroll to position [265, 0]
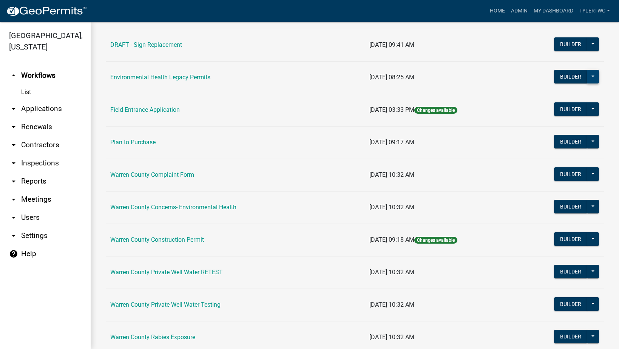
click at [587, 75] on button at bounding box center [593, 77] width 12 height 14
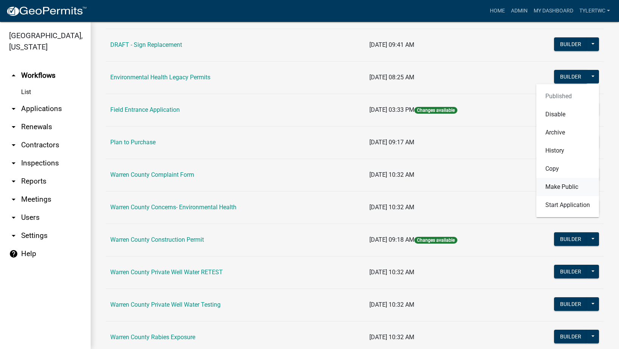
drag, startPoint x: 552, startPoint y: 185, endPoint x: 553, endPoint y: 167, distance: 17.8
click at [554, 169] on div "Published Disable Archive History Copy Make Public Start Application" at bounding box center [568, 150] width 63 height 133
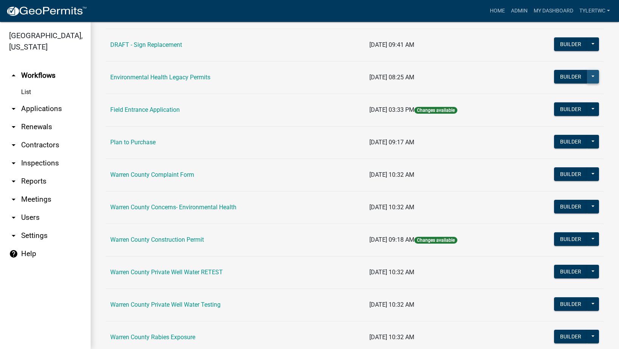
click at [588, 74] on button at bounding box center [593, 77] width 12 height 14
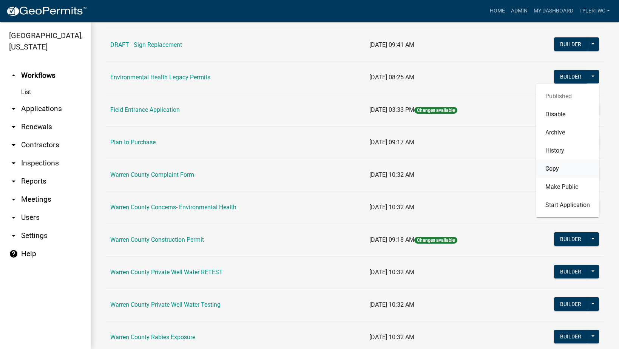
click at [550, 169] on button "Copy" at bounding box center [568, 169] width 63 height 18
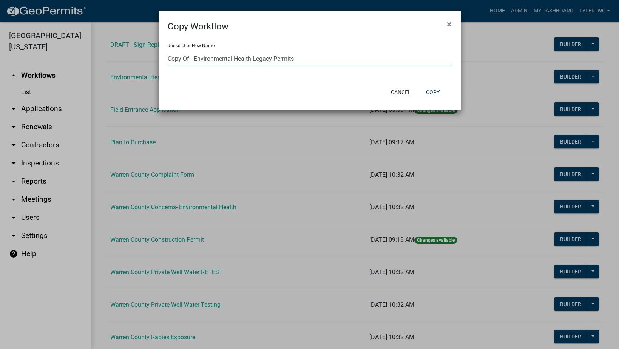
drag, startPoint x: 194, startPoint y: 57, endPoint x: 143, endPoint y: 54, distance: 51.5
click at [143, 54] on ngb-modal-window "Copy Workflow × Jurisdiction New Name Copy Of - Environmental Health Legacy Per…" at bounding box center [309, 174] width 619 height 349
drag, startPoint x: 225, startPoint y: 61, endPoint x: 163, endPoint y: 59, distance: 62.0
click at [164, 59] on div "Jurisdiction New Name Environmental Health Legacy Permits" at bounding box center [310, 57] width 302 height 49
type input "P"
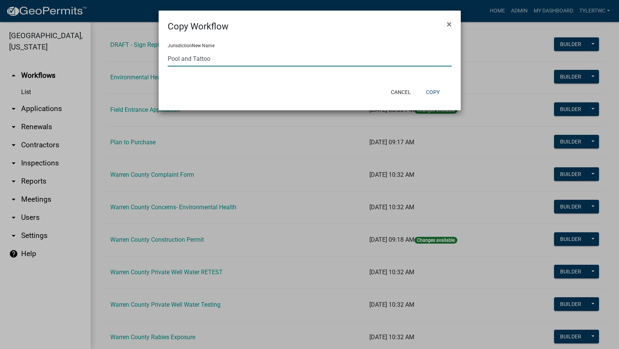
click at [168, 59] on input "Pool and Tattoo" at bounding box center [310, 58] width 284 height 15
click at [241, 54] on input "Warren County Pool and Tattoo" at bounding box center [310, 58] width 284 height 15
click at [241, 57] on input "Warren County Pool and Tattoo" at bounding box center [310, 58] width 284 height 15
type input "Warren County Pool Inspections"
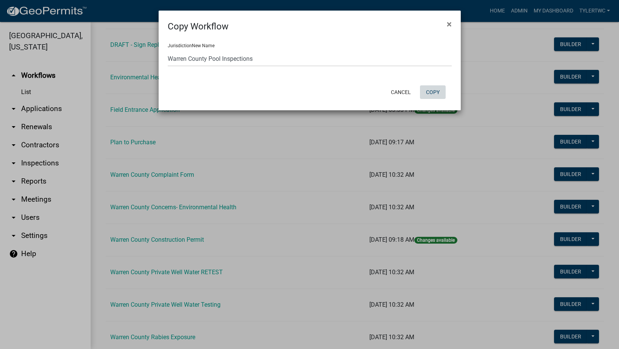
click at [433, 92] on button "Copy" at bounding box center [433, 92] width 26 height 14
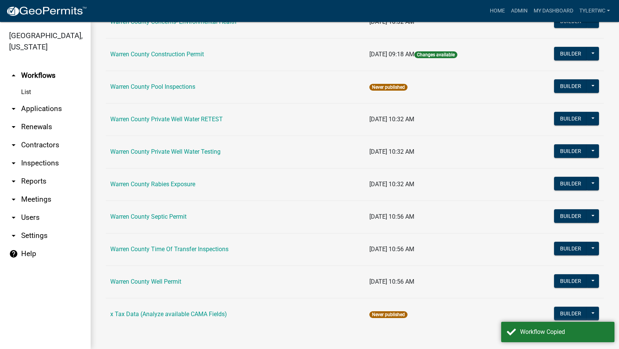
scroll to position [453, 0]
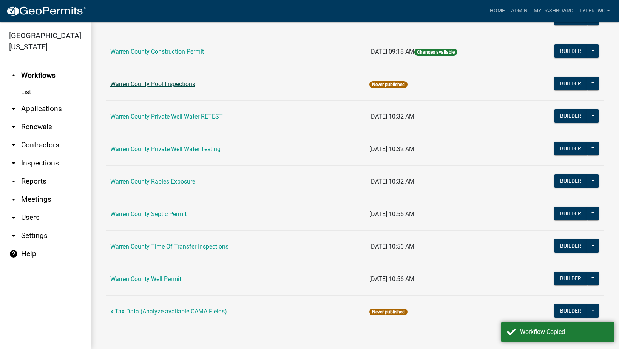
click at [172, 86] on link "Warren County Pool Inspections" at bounding box center [152, 83] width 85 height 7
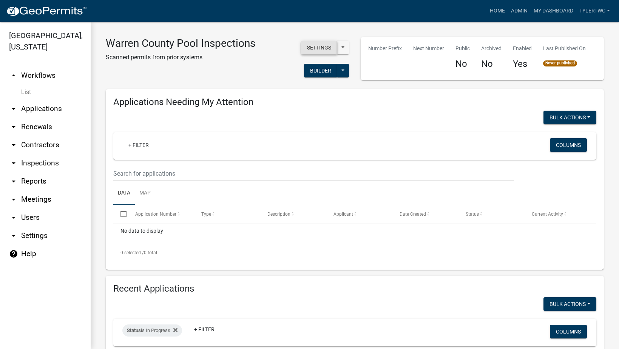
click at [316, 48] on button "Settings" at bounding box center [319, 48] width 36 height 14
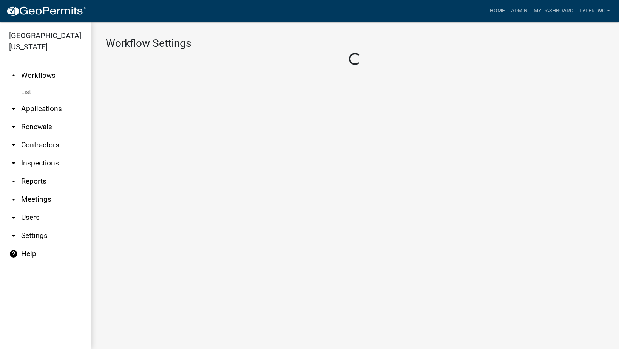
select select "fd6fd05e-b1fa-4eea-9097-95deed638bbd"
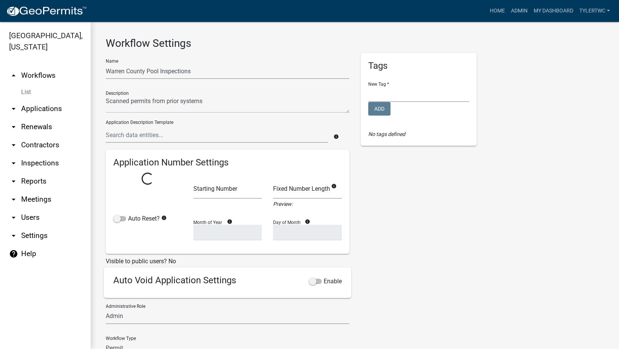
select select
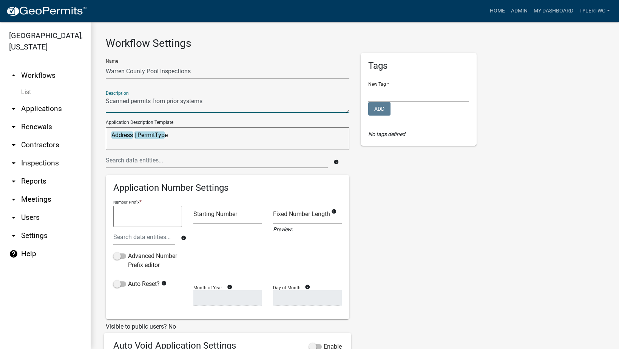
drag, startPoint x: 229, startPoint y: 102, endPoint x: 35, endPoint y: 113, distance: 194.5
click at [35, 113] on div "[GEOGRAPHIC_DATA], [US_STATE] arrow_drop_up Workflows List arrow_drop_down Appl…" at bounding box center [309, 185] width 619 height 327
type textarea "Pool inspection tracking."
click at [147, 101] on textarea at bounding box center [228, 104] width 244 height 17
click at [179, 102] on textarea at bounding box center [228, 104] width 244 height 17
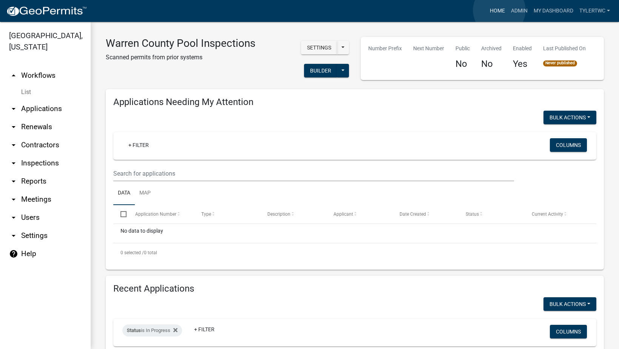
click at [500, 10] on link "Home" at bounding box center [497, 11] width 21 height 14
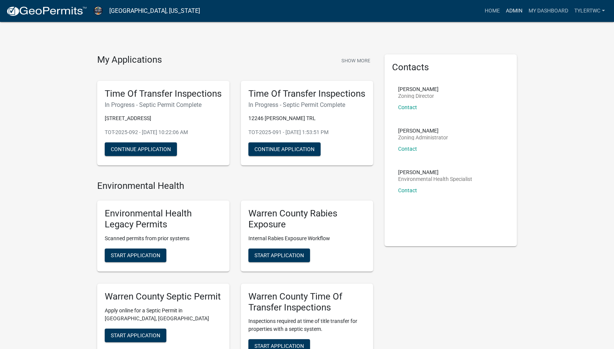
click at [513, 9] on link "Admin" at bounding box center [514, 11] width 23 height 14
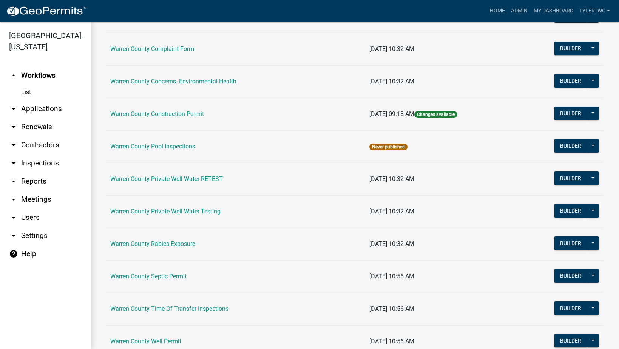
scroll to position [365, 0]
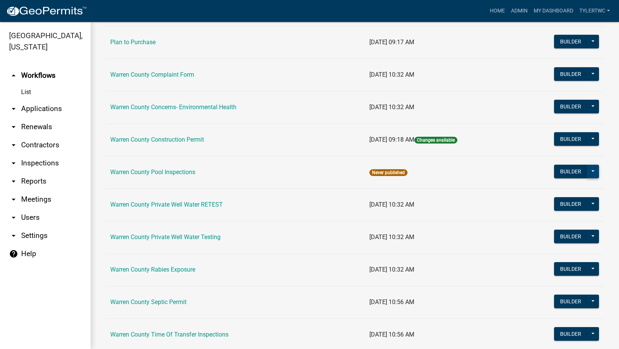
click at [589, 169] on button at bounding box center [593, 172] width 12 height 14
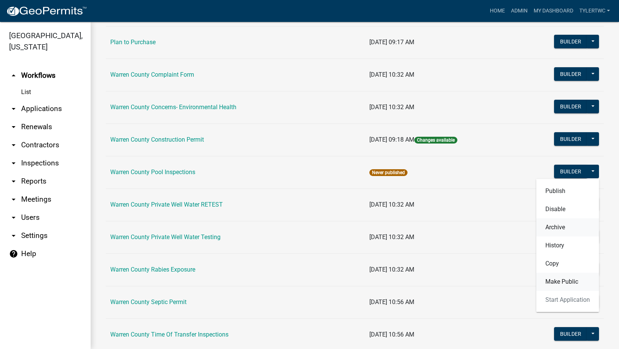
drag, startPoint x: 560, startPoint y: 289, endPoint x: 544, endPoint y: 221, distance: 69.2
click at [544, 221] on div "Publish Disable Archive History Copy Make Public Start Application" at bounding box center [568, 245] width 63 height 133
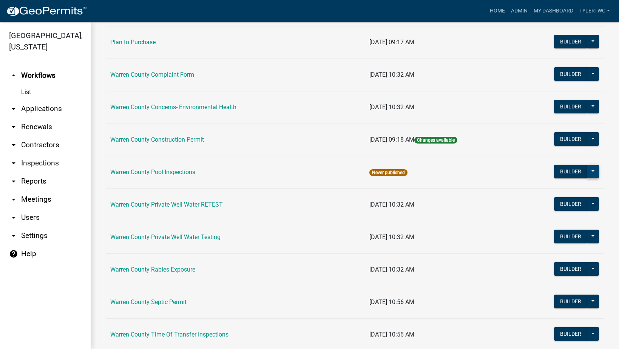
click at [587, 168] on button at bounding box center [593, 172] width 12 height 14
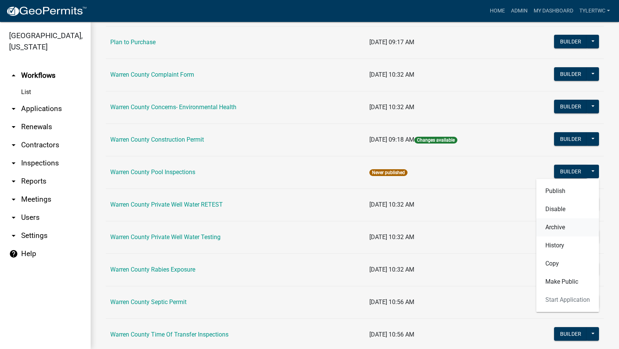
click at [553, 228] on button "Archive" at bounding box center [568, 227] width 63 height 18
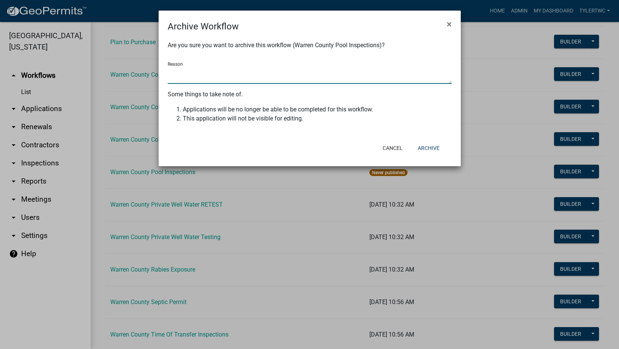
click at [215, 76] on textarea "Reason" at bounding box center [310, 75] width 284 height 17
type textarea "NA"
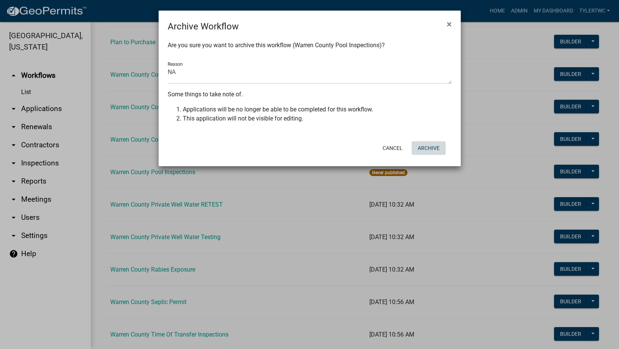
click at [431, 148] on button "Archive" at bounding box center [429, 148] width 34 height 14
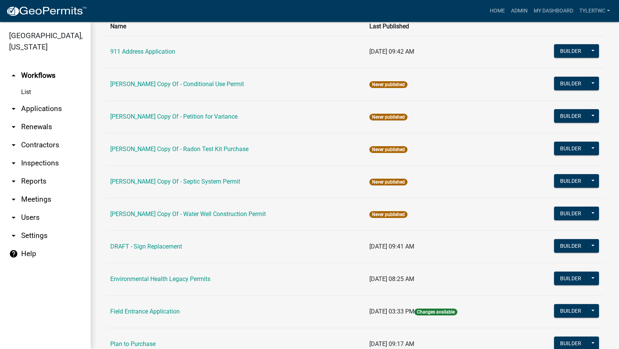
scroll to position [12, 0]
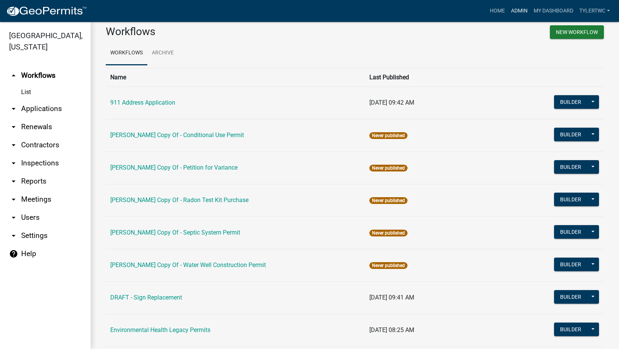
click at [511, 9] on link "Admin" at bounding box center [519, 11] width 23 height 14
click at [520, 9] on link "Admin" at bounding box center [519, 11] width 23 height 14
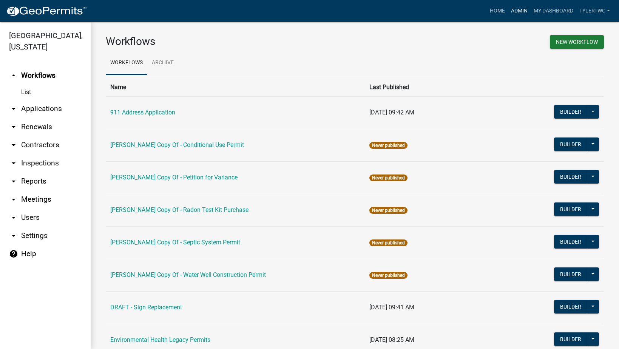
scroll to position [0, 0]
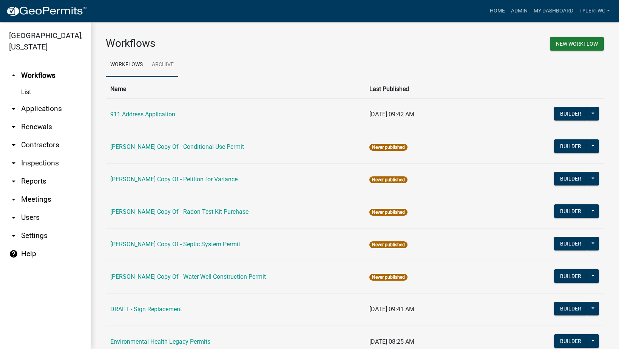
click at [159, 68] on link "Archive" at bounding box center [162, 65] width 31 height 24
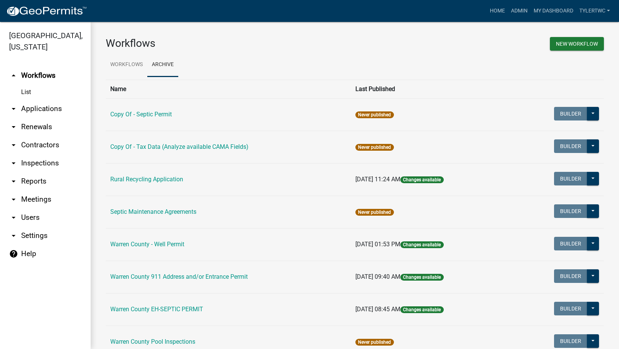
scroll to position [30, 0]
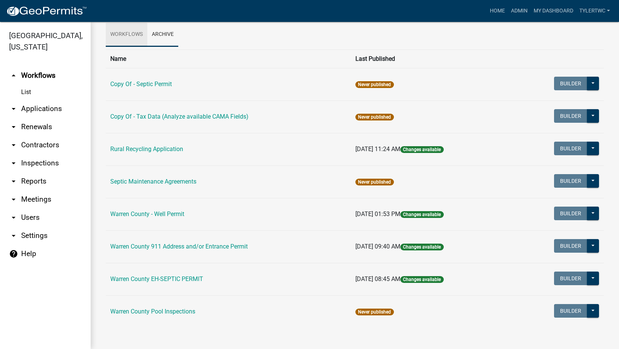
click at [125, 25] on link "Workflows" at bounding box center [127, 35] width 42 height 24
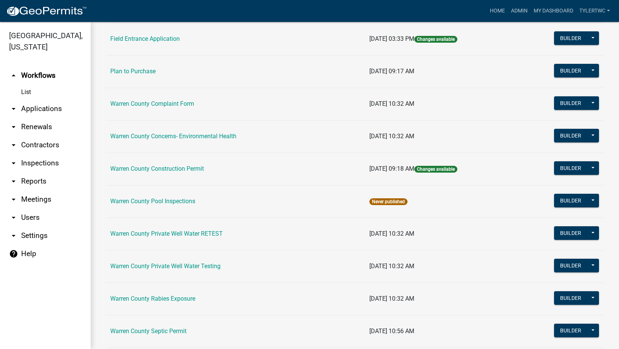
scroll to position [453, 0]
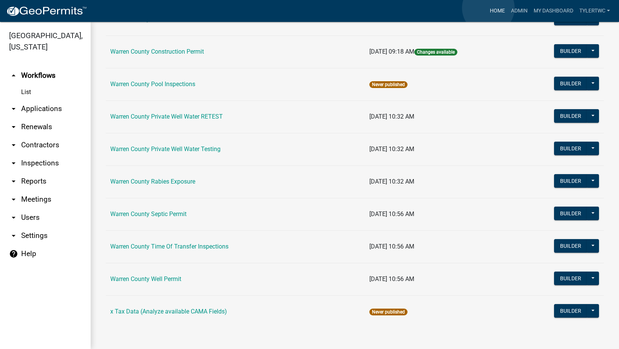
click at [489, 8] on link "Home" at bounding box center [497, 11] width 21 height 14
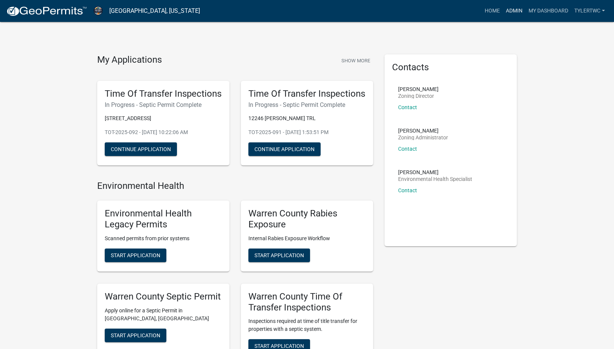
click at [515, 10] on link "Admin" at bounding box center [514, 11] width 23 height 14
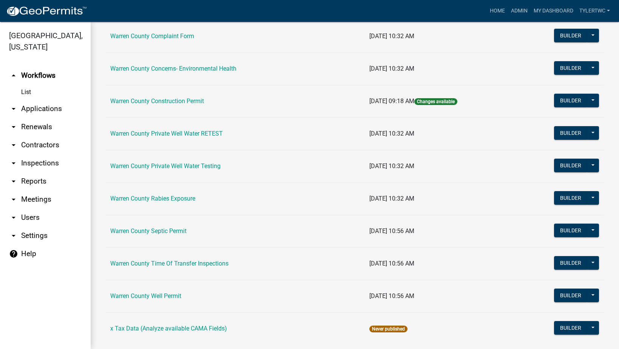
scroll to position [420, 0]
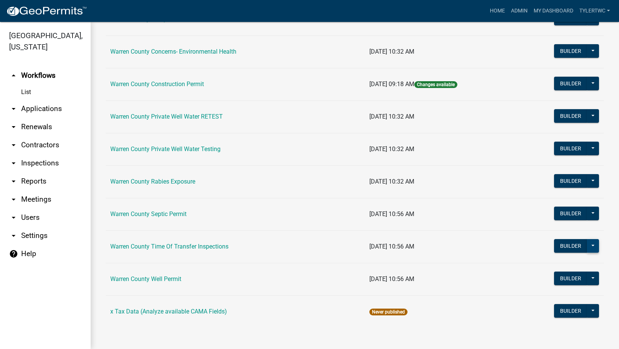
click at [589, 247] on button at bounding box center [593, 246] width 12 height 14
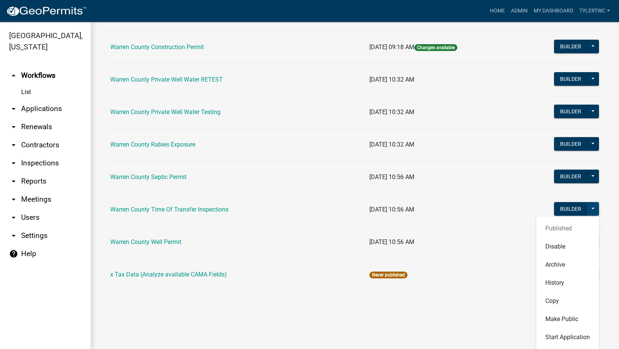
scroll to position [458, 0]
click at [546, 297] on button "Copy" at bounding box center [568, 301] width 63 height 18
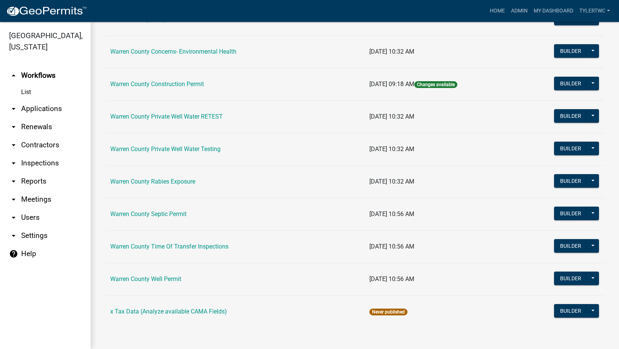
scroll to position [420, 0]
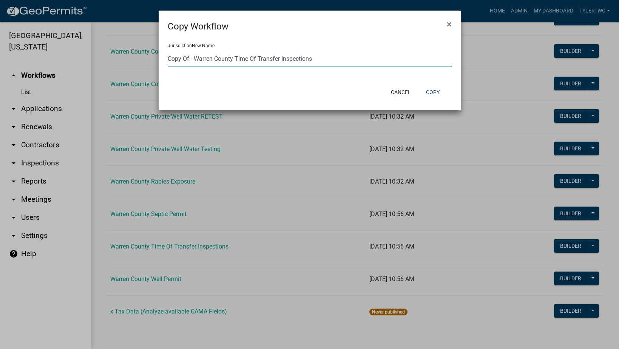
drag, startPoint x: 195, startPoint y: 60, endPoint x: 145, endPoint y: 57, distance: 49.6
click at [145, 57] on ngb-modal-window "Copy Workflow × Jurisdiction New Name Copy Of - Warren County Time Of Transfer …" at bounding box center [309, 174] width 619 height 349
drag, startPoint x: 207, startPoint y: 59, endPoint x: 254, endPoint y: 57, distance: 46.5
click at [254, 57] on input "Warren County Time Of Transfer Inspections" at bounding box center [310, 58] width 284 height 15
type input "Warren County Pool Inspections"
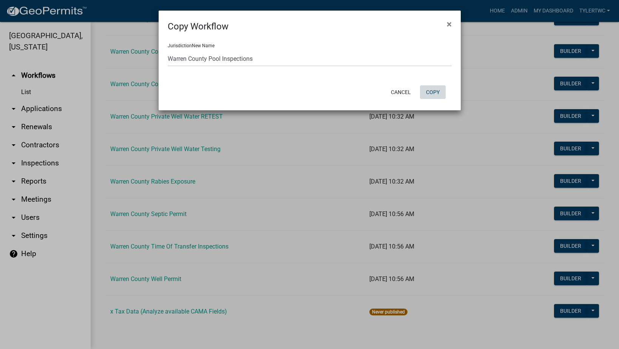
click at [436, 94] on button "Copy" at bounding box center [433, 92] width 26 height 14
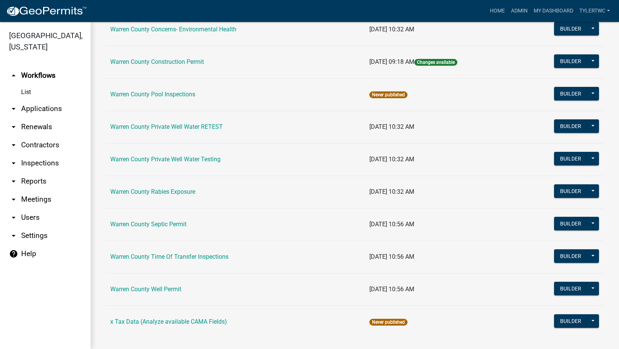
scroll to position [453, 0]
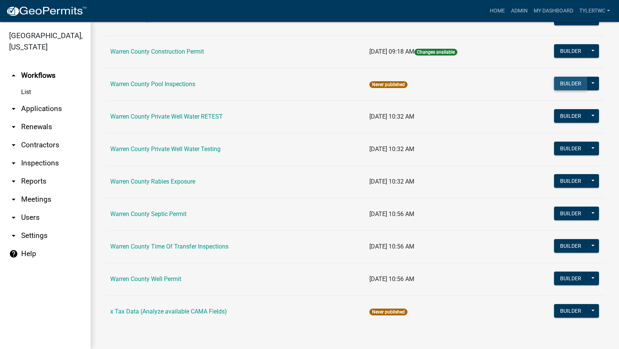
click at [566, 82] on button "Builder" at bounding box center [570, 84] width 33 height 14
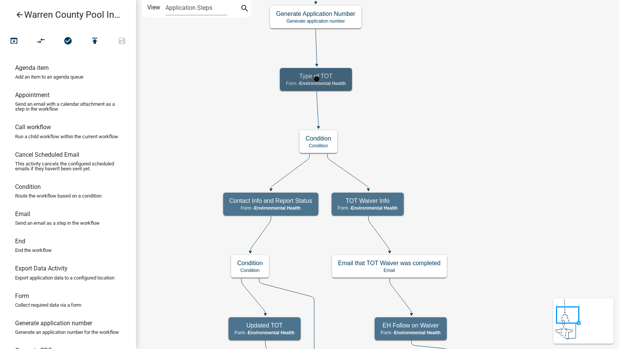
click at [340, 75] on h5 "Type of TOT" at bounding box center [316, 76] width 60 height 7
select select "EB914F98-266B-4D45-B6A7-C04EB7A49358"
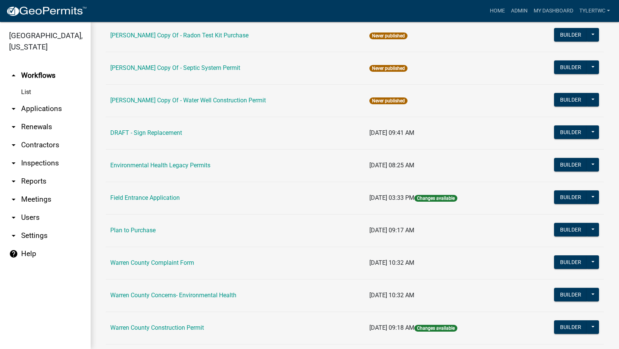
scroll to position [265, 0]
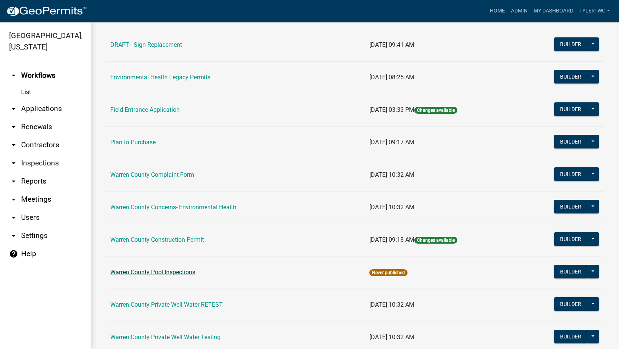
click at [173, 271] on link "Warren County Pool Inspections" at bounding box center [152, 272] width 85 height 7
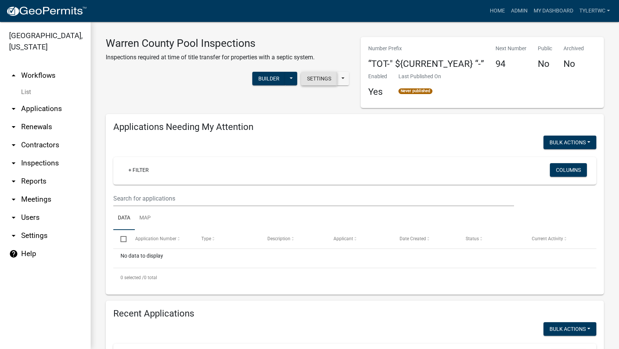
click at [316, 82] on button "Settings" at bounding box center [319, 79] width 36 height 14
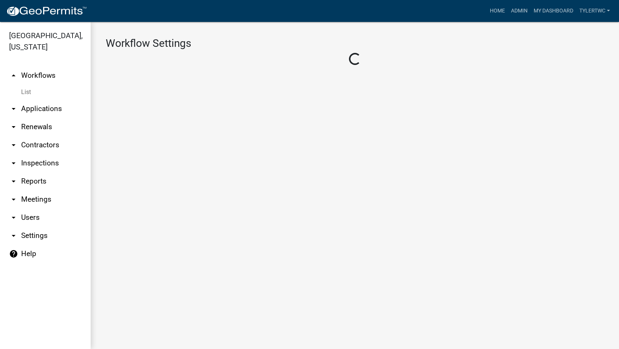
select select "1"
select select "fd6fd05e-b1fa-4eea-9097-95deed638bbd"
select select
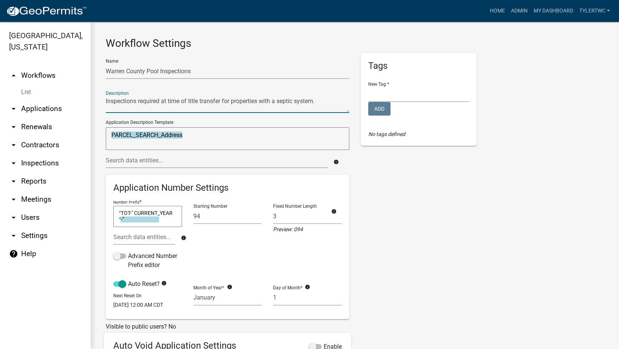
drag, startPoint x: 326, startPoint y: 101, endPoint x: 99, endPoint y: 105, distance: 227.1
click at [99, 105] on div "Workflow Settings Name Warren County Pool Inspections Description Application D…" at bounding box center [355, 254] width 529 height 464
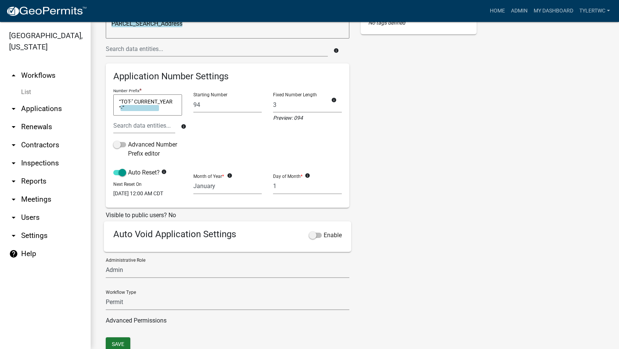
scroll to position [142, 0]
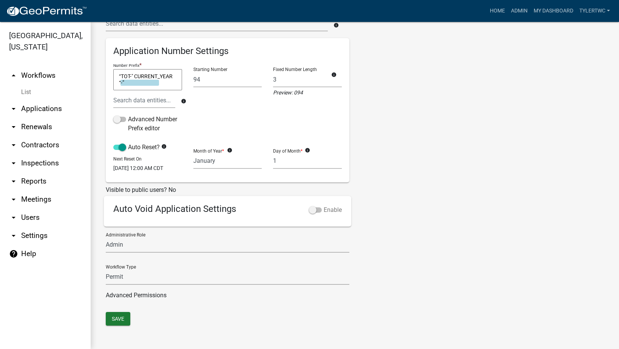
type textarea "Pool inspections and deficiency follow up."
click at [316, 210] on span at bounding box center [315, 209] width 13 height 5
click at [324, 206] on input "Enable" at bounding box center [324, 206] width 0 height 0
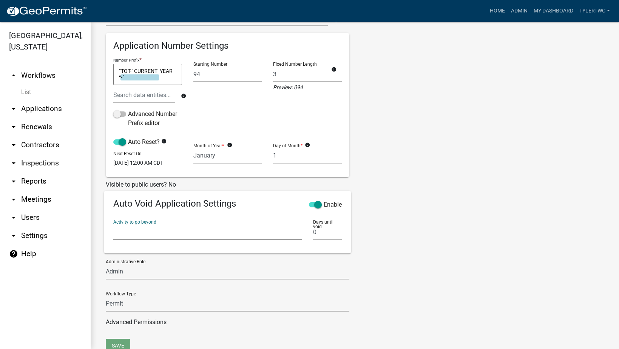
click at [144, 239] on select "Parcel search Sign In Type of TOT Contact Info and Report Status TOT Waiver Inf…" at bounding box center [207, 231] width 189 height 15
select select "ba3661e4-29b9-463b-b944-9a7263ef034b"
click at [113, 229] on select "Parcel search Sign In Type of TOT Contact Info and Report Status TOT Waiver Inf…" at bounding box center [207, 231] width 189 height 15
drag, startPoint x: 317, startPoint y: 238, endPoint x: 302, endPoint y: 241, distance: 15.4
click at [302, 241] on div "Activity to go beyond Parcel search Sign In Type of TOT Contact Info and Report…" at bounding box center [228, 230] width 240 height 32
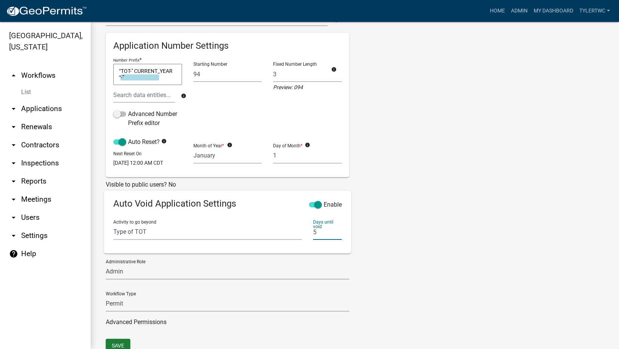
type input "5"
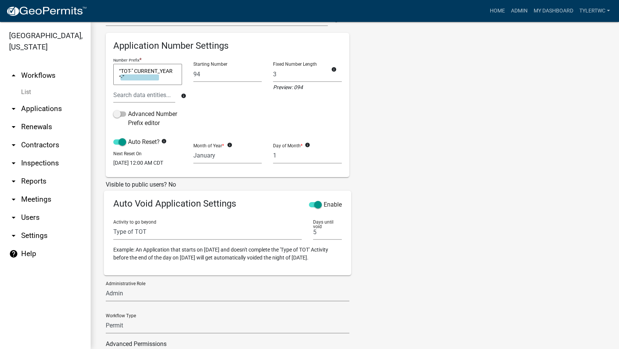
click at [467, 263] on div "Tags New Tag * Environmental Health Planning and Zoning Add No tags defined" at bounding box center [418, 136] width 127 height 450
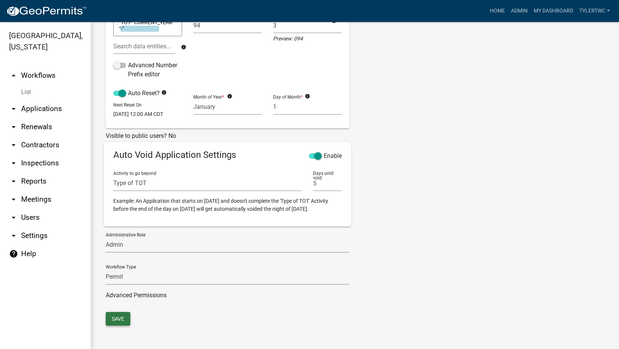
click at [117, 319] on button "Save" at bounding box center [118, 319] width 25 height 14
click at [118, 316] on button "Save" at bounding box center [118, 319] width 25 height 14
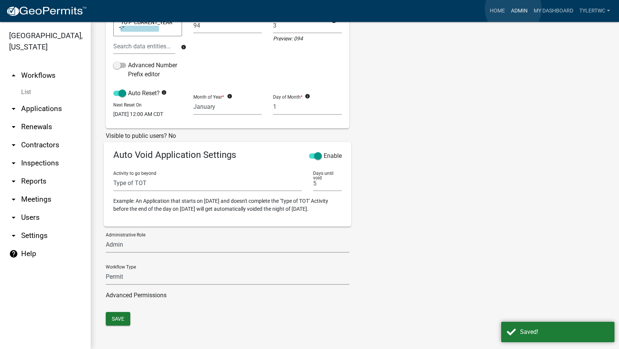
click at [514, 9] on link "Admin" at bounding box center [519, 11] width 23 height 14
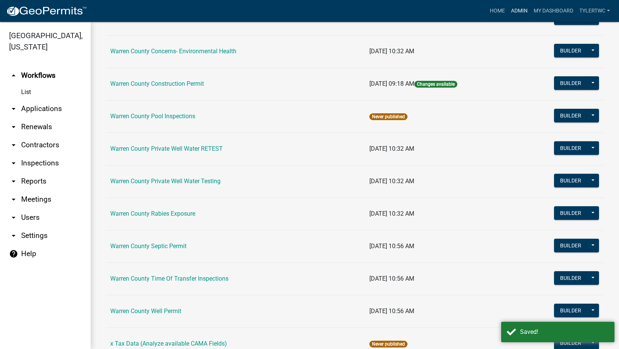
scroll to position [453, 0]
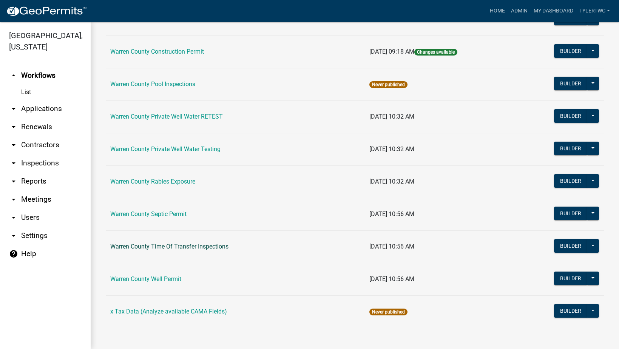
click at [159, 246] on link "Warren County Time Of Transfer Inspections" at bounding box center [169, 246] width 118 height 7
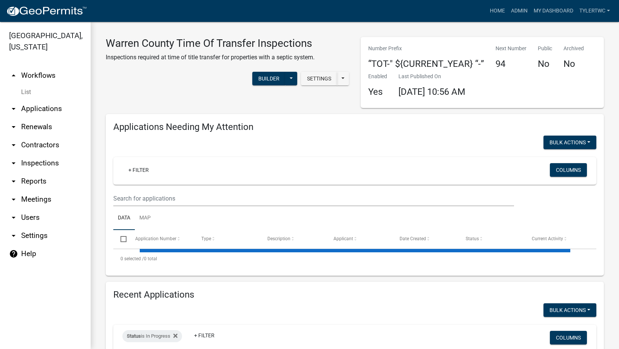
select select "2: 50"
select select "3: 100"
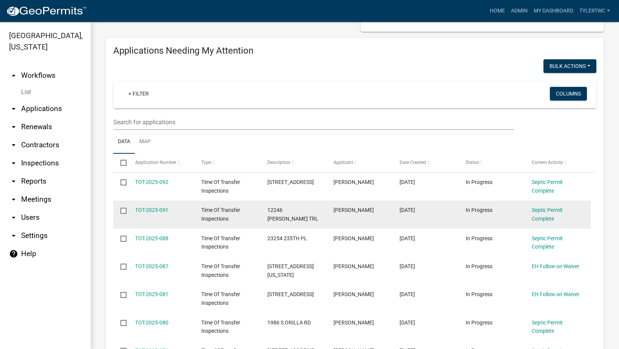
scroll to position [88, 0]
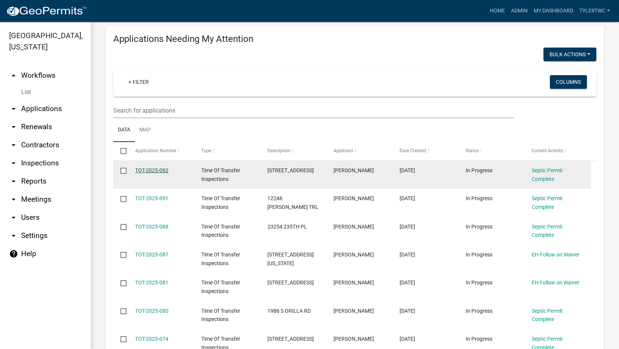
click at [153, 167] on link "TOT-2025-092" at bounding box center [151, 170] width 33 height 6
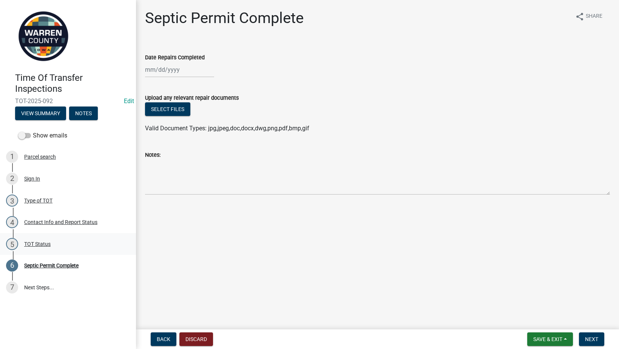
click at [40, 241] on div "TOT Status" at bounding box center [37, 243] width 26 height 5
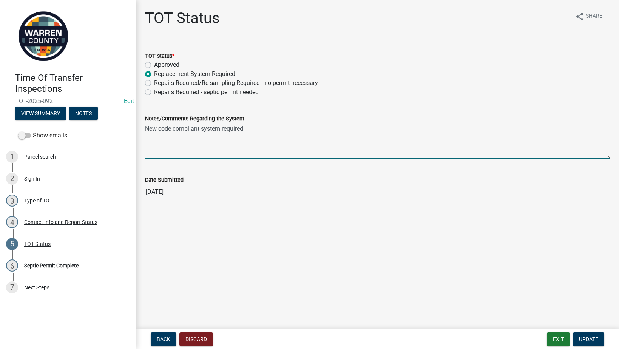
drag, startPoint x: 235, startPoint y: 128, endPoint x: 148, endPoint y: 125, distance: 87.0
click at [148, 125] on textarea "New code compliant system required." at bounding box center [377, 141] width 465 height 36
click at [257, 127] on textarea "New code compliant system required." at bounding box center [377, 141] width 465 height 36
drag, startPoint x: 257, startPoint y: 130, endPoint x: 312, endPoint y: 147, distance: 58.1
click at [134, 129] on div "Time Of Transfer Inspections TOT-2025-092 Edit View Summary Notes Show emails 1…" at bounding box center [309, 174] width 619 height 349
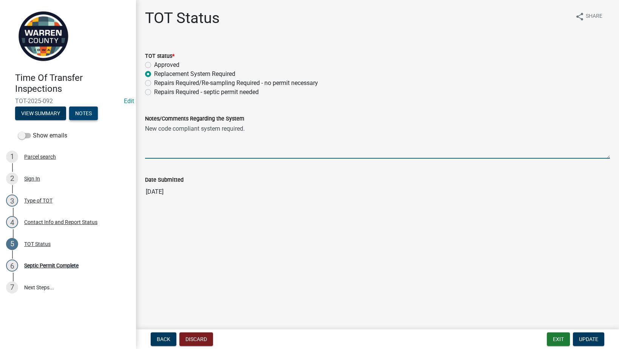
click at [83, 114] on button "Notes" at bounding box center [83, 114] width 29 height 14
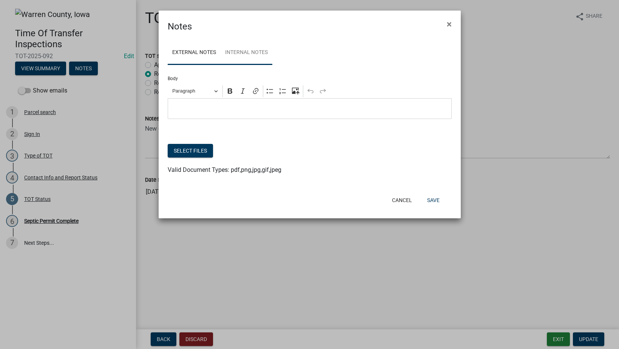
click at [246, 53] on link "Internal Notes" at bounding box center [247, 53] width 52 height 24
click at [243, 111] on p "Editor editing area: main. Press Alt+0 for help." at bounding box center [310, 108] width 276 height 9
click at [403, 201] on button "Cancel" at bounding box center [402, 200] width 32 height 14
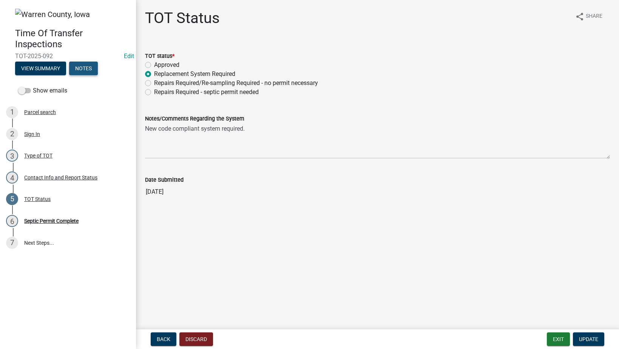
click at [89, 67] on button "Notes" at bounding box center [83, 69] width 29 height 14
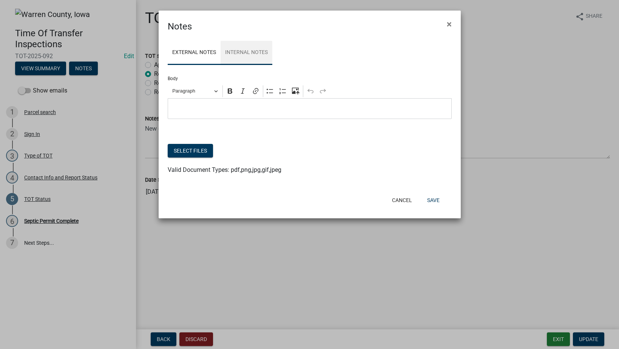
click at [237, 49] on link "Internal Notes" at bounding box center [247, 53] width 52 height 24
click at [228, 106] on p "Editor editing area: main. Press Alt+0 for help." at bounding box center [310, 108] width 276 height 9
click at [405, 203] on button "Cancel" at bounding box center [402, 200] width 32 height 14
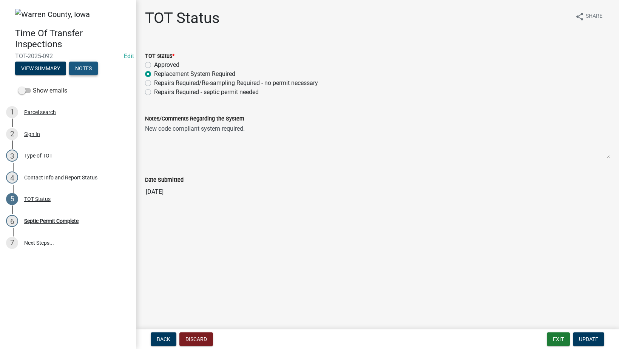
click at [79, 72] on button "Notes" at bounding box center [83, 69] width 29 height 14
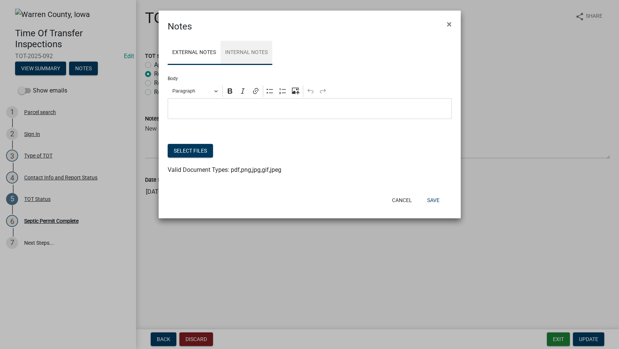
click at [253, 50] on link "Internal Notes" at bounding box center [247, 53] width 52 height 24
click at [253, 112] on p "Editor editing area: main. Press Alt+0 for help." at bounding box center [310, 108] width 276 height 9
click at [276, 105] on p "Editor editing area: main. Press Alt+0 for help." at bounding box center [310, 108] width 276 height 9
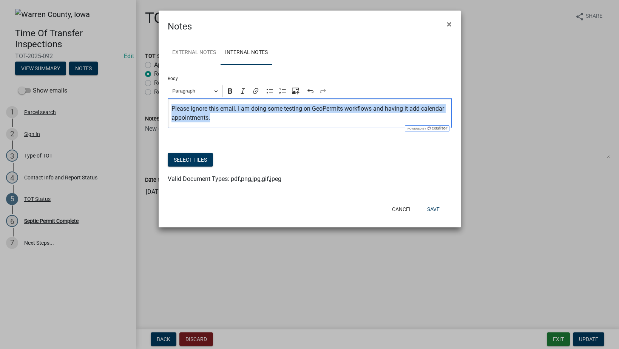
drag, startPoint x: 238, startPoint y: 125, endPoint x: 87, endPoint y: 94, distance: 154.7
click at [86, 96] on ngb-modal-window "Notes × External Notes Internal Notes Body Rich Text Editor Paragraph Bold Ital…" at bounding box center [309, 174] width 619 height 349
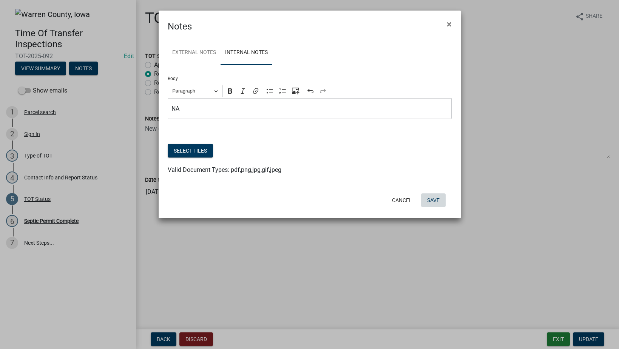
click at [439, 200] on button "Save" at bounding box center [433, 200] width 25 height 14
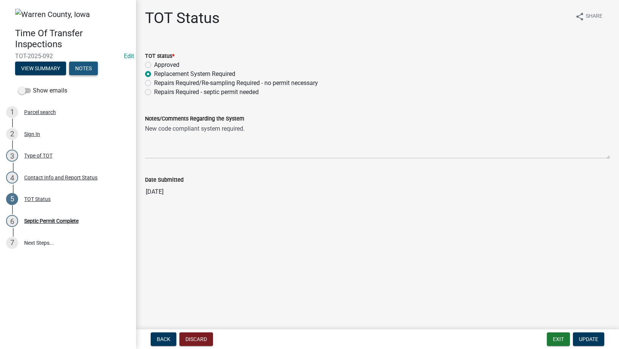
click at [83, 69] on button "Notes" at bounding box center [83, 69] width 29 height 14
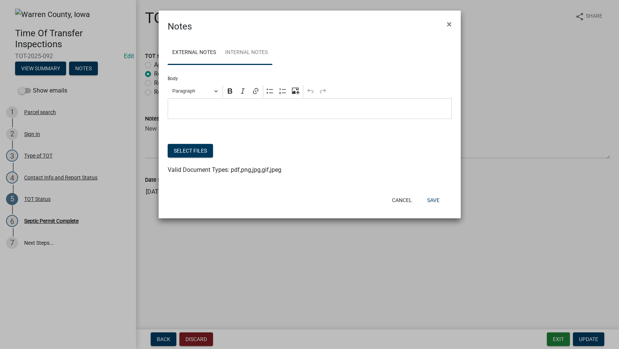
click at [255, 54] on link "Internal Notes" at bounding box center [247, 53] width 52 height 24
click at [226, 105] on p "NA" at bounding box center [310, 108] width 276 height 9
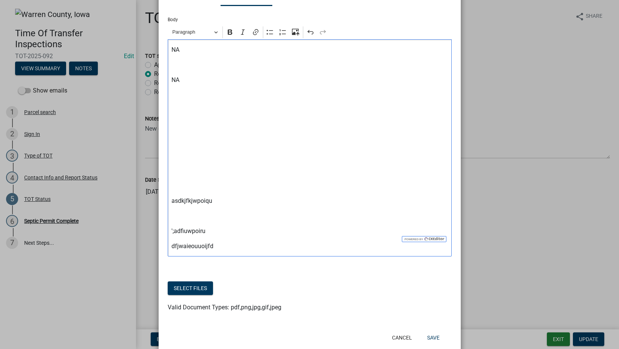
scroll to position [77, 0]
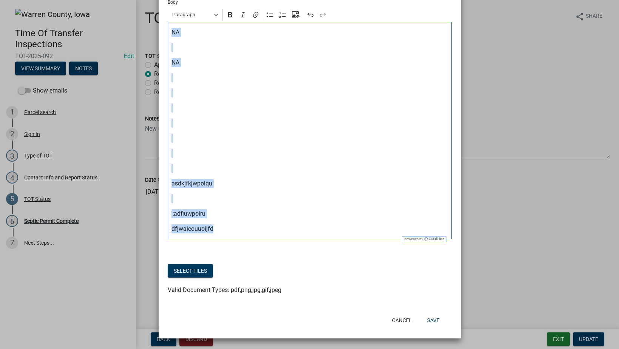
drag, startPoint x: 220, startPoint y: 229, endPoint x: 104, endPoint y: 19, distance: 239.3
click at [104, 19] on ngb-modal-window "Notes × External Notes Internal Notes Body Rich Text Editor Paragraph Bold Ital…" at bounding box center [309, 174] width 619 height 349
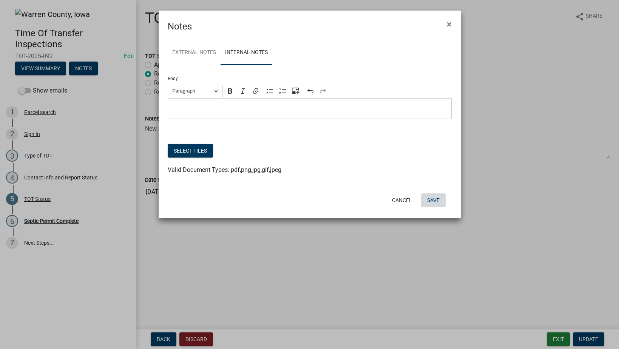
click at [434, 200] on button "Save" at bounding box center [433, 200] width 25 height 14
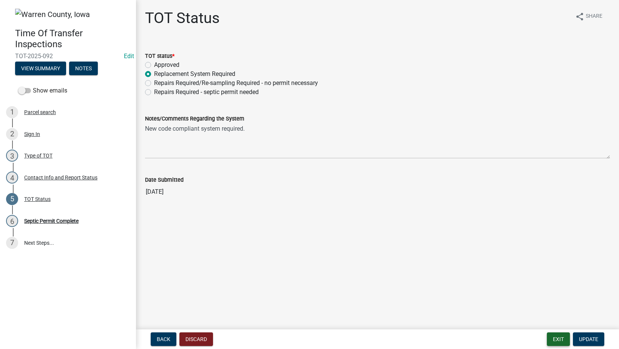
click at [561, 341] on button "Exit" at bounding box center [558, 340] width 23 height 14
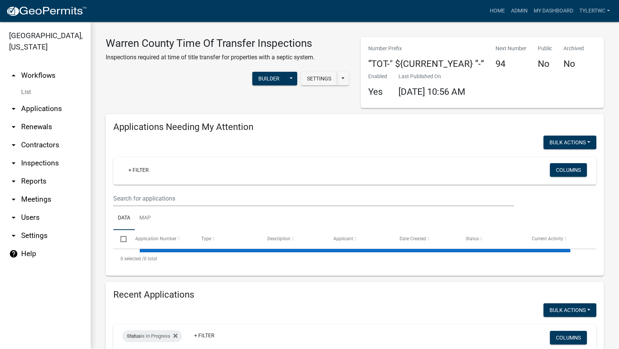
select select "2: 50"
select select "3: 100"
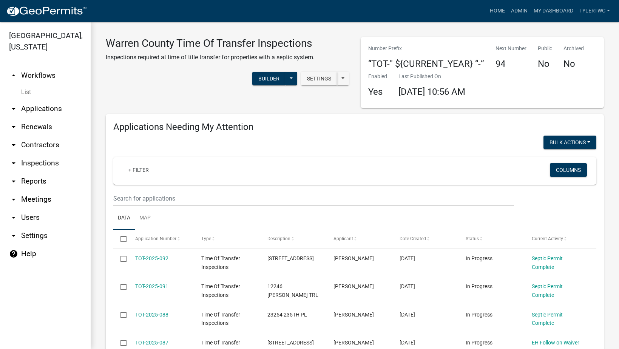
click at [33, 209] on link "arrow_drop_down Users" at bounding box center [45, 218] width 91 height 18
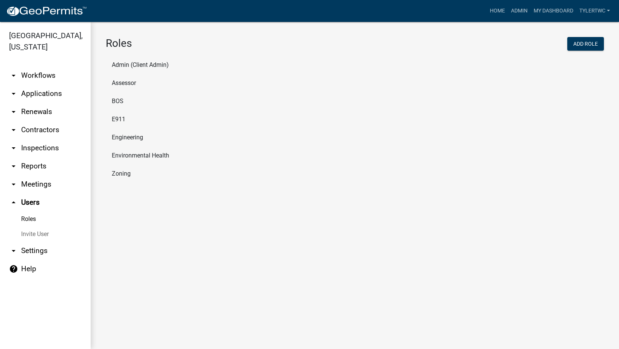
click at [38, 175] on link "arrow_drop_down Meetings" at bounding box center [45, 184] width 91 height 18
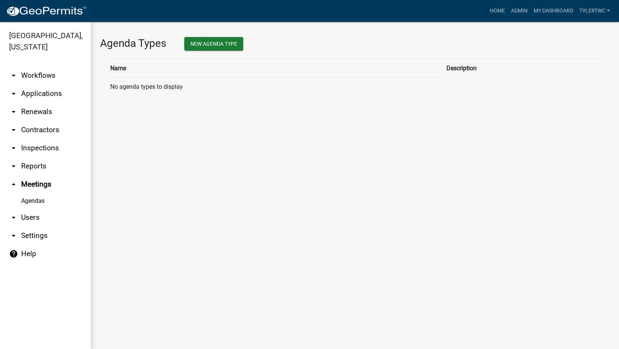
click at [39, 157] on link "arrow_drop_down Reports" at bounding box center [45, 166] width 91 height 18
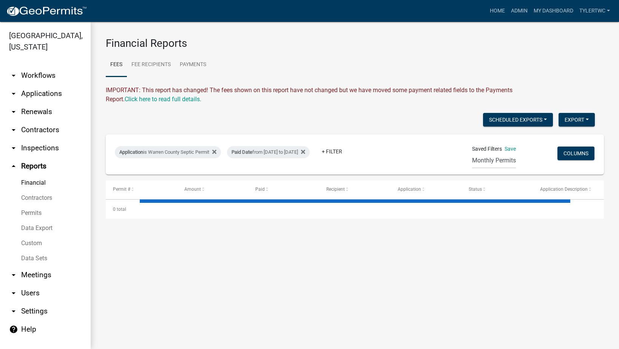
click at [36, 236] on link "Custom" at bounding box center [45, 243] width 91 height 15
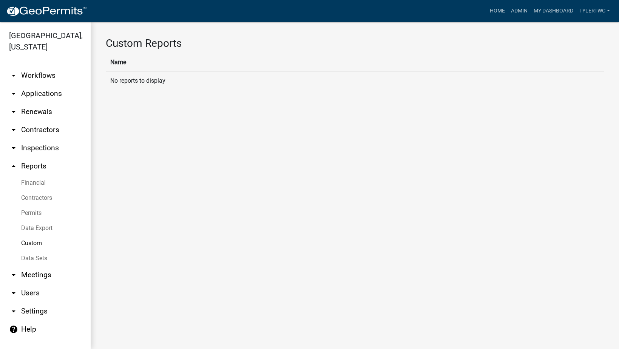
click at [34, 251] on link "Data Sets" at bounding box center [45, 258] width 91 height 15
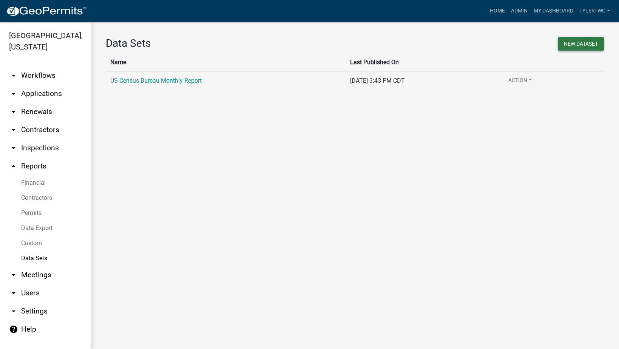
click at [577, 44] on button "New DataSet" at bounding box center [581, 44] width 46 height 14
select select
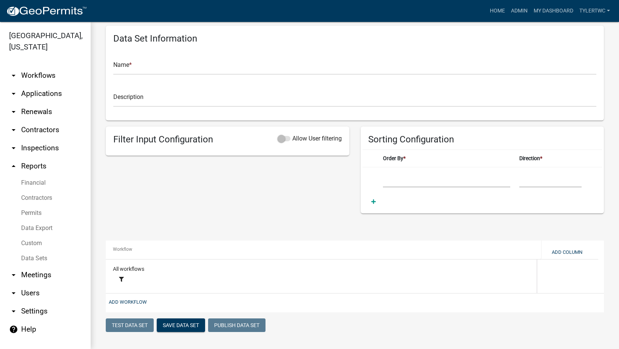
scroll to position [45, 0]
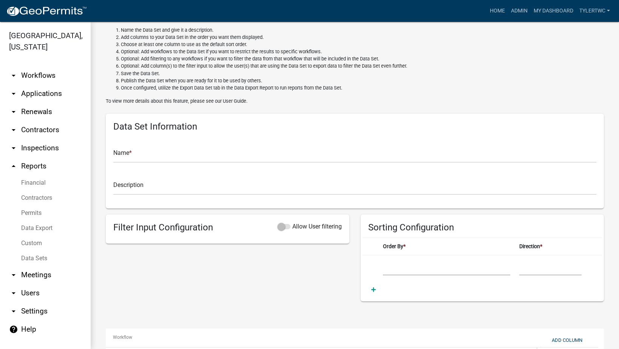
click at [36, 175] on link "Financial" at bounding box center [45, 182] width 91 height 15
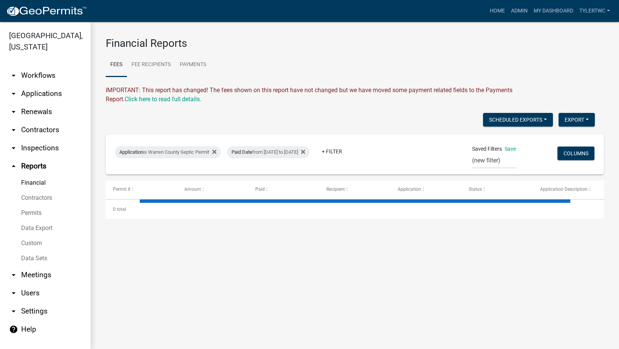
click at [38, 67] on link "arrow_drop_down Workflows" at bounding box center [45, 76] width 91 height 18
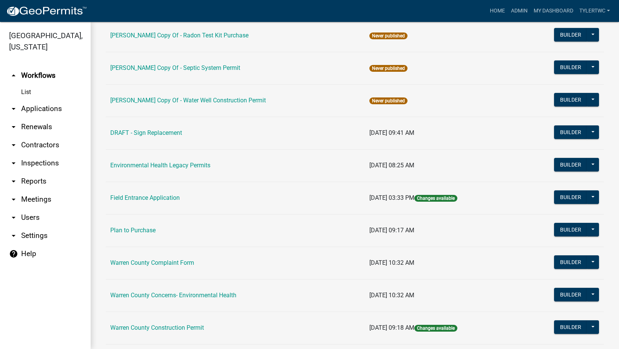
scroll to position [265, 0]
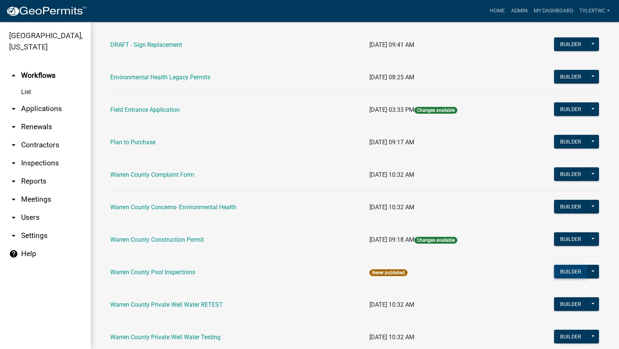
click at [561, 269] on button "Builder" at bounding box center [570, 272] width 33 height 14
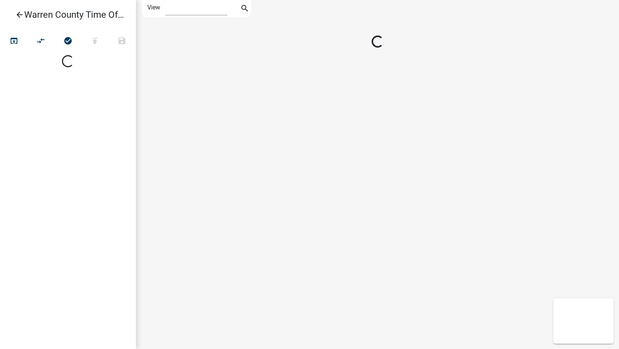
select select "1"
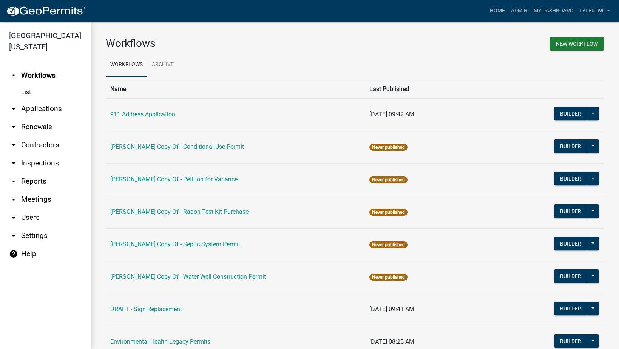
click at [350, 54] on ul "Workflows Archive" at bounding box center [355, 65] width 498 height 24
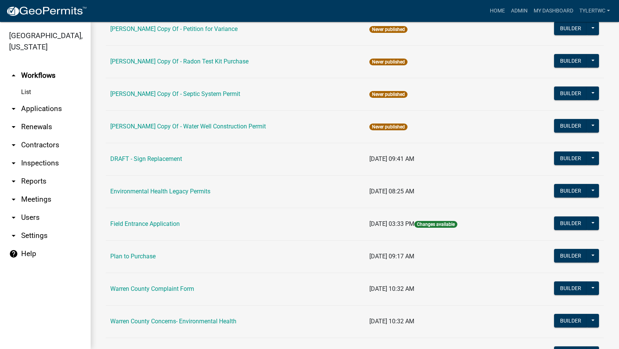
scroll to position [176, 0]
